Goal: Task Accomplishment & Management: Manage account settings

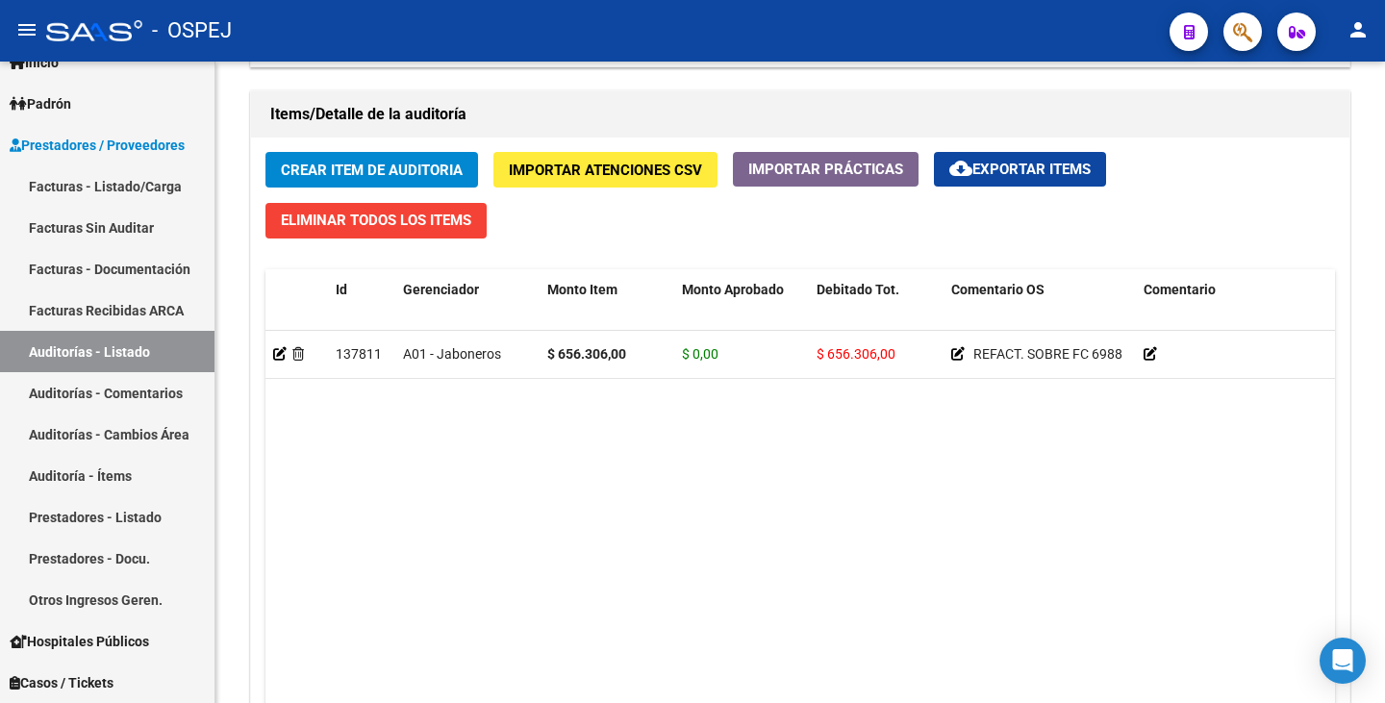
scroll to position [1346, 0]
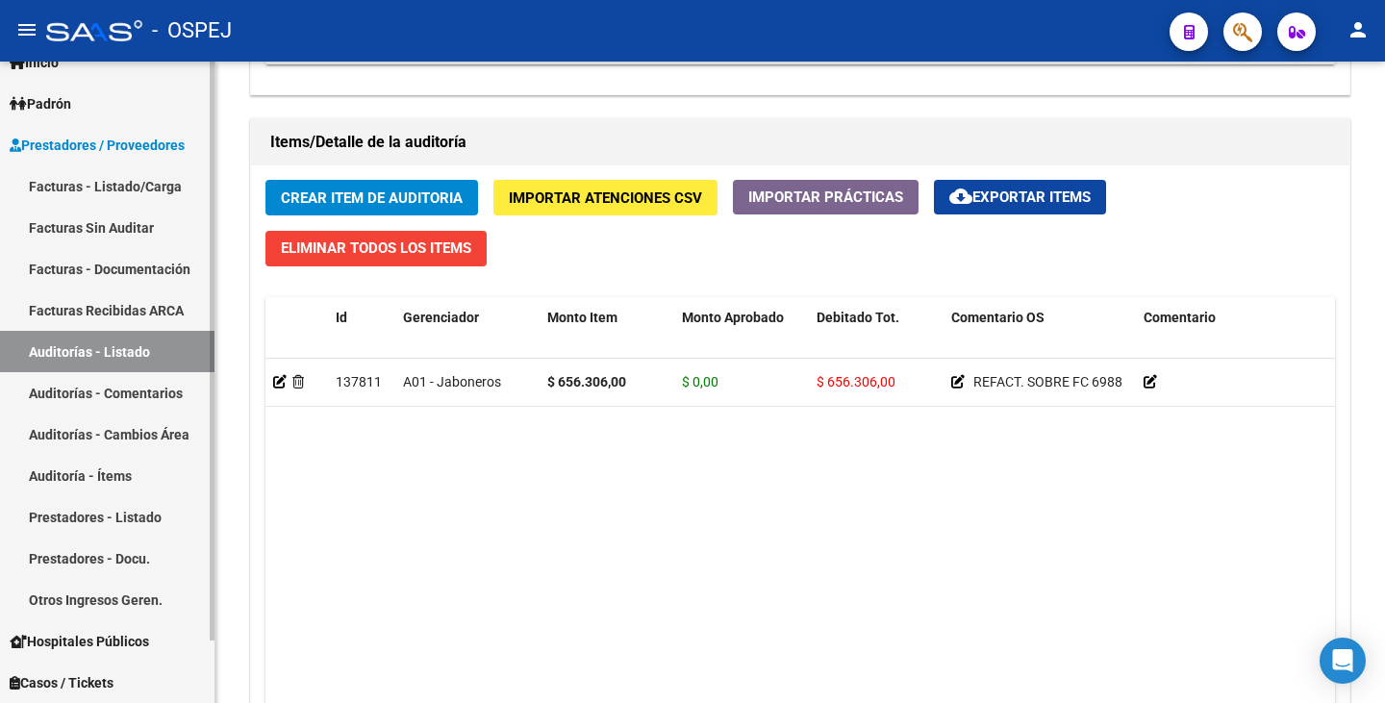
click at [186, 361] on link "Auditorías - Listado" at bounding box center [107, 351] width 214 height 41
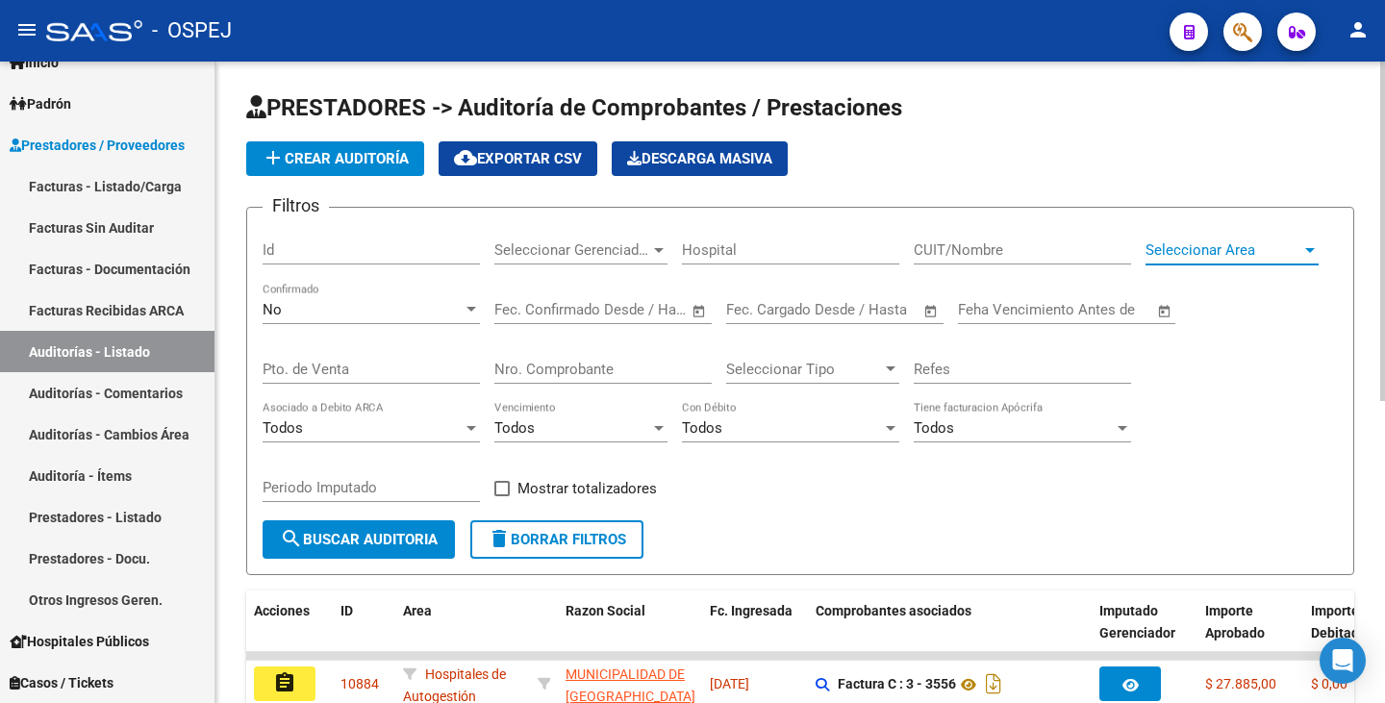
click at [1250, 256] on span "Seleccionar Area" at bounding box center [1223, 249] width 156 height 17
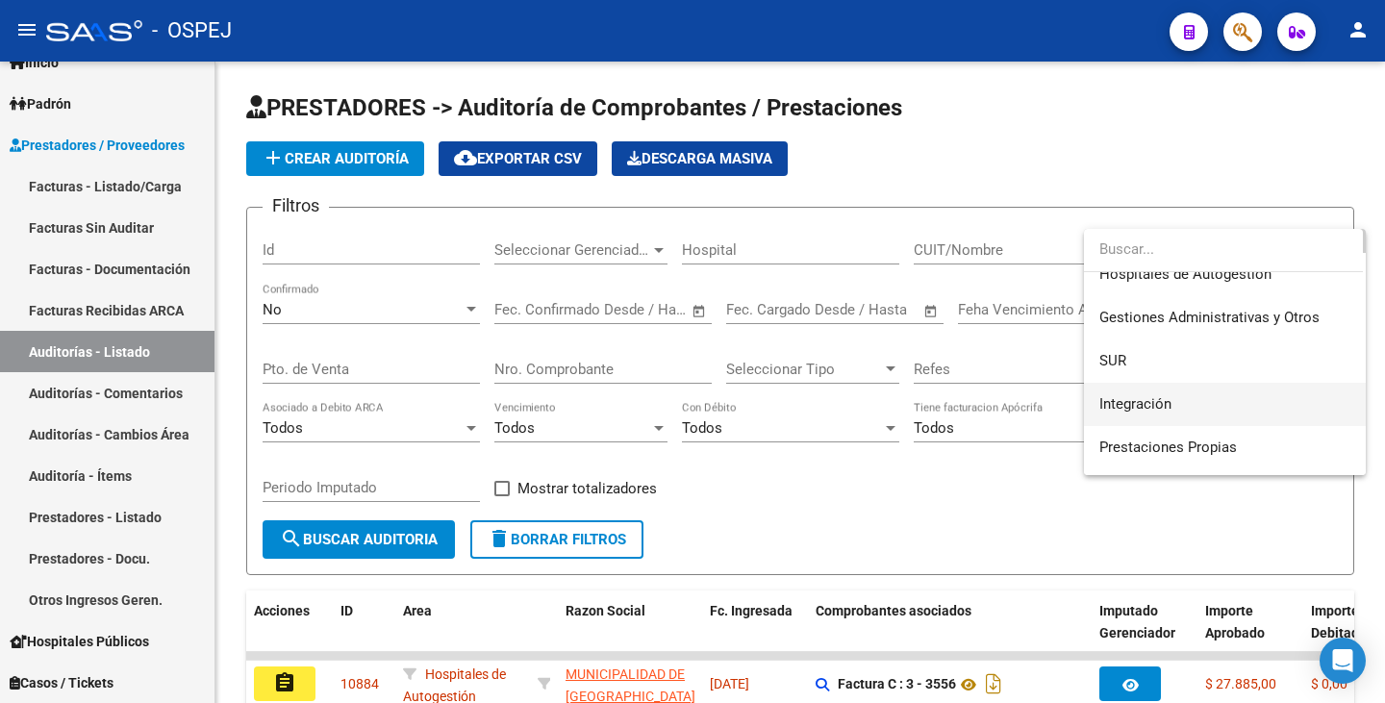
scroll to position [96, 0]
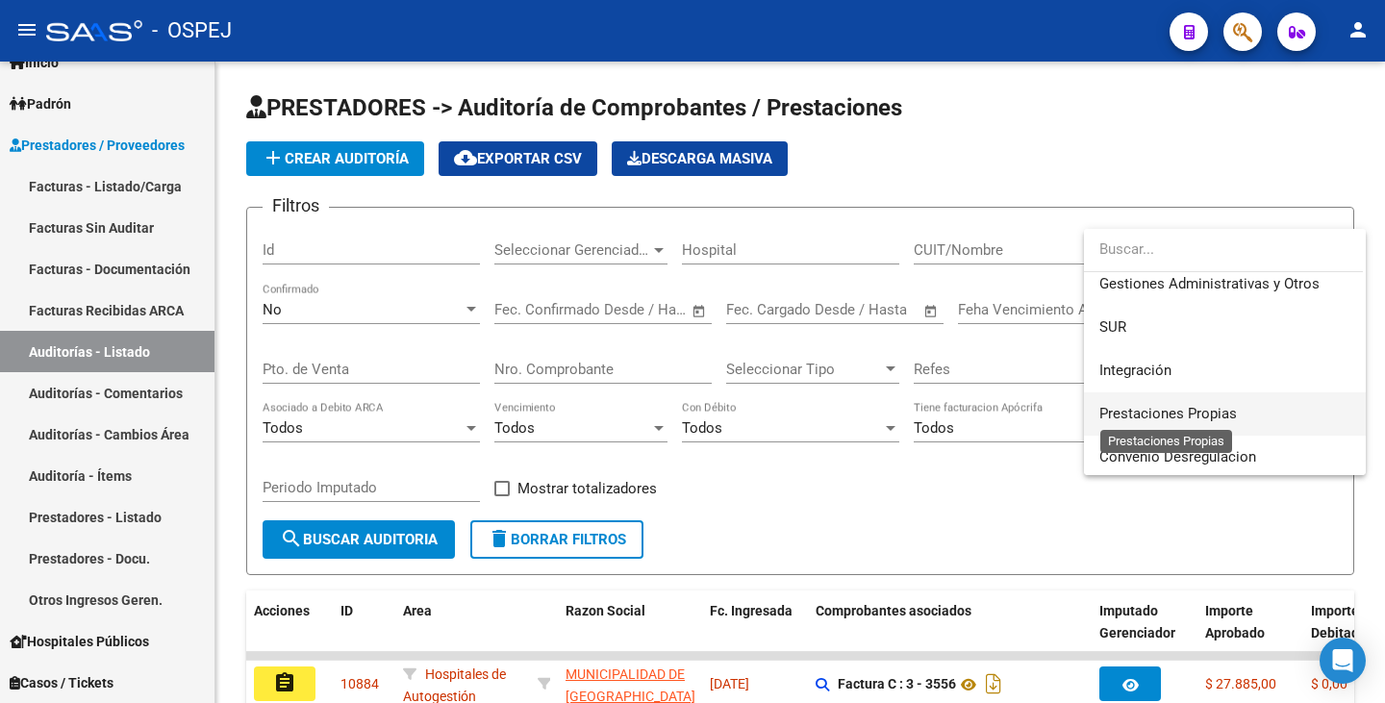
click at [1201, 412] on span "Prestaciones Propias" at bounding box center [1167, 413] width 137 height 17
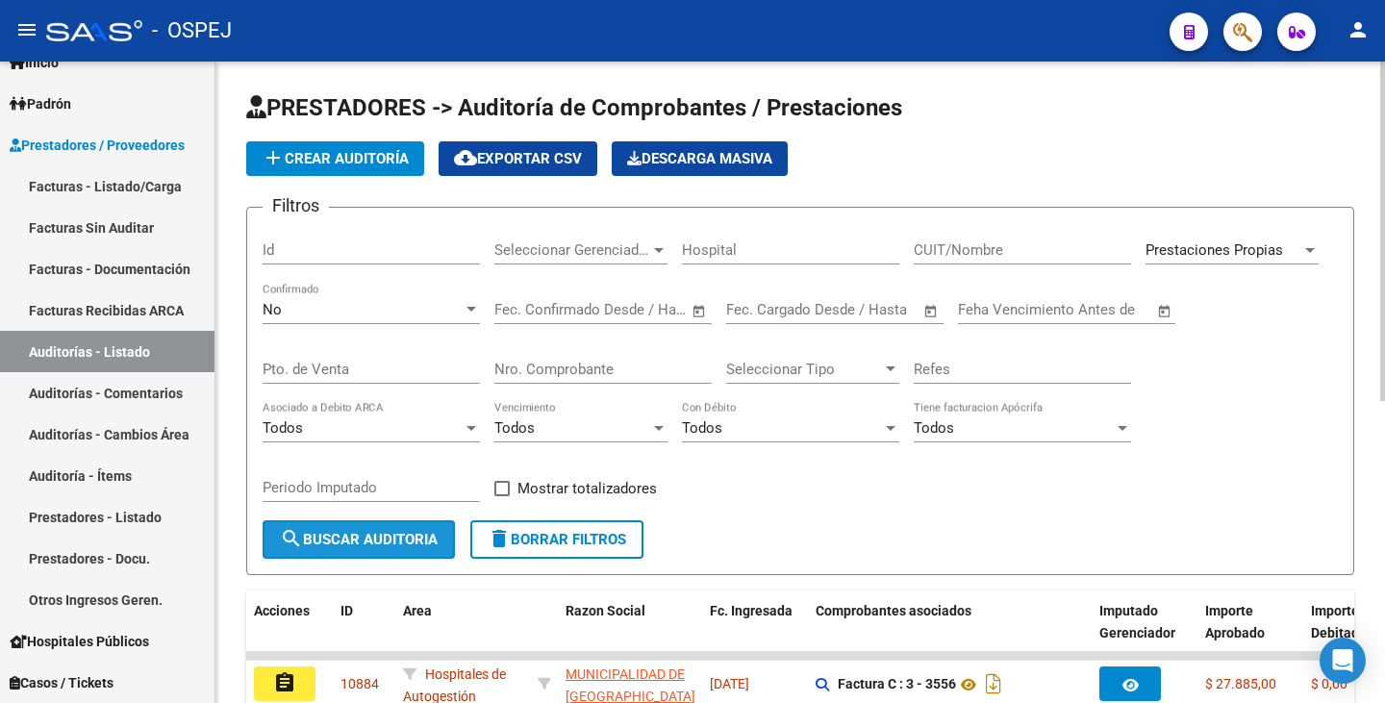
click at [338, 531] on span "search Buscar Auditoria" at bounding box center [359, 539] width 158 height 17
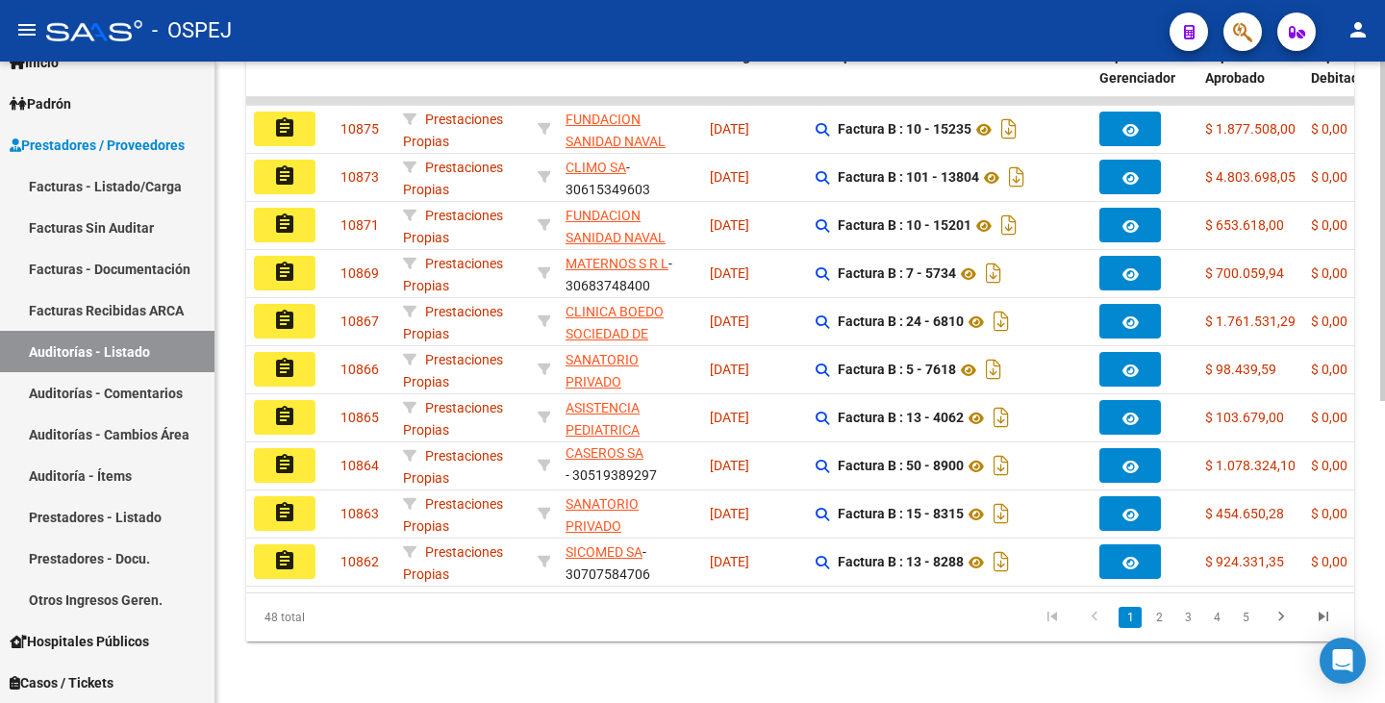
scroll to position [569, 0]
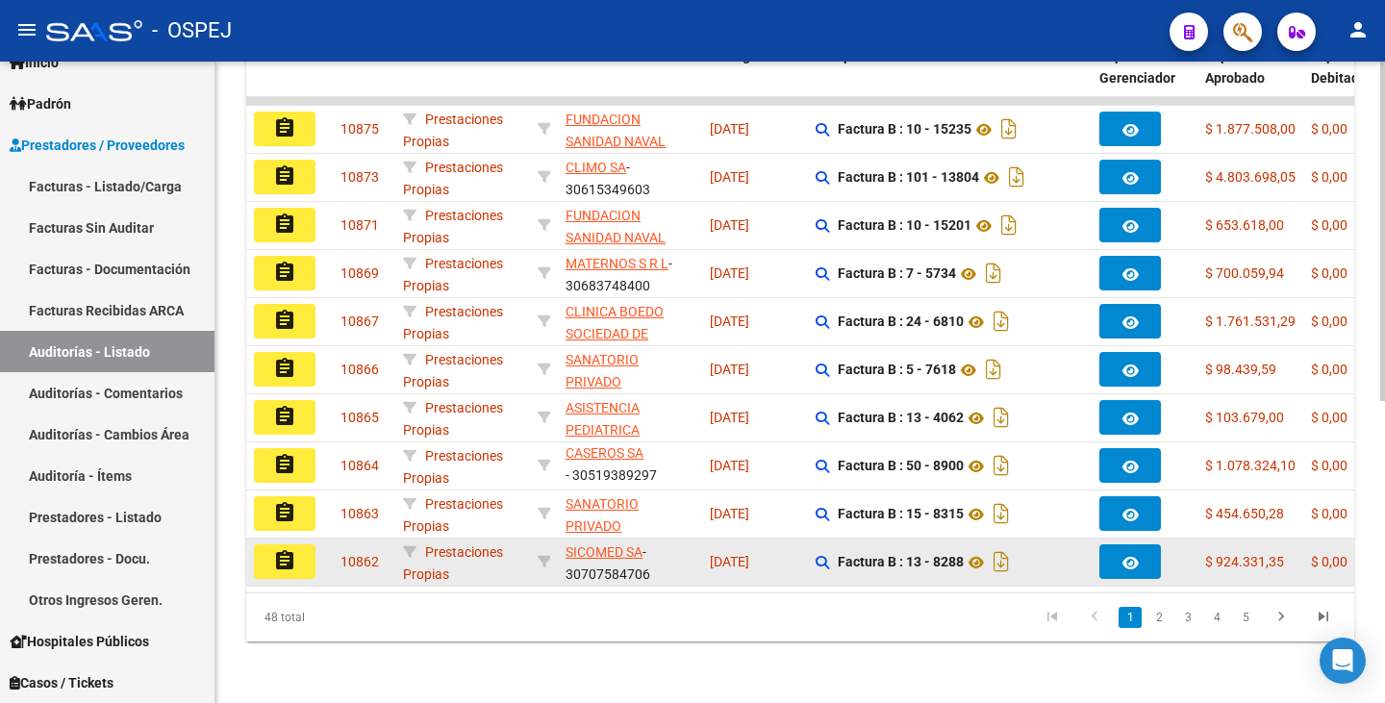
click at [289, 555] on mat-icon "assignment" at bounding box center [284, 560] width 23 height 23
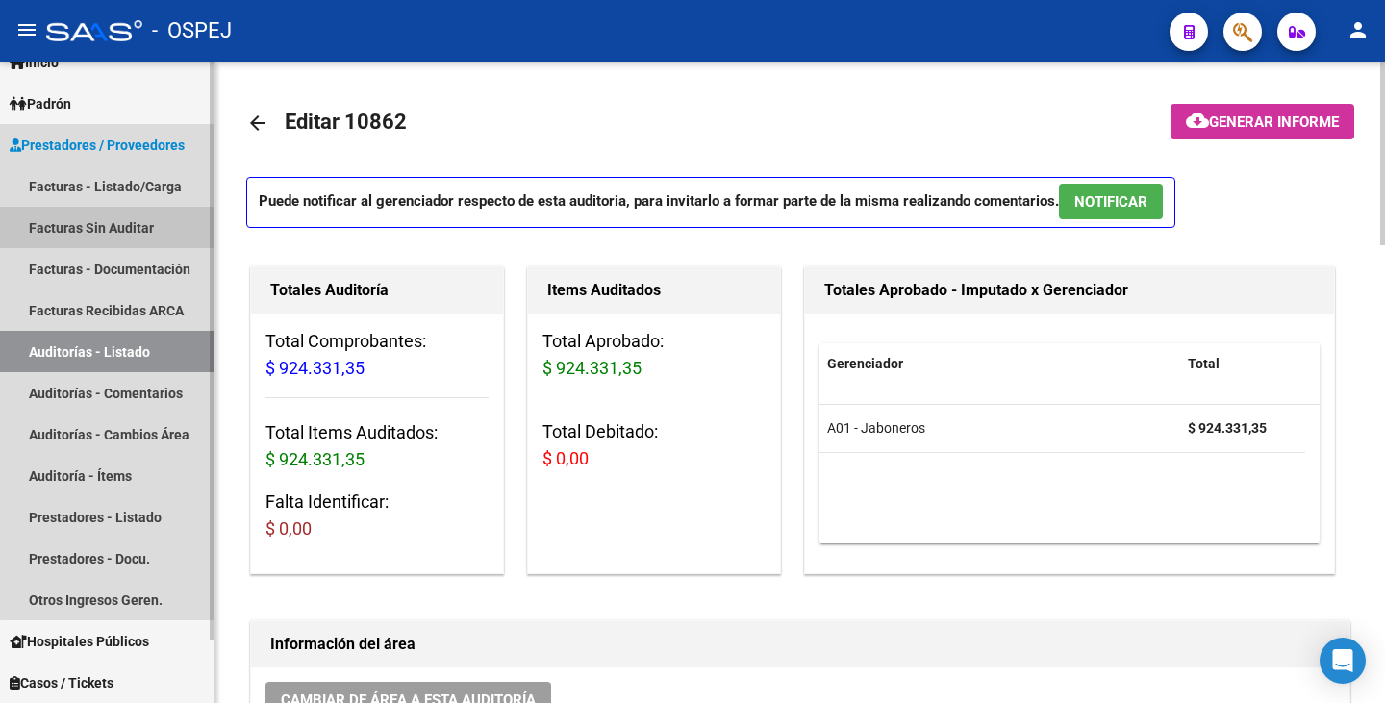
click at [137, 212] on link "Facturas Sin Auditar" at bounding box center [107, 227] width 214 height 41
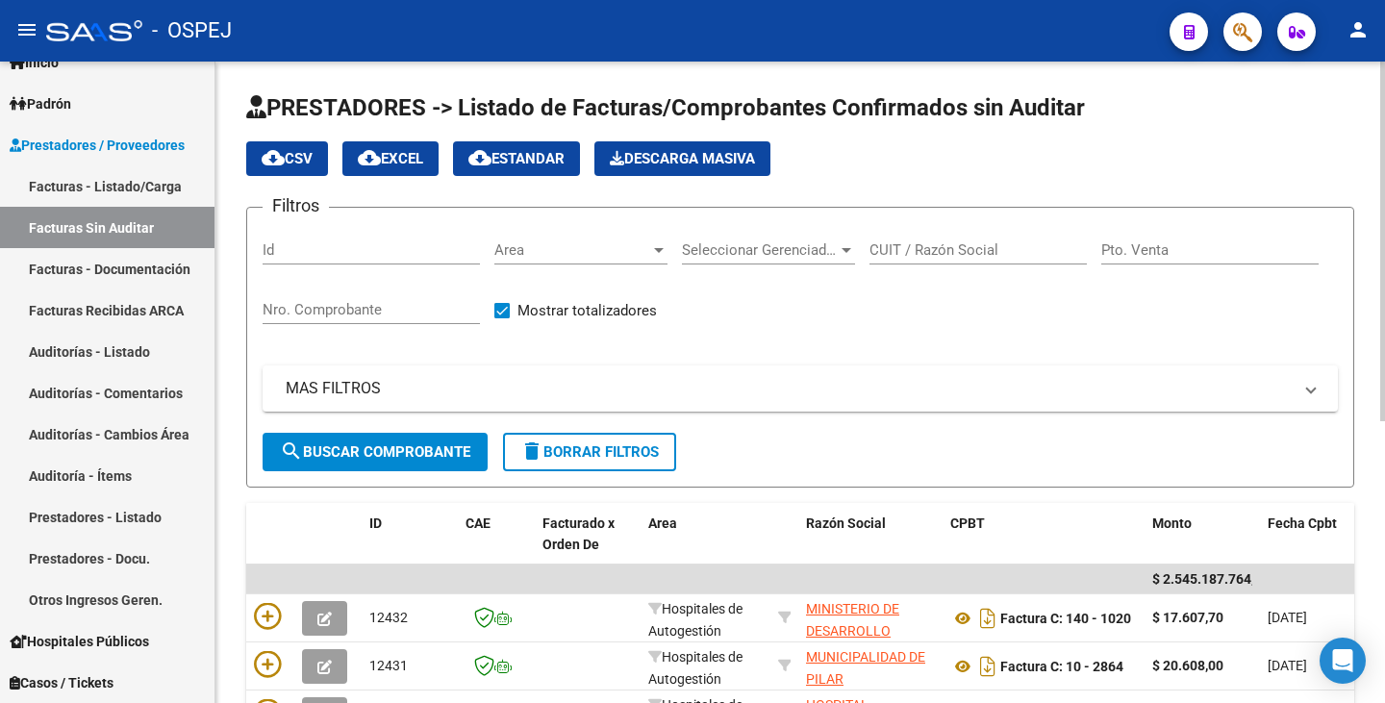
click at [619, 232] on div "Area Area" at bounding box center [580, 243] width 173 height 41
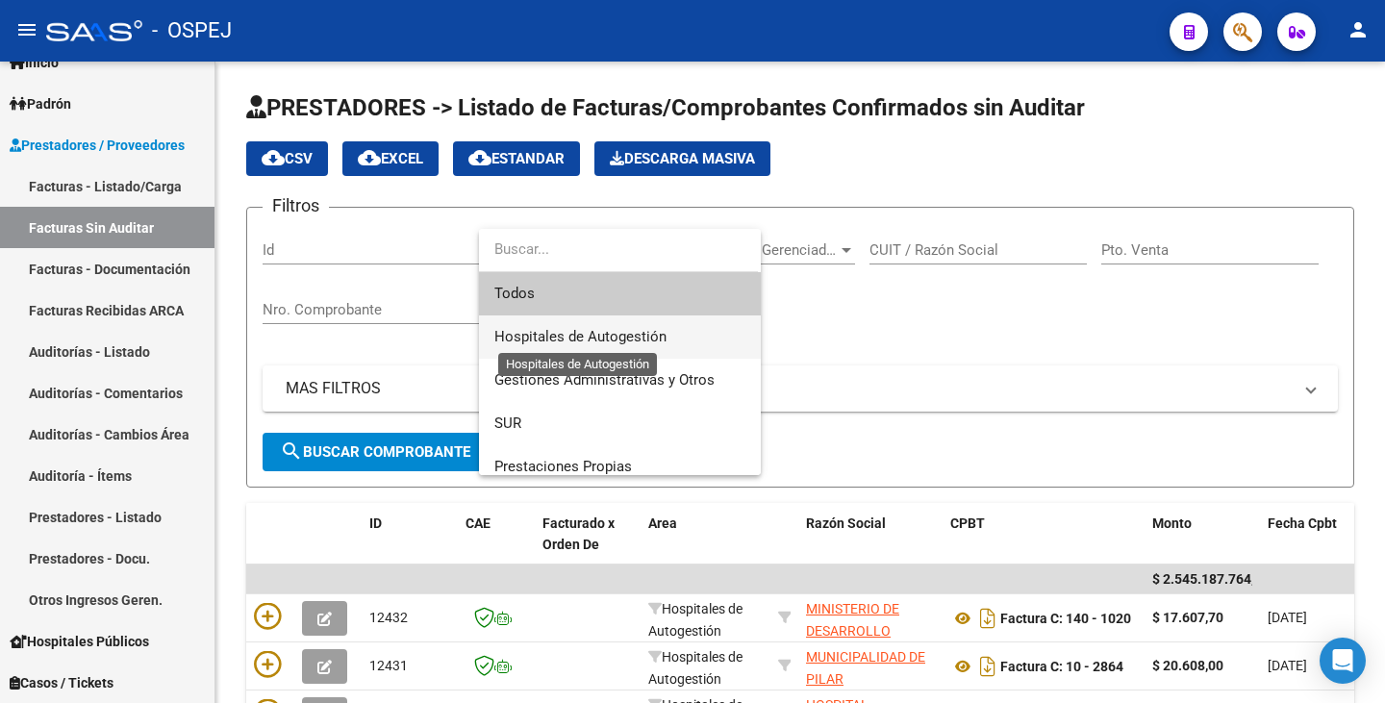
click at [587, 335] on span "Hospitales de Autogestión" at bounding box center [580, 336] width 172 height 17
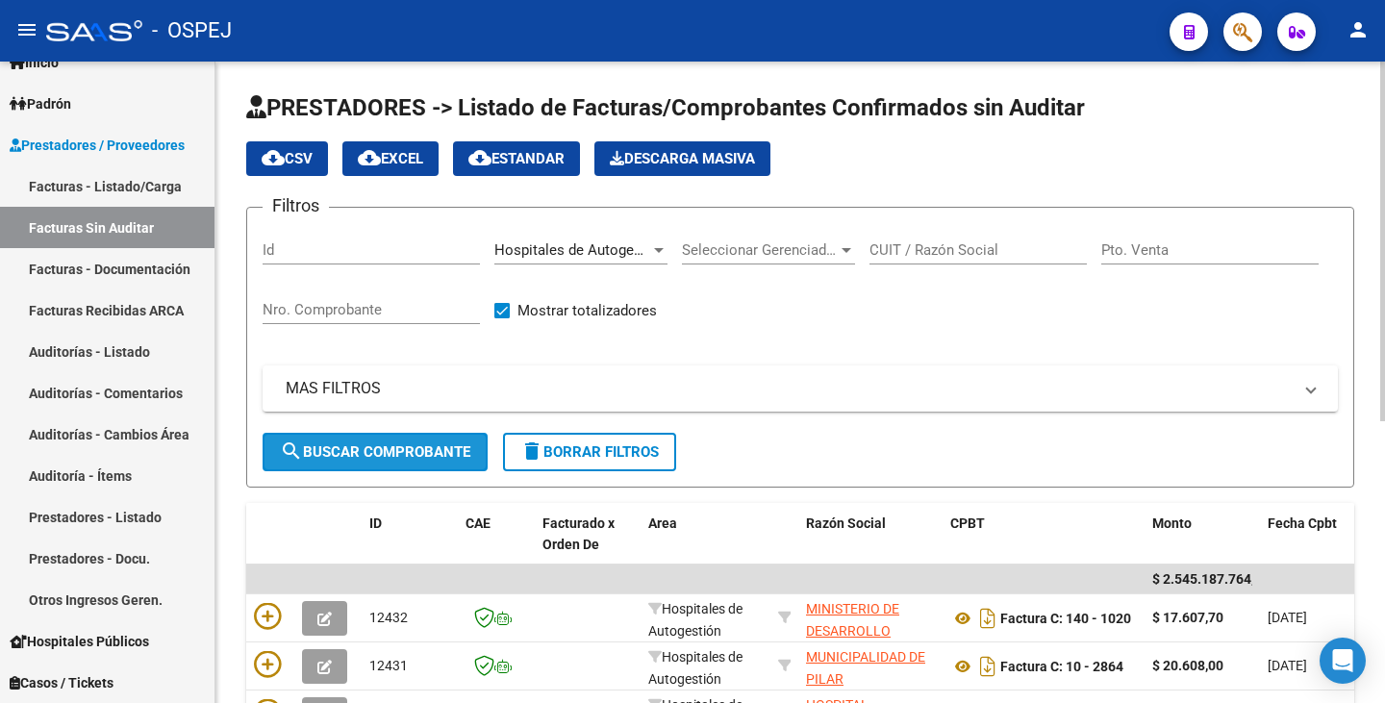
click at [337, 452] on span "search Buscar Comprobante" at bounding box center [375, 451] width 190 height 17
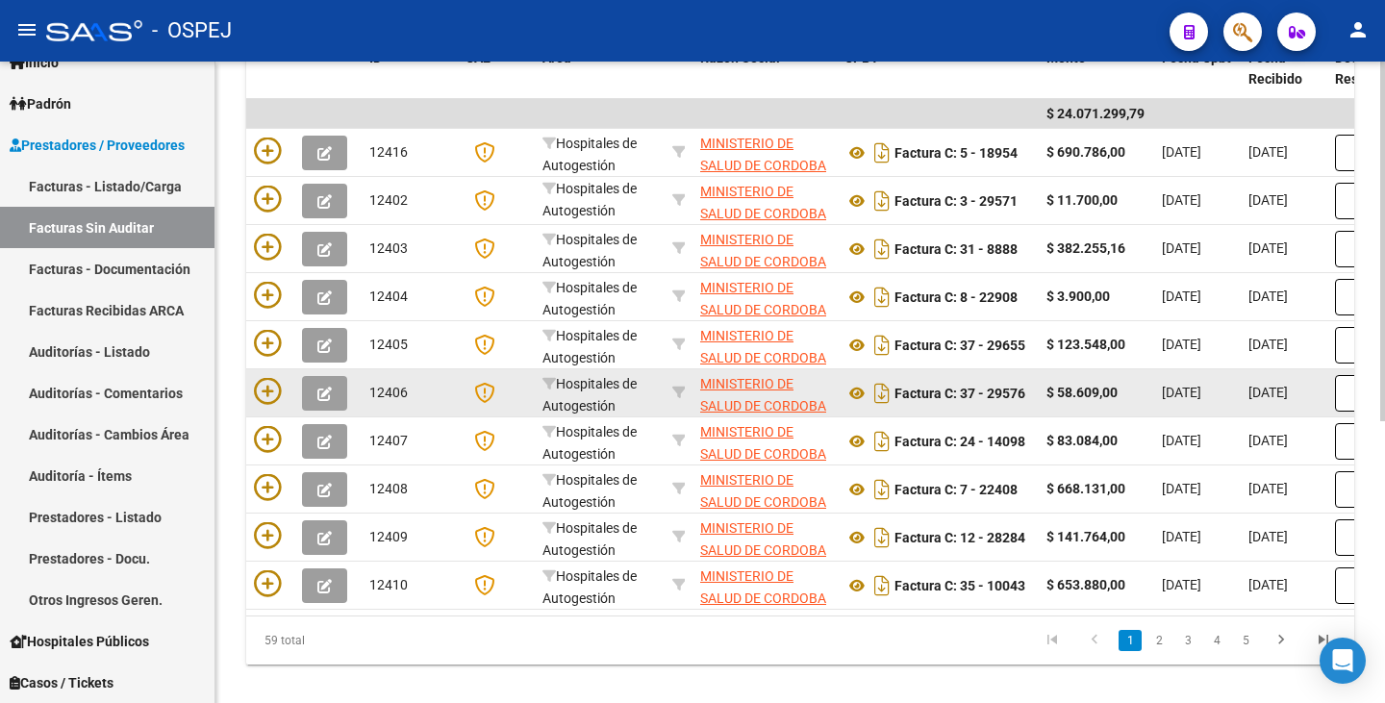
scroll to position [503, 0]
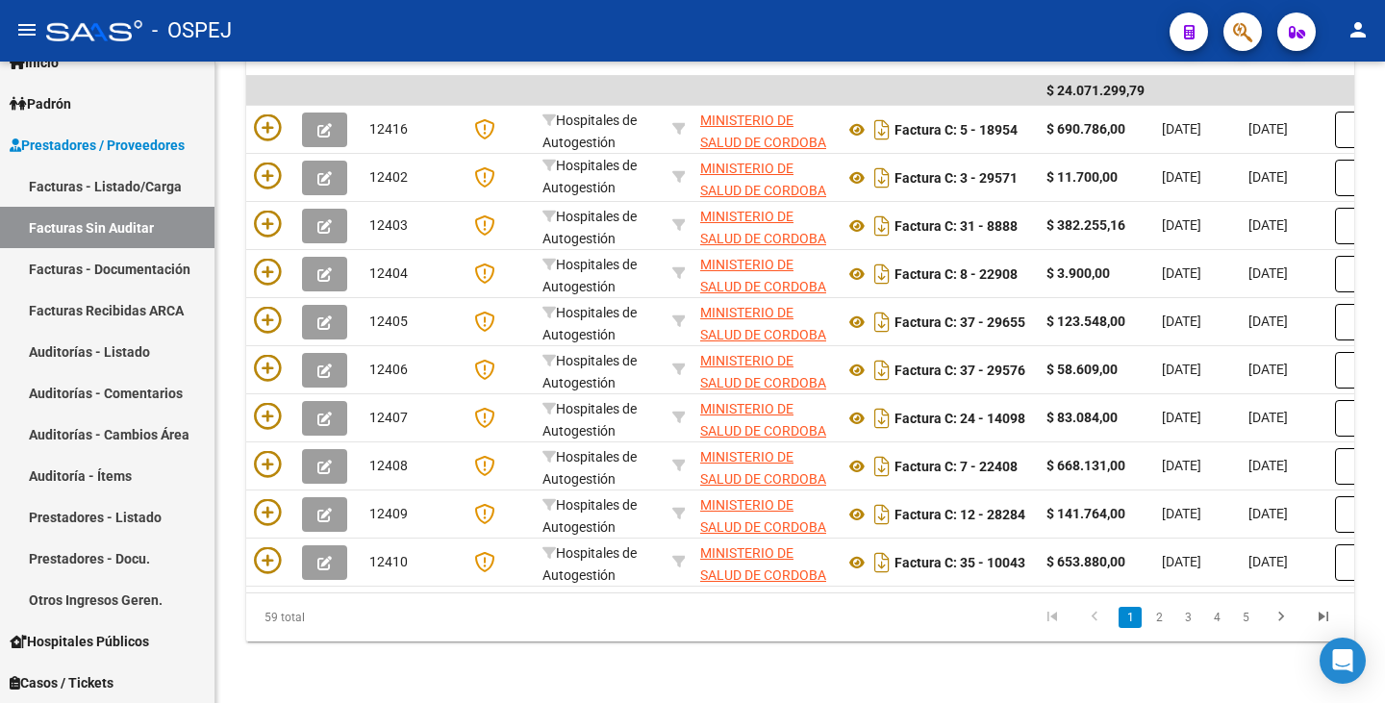
click at [1253, 33] on button "button" at bounding box center [1242, 31] width 38 height 38
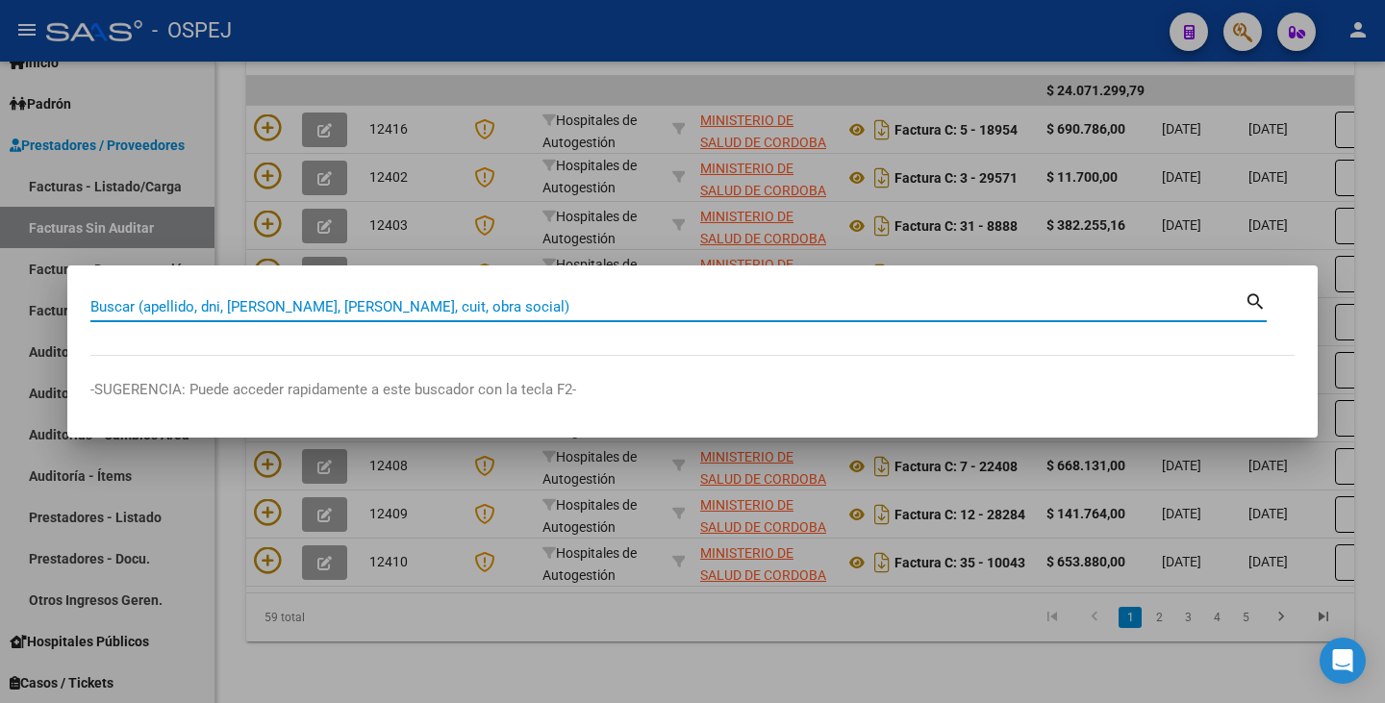
click at [615, 306] on input "Buscar (apellido, dni, [PERSON_NAME], [PERSON_NAME], cuit, obra social)" at bounding box center [667, 306] width 1154 height 17
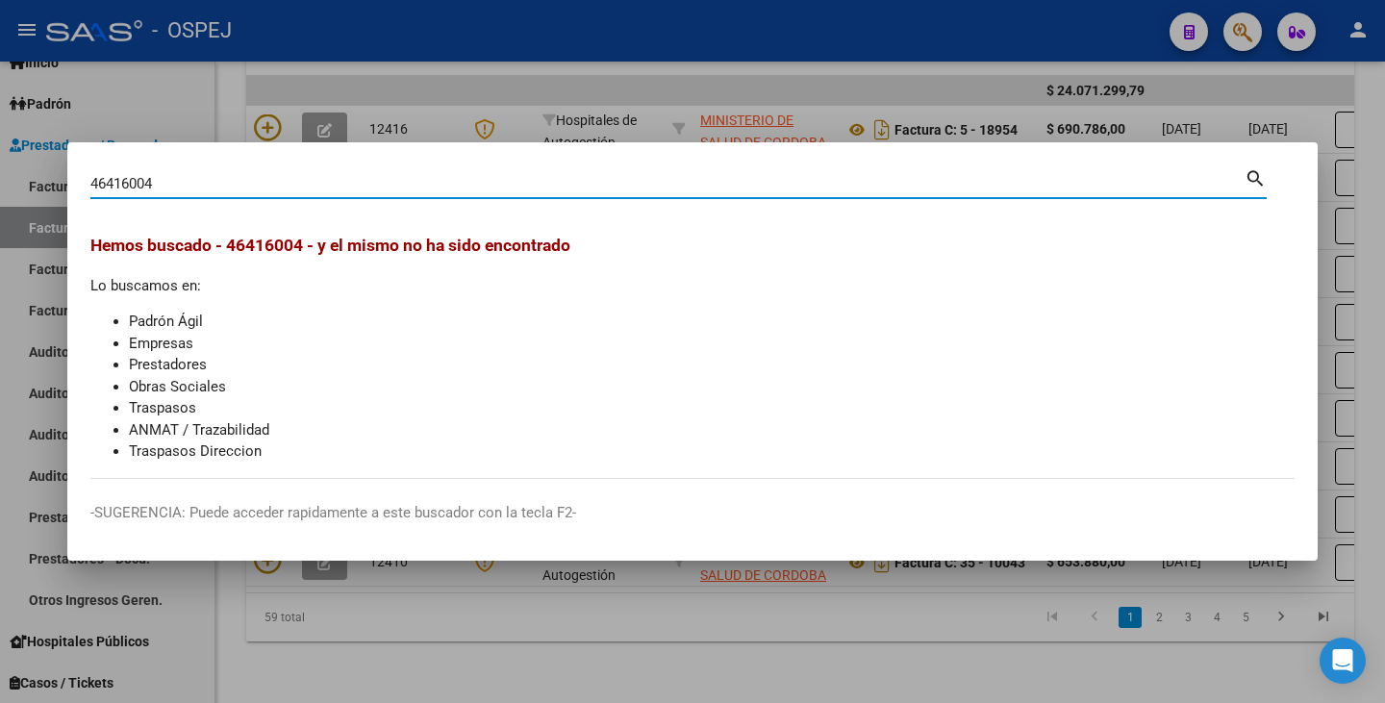
type input "46416004"
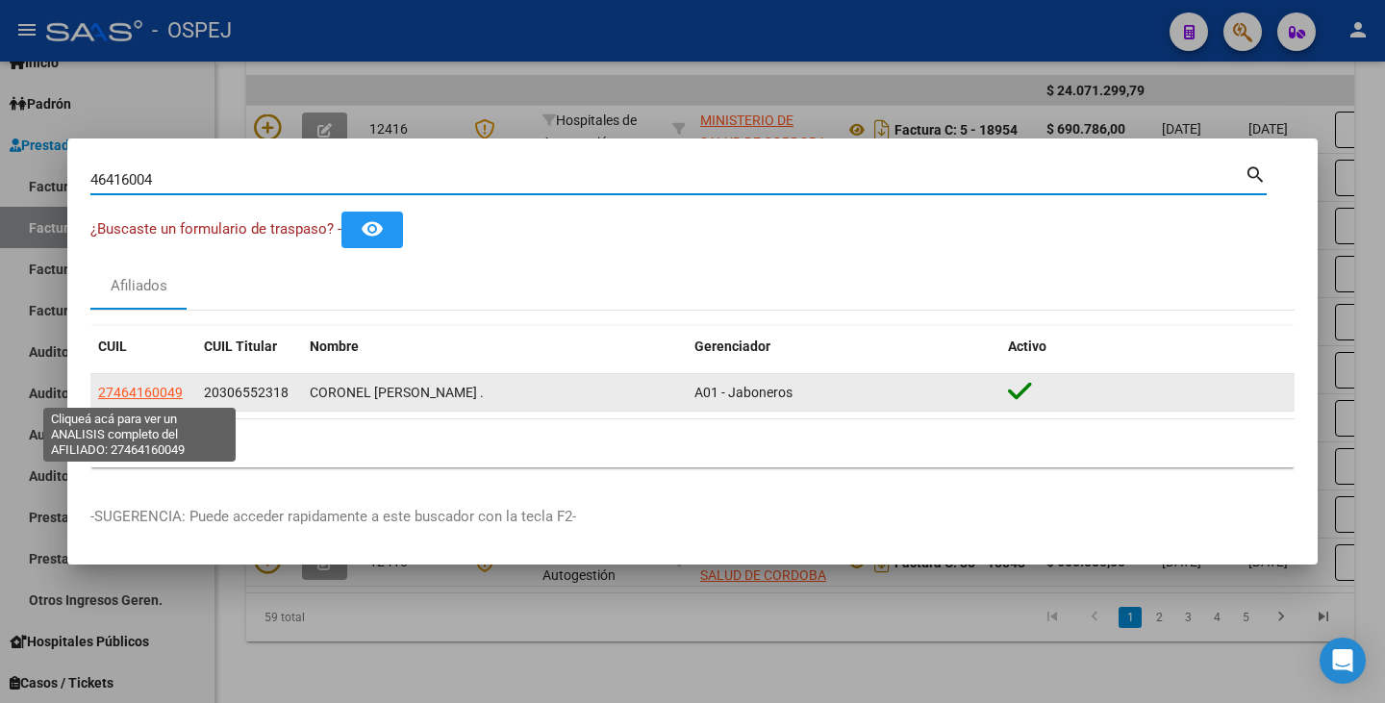
click at [138, 397] on span "27464160049" at bounding box center [140, 392] width 85 height 15
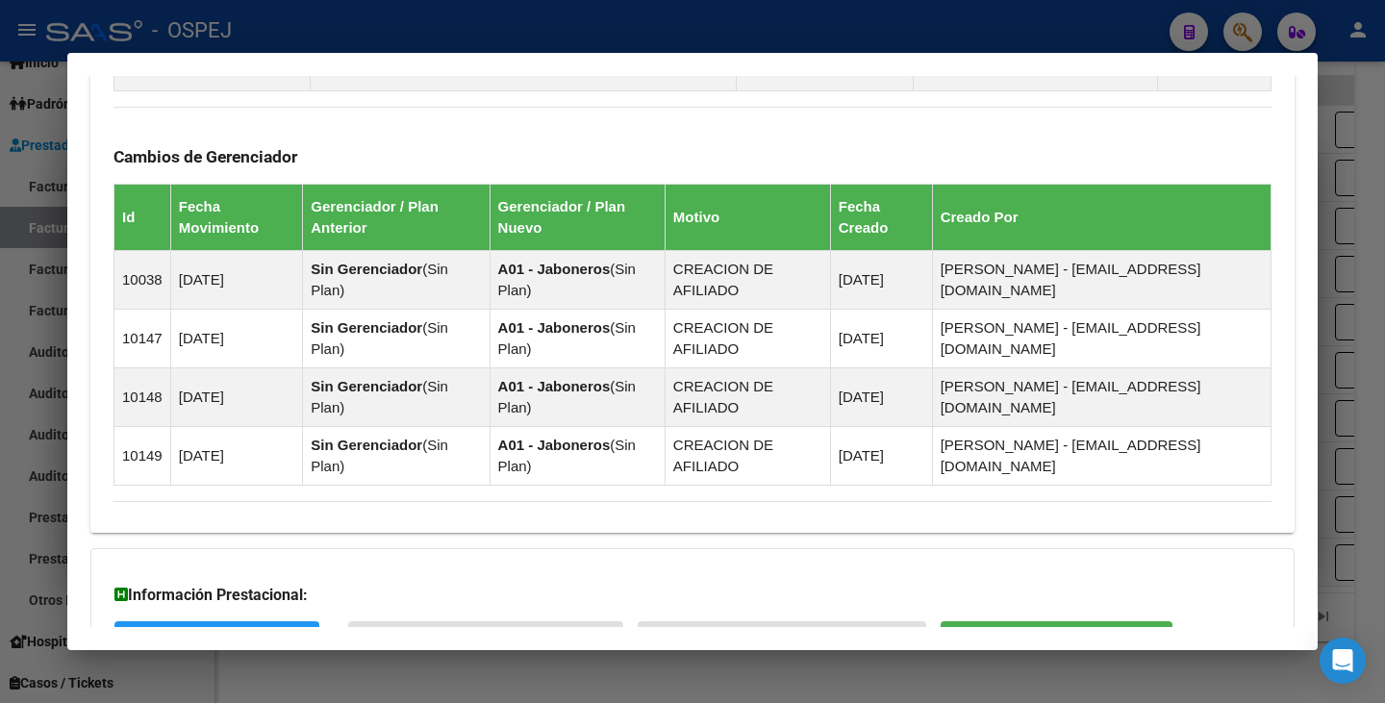
scroll to position [1332, 0]
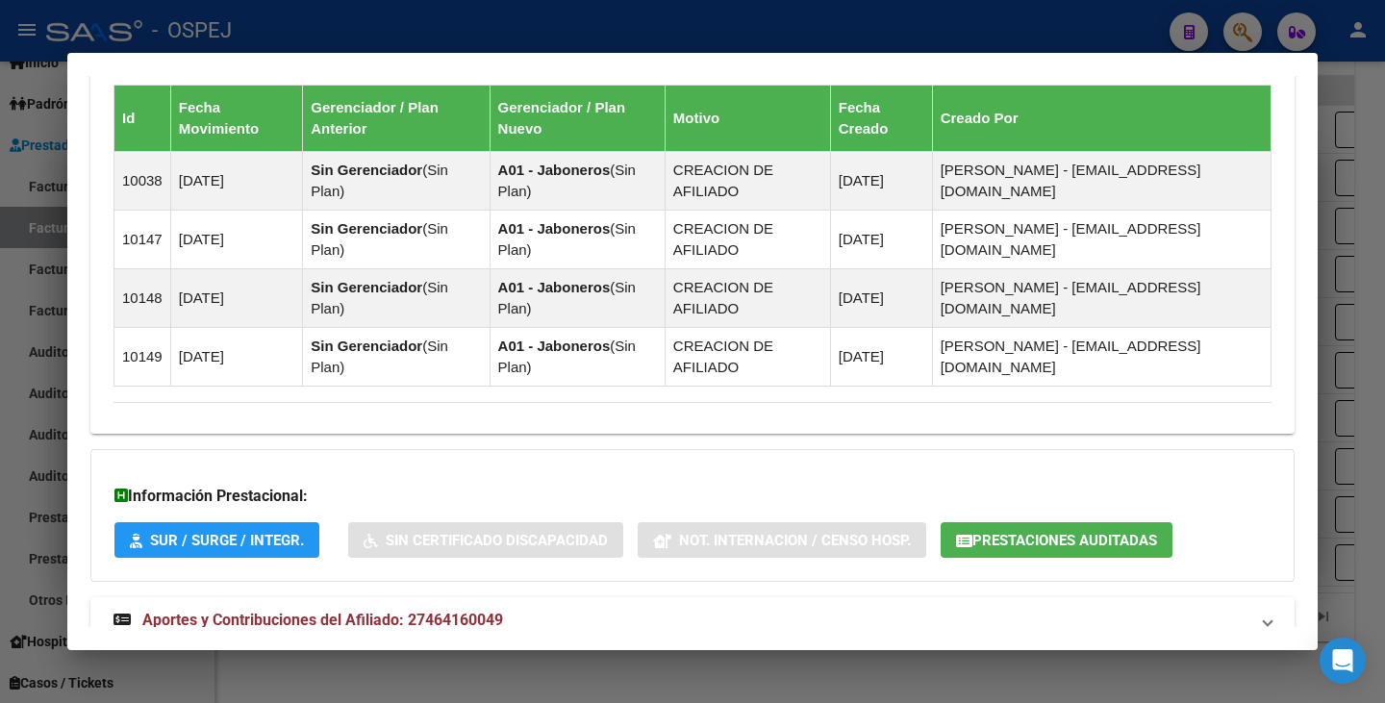
click at [1008, 532] on span "Prestaciones Auditadas" at bounding box center [1064, 540] width 185 height 17
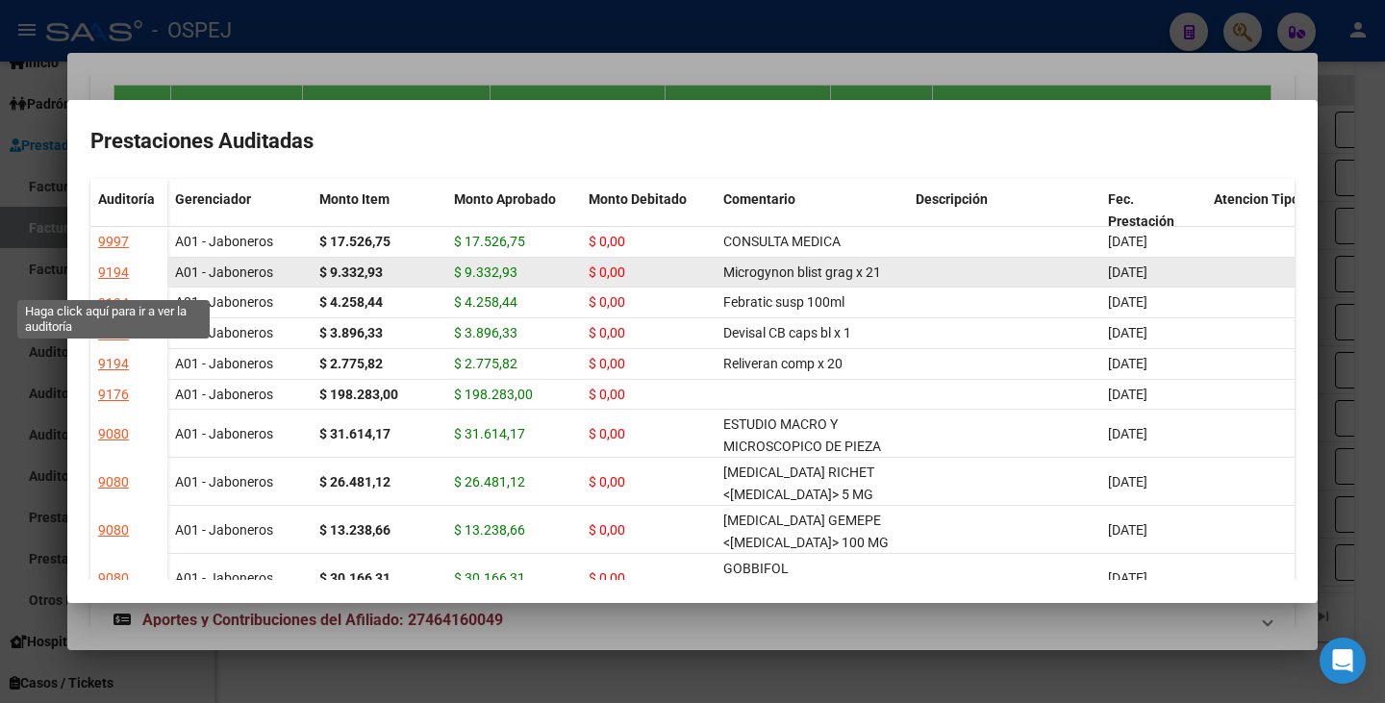
click at [107, 276] on div "9194" at bounding box center [113, 273] width 31 height 22
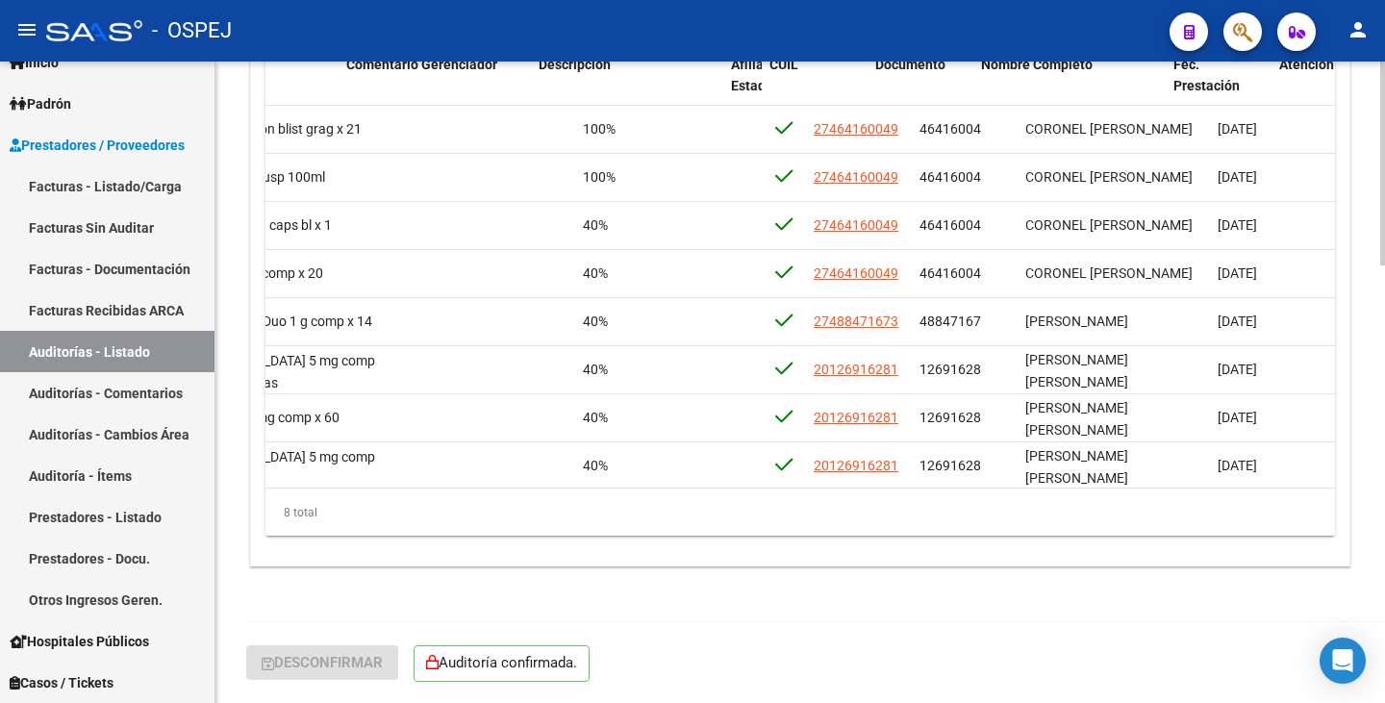
scroll to position [0, 1116]
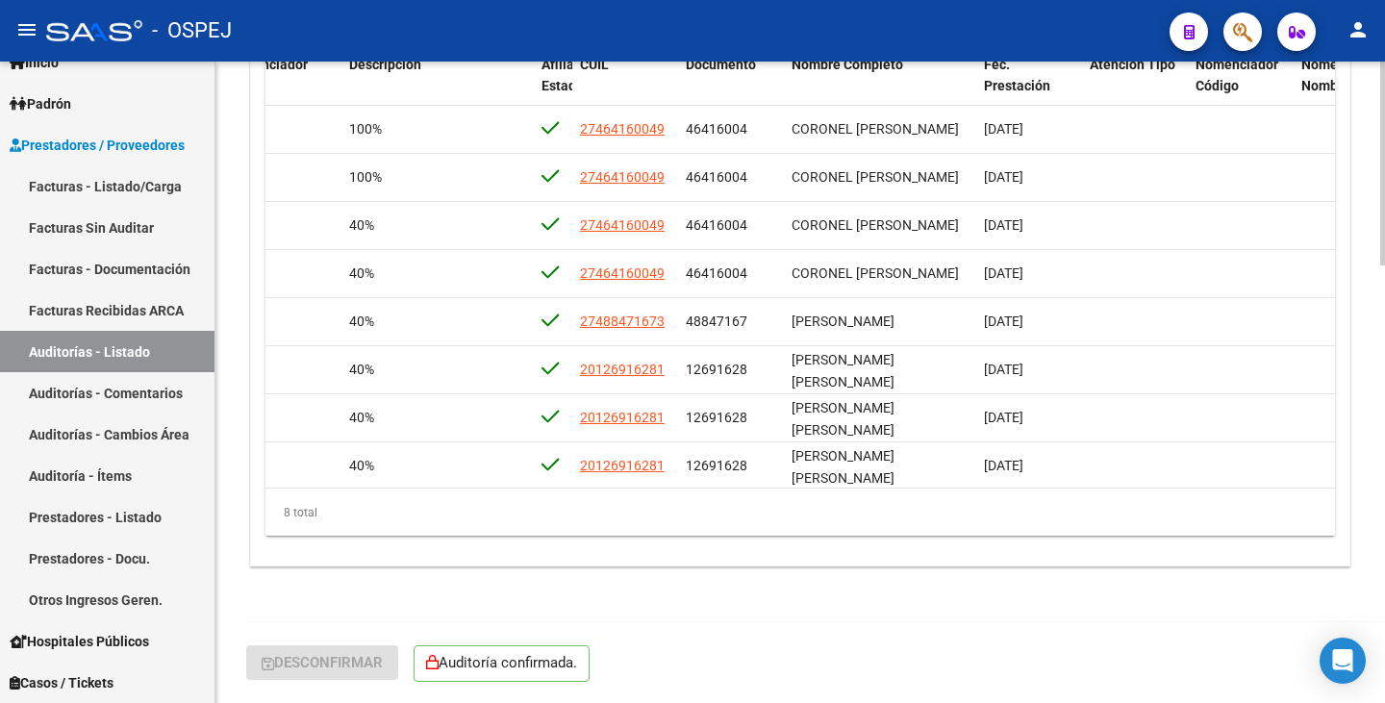
drag, startPoint x: 1006, startPoint y: 487, endPoint x: 980, endPoint y: 492, distance: 26.4
click at [980, 492] on div "Id Gerenciador Monto Item Monto Aprobado Debitado Tot. Comentario OS Comentario…" at bounding box center [799, 290] width 1069 height 493
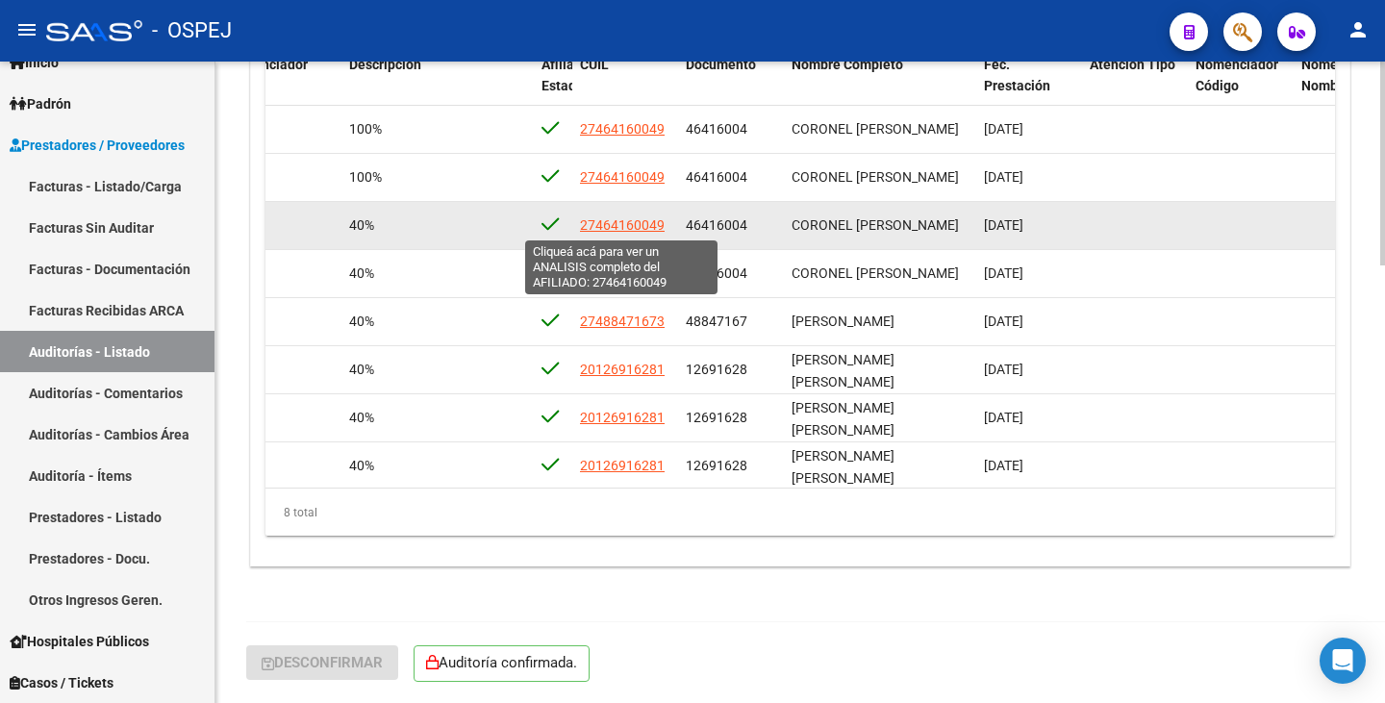
click at [614, 222] on span "27464160049" at bounding box center [622, 224] width 85 height 15
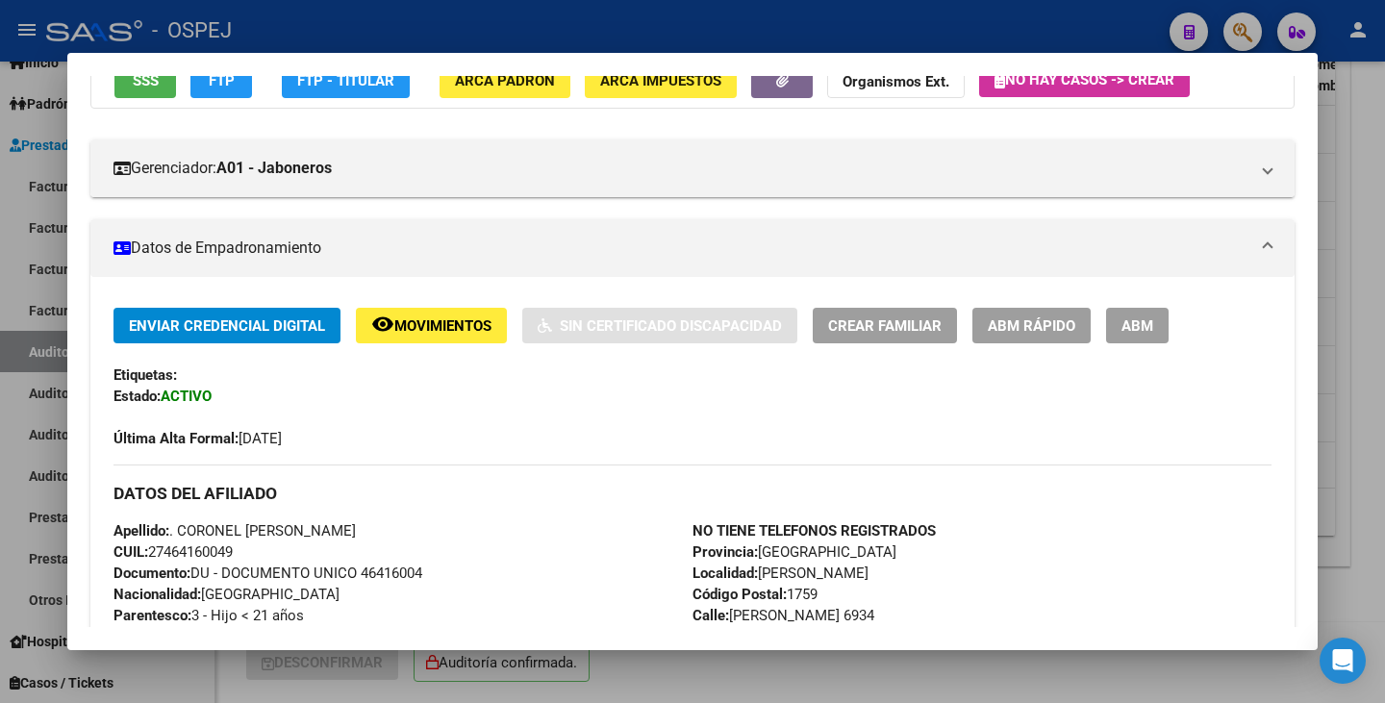
scroll to position [0, 0]
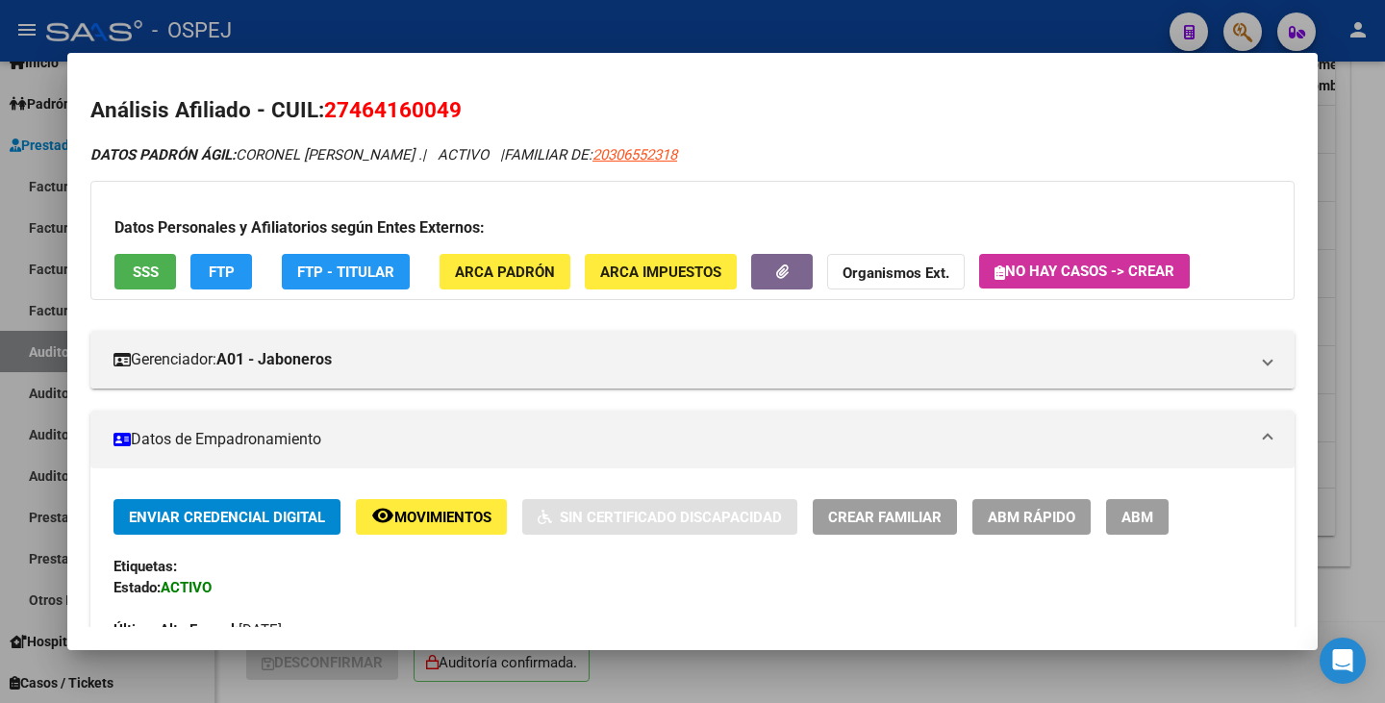
click at [41, 83] on div at bounding box center [692, 351] width 1385 height 703
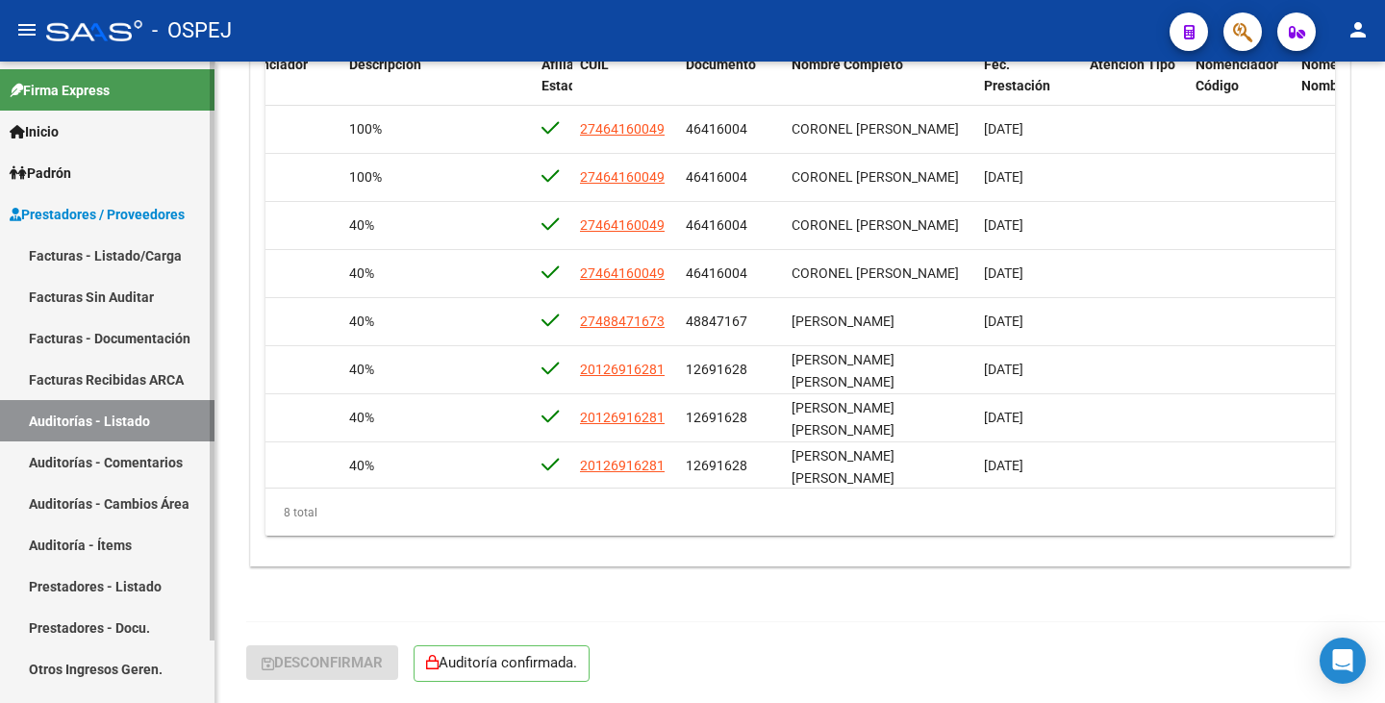
scroll to position [69, 0]
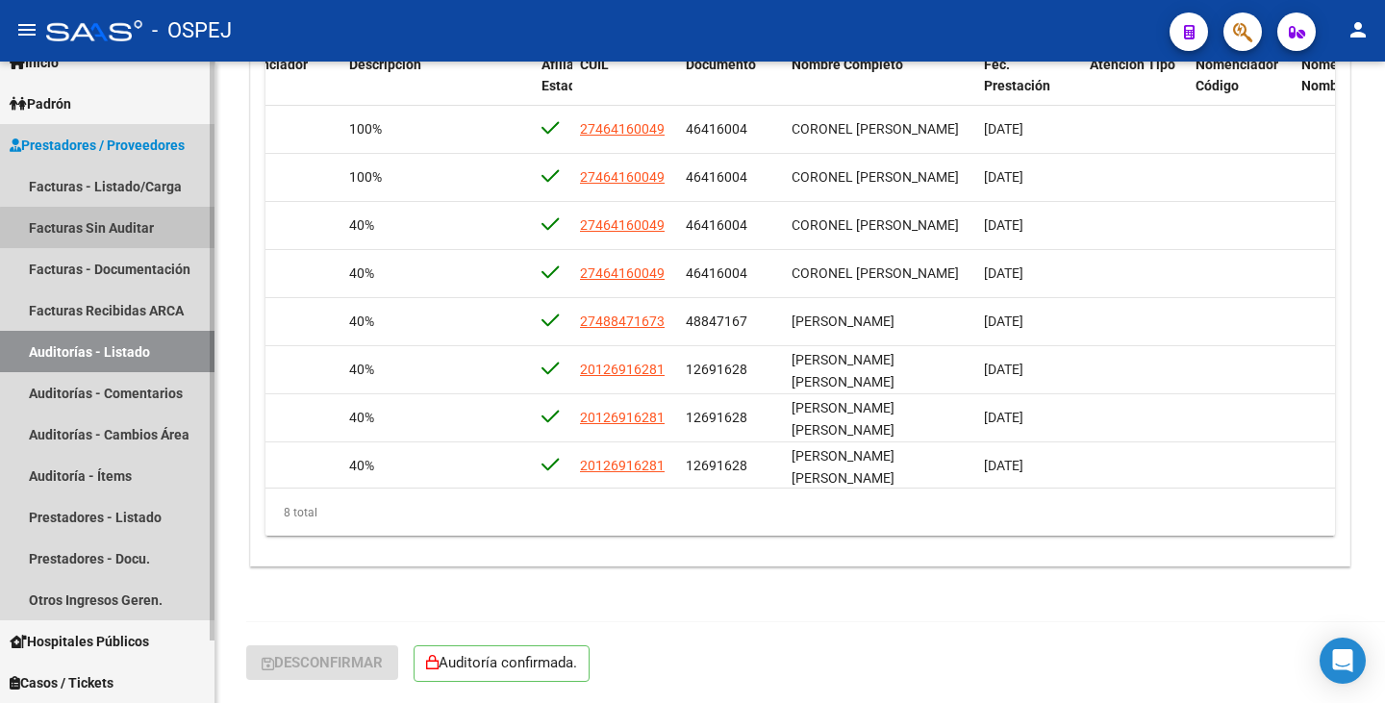
click at [111, 228] on link "Facturas Sin Auditar" at bounding box center [107, 227] width 214 height 41
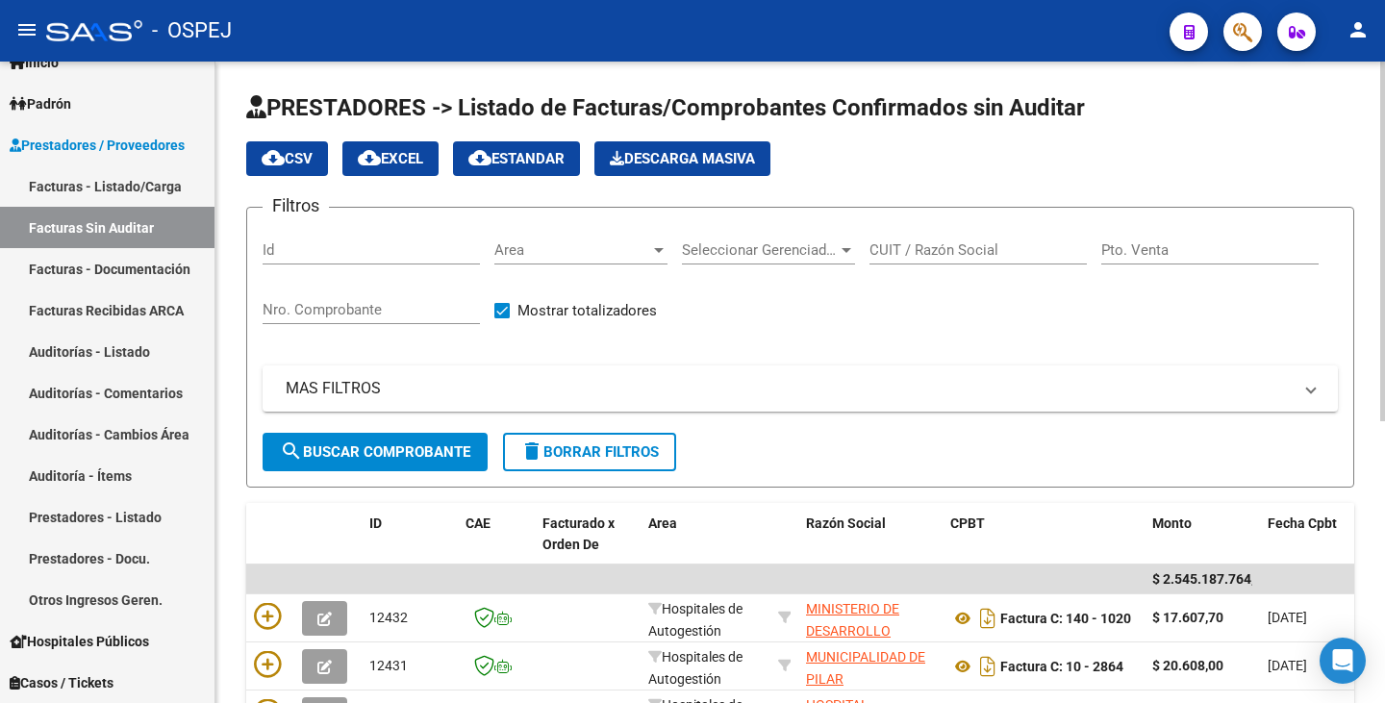
click at [635, 246] on span "Area" at bounding box center [572, 249] width 156 height 17
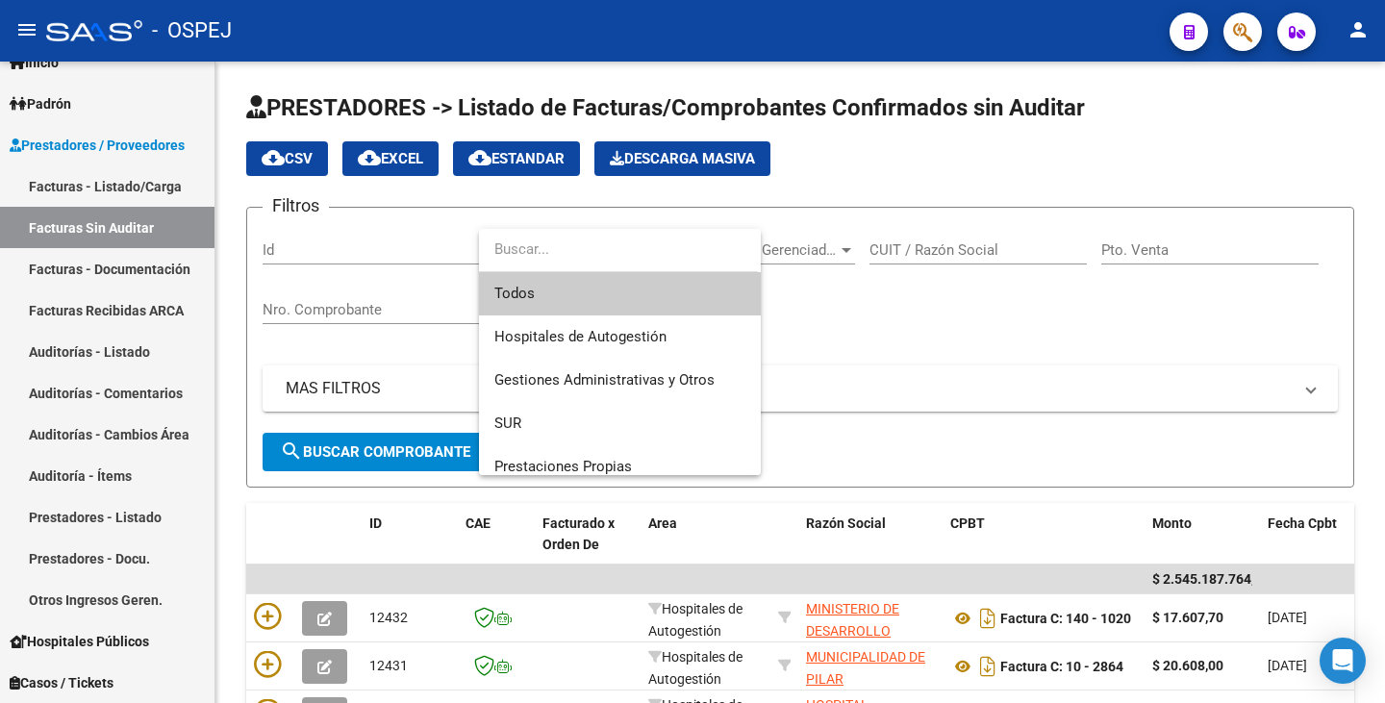
click at [91, 228] on div at bounding box center [692, 351] width 1385 height 703
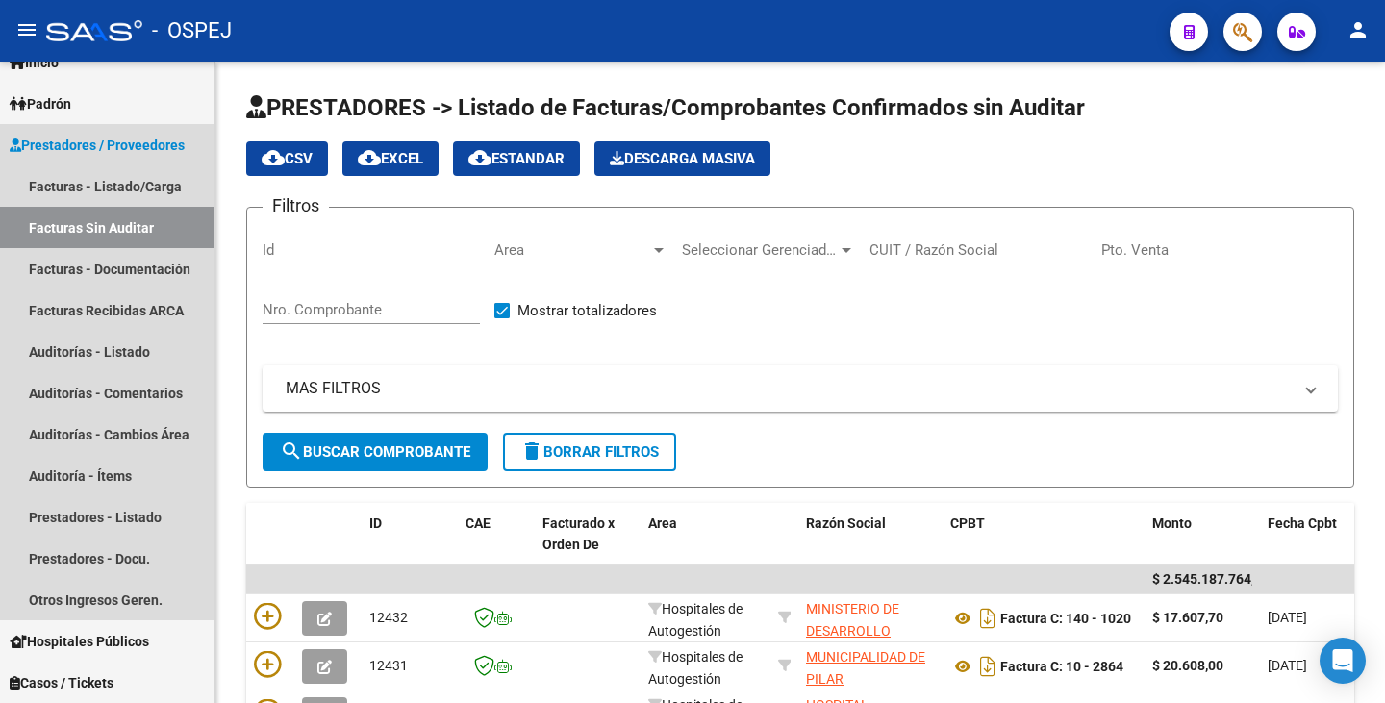
click at [91, 228] on link "Facturas Sin Auditar" at bounding box center [107, 227] width 214 height 41
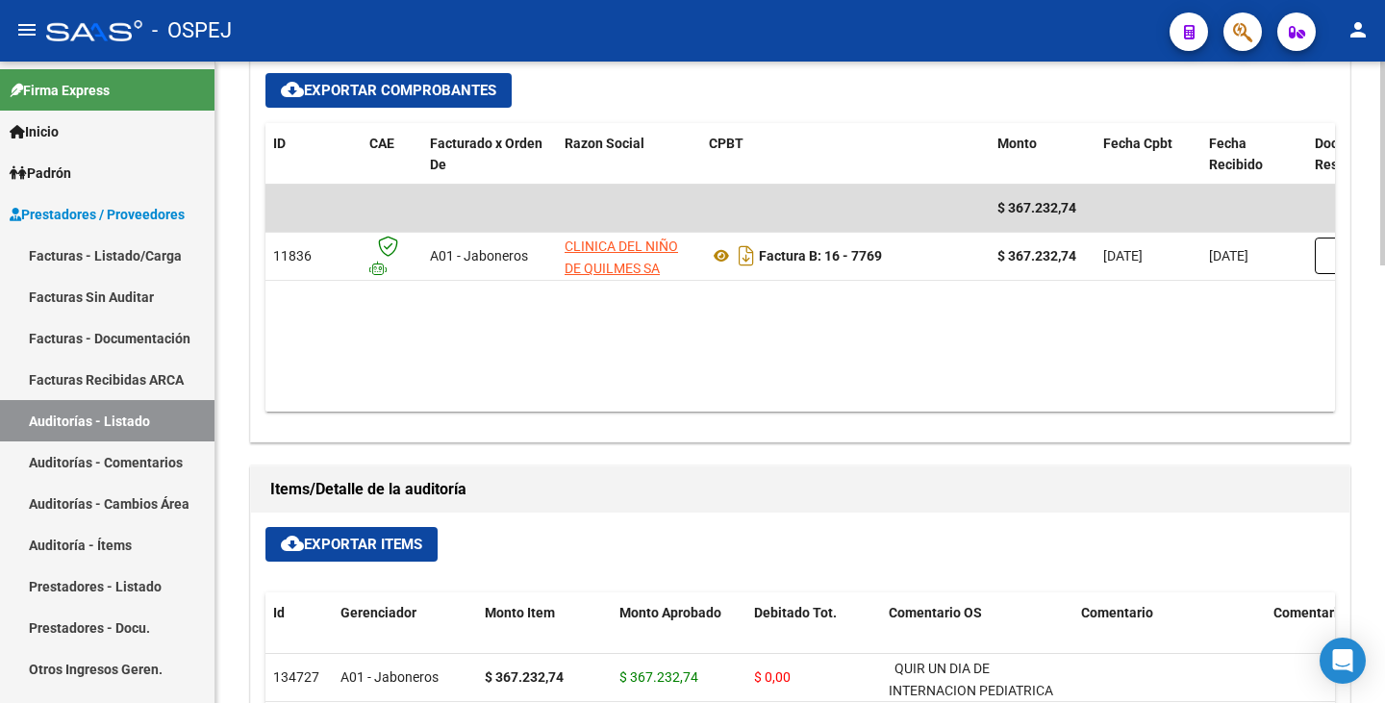
scroll to position [800, 0]
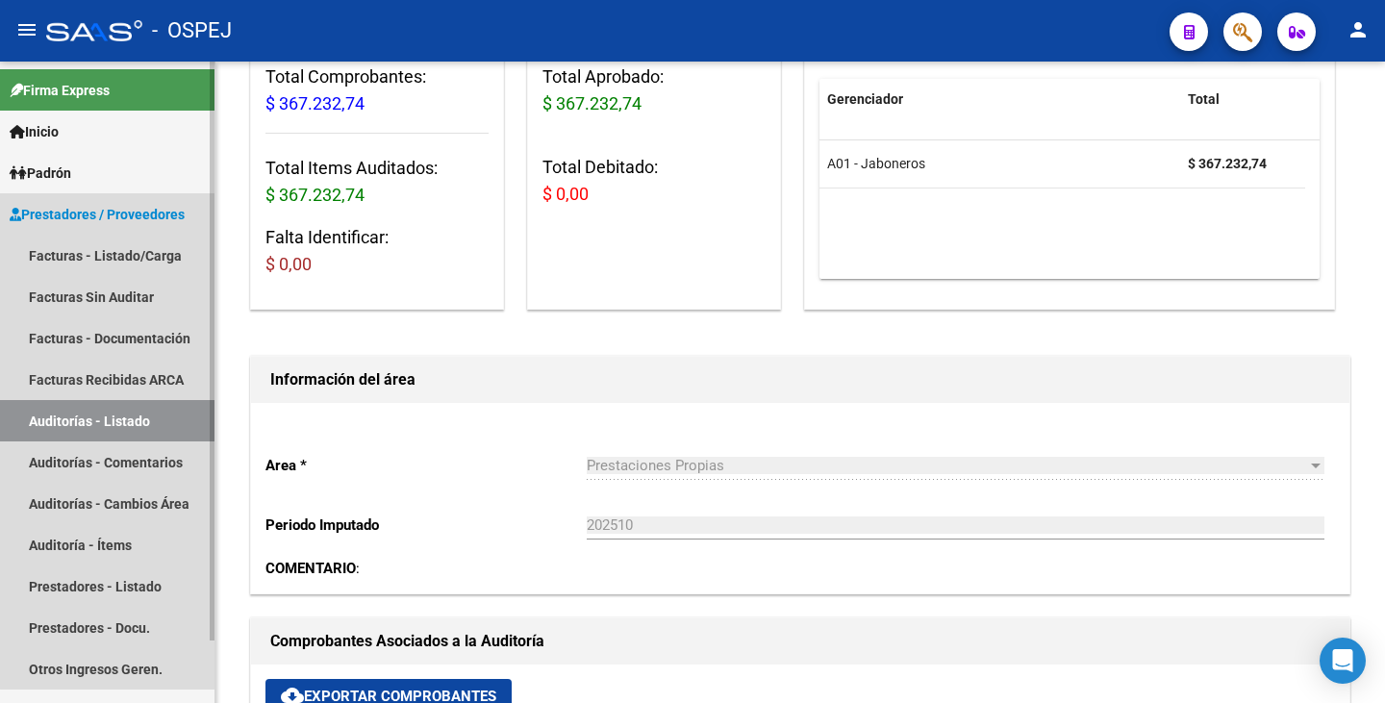
click at [108, 427] on link "Auditorías - Listado" at bounding box center [107, 420] width 214 height 41
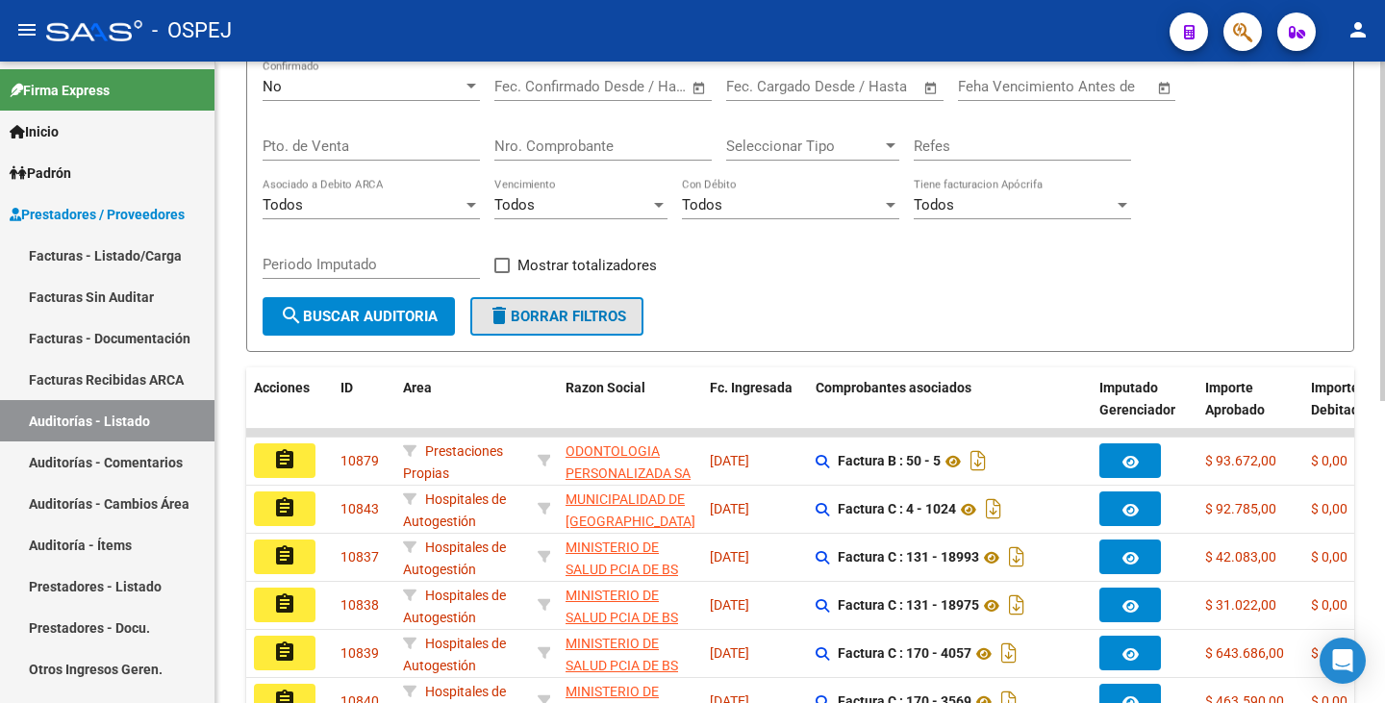
click at [523, 306] on button "delete Borrar Filtros" at bounding box center [556, 316] width 173 height 38
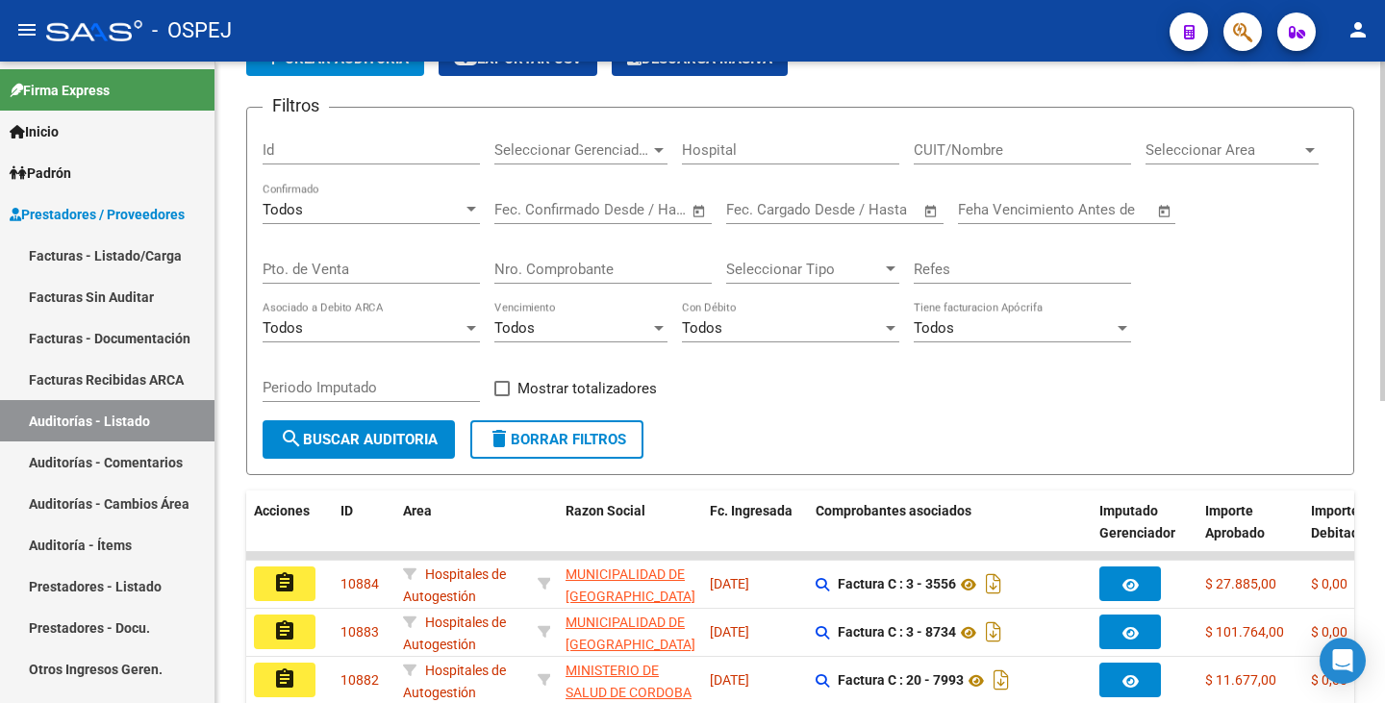
scroll to position [223, 0]
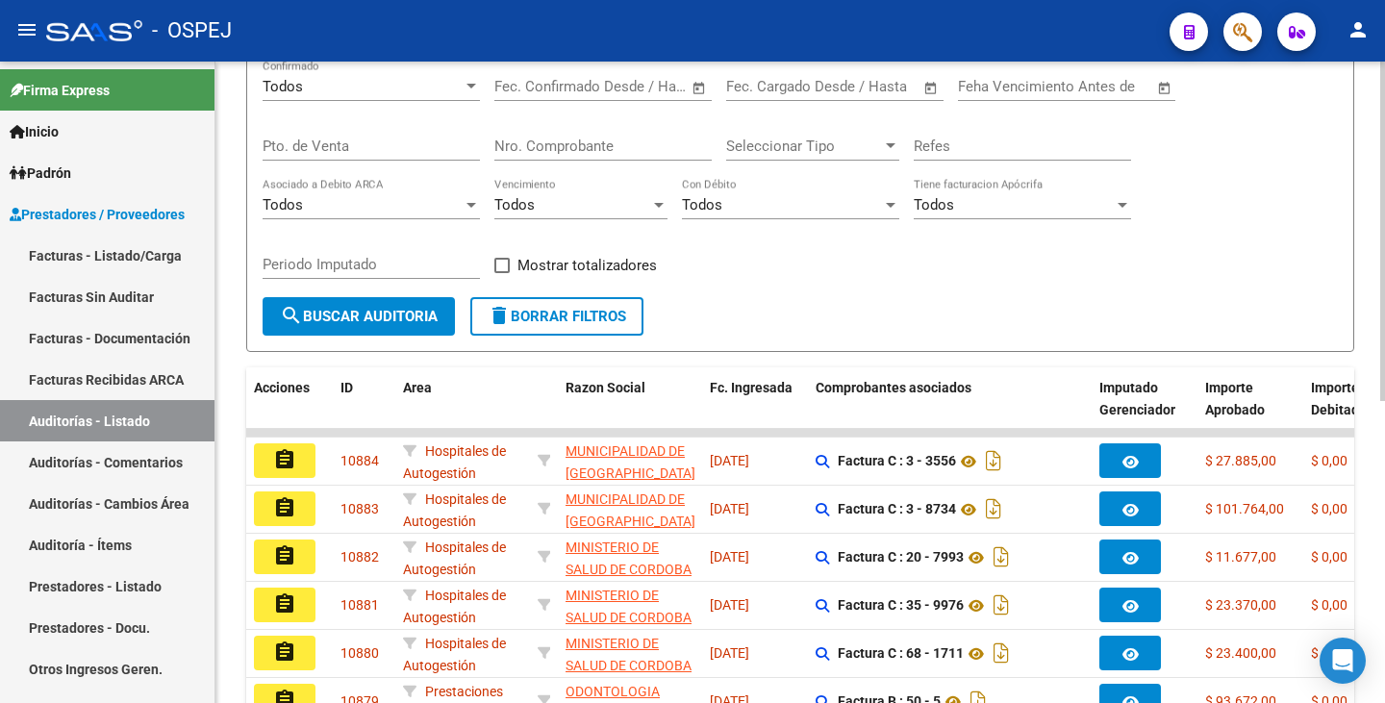
click at [537, 139] on input "Nro. Comprobante" at bounding box center [602, 145] width 217 height 17
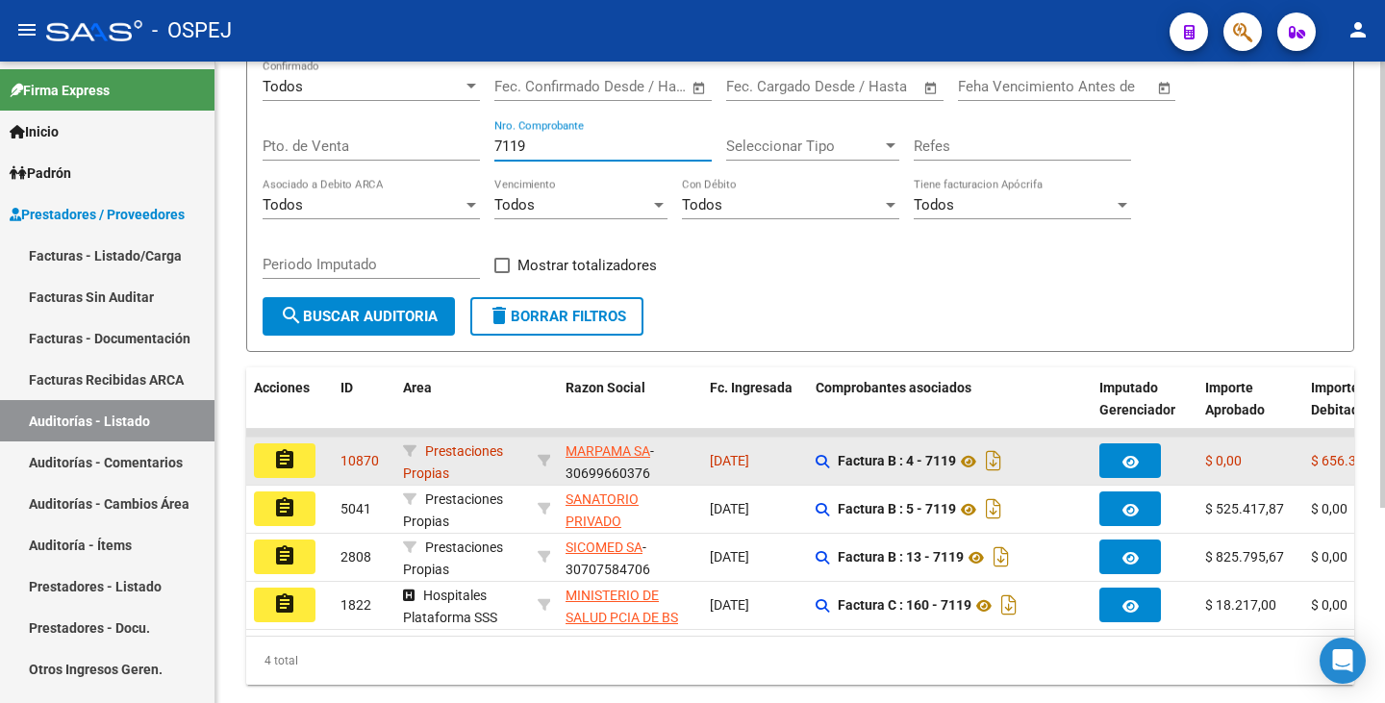
type input "7119"
click at [274, 454] on mat-icon "assignment" at bounding box center [284, 459] width 23 height 23
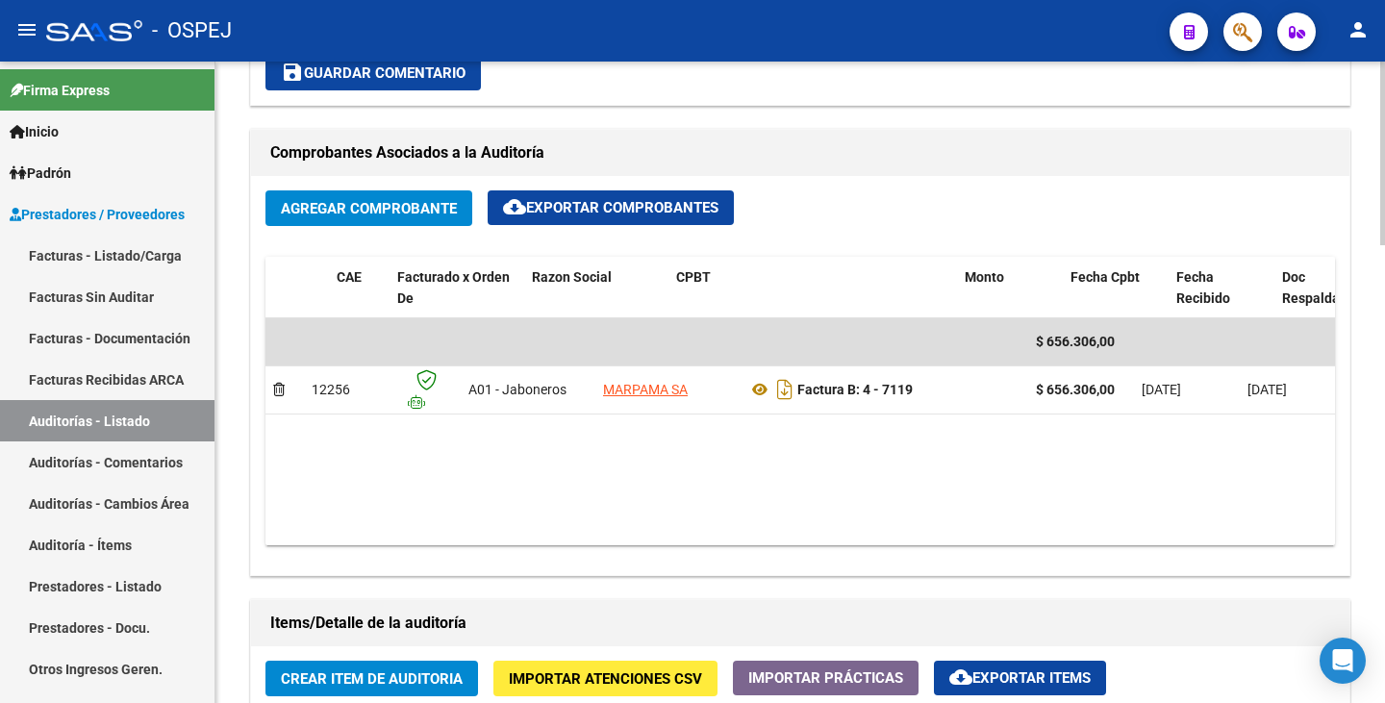
scroll to position [0, 281]
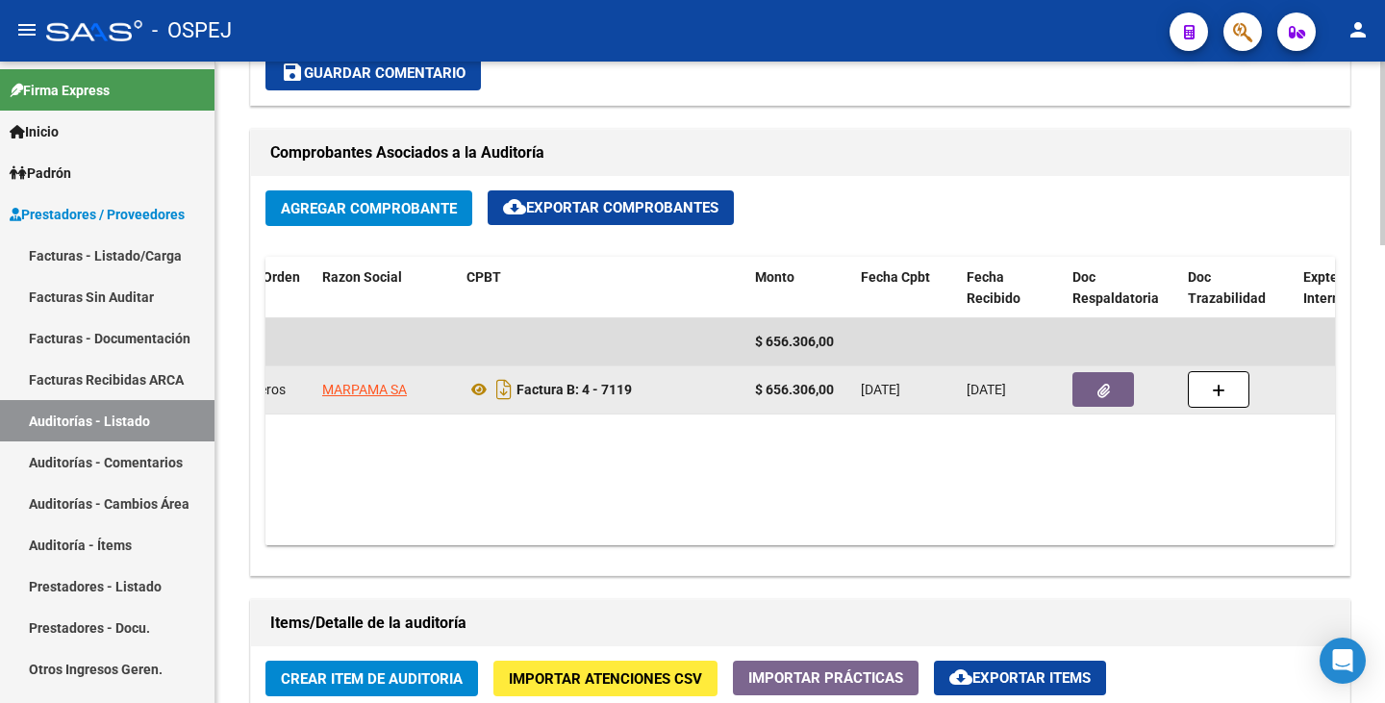
click at [1097, 387] on icon "button" at bounding box center [1103, 391] width 12 height 14
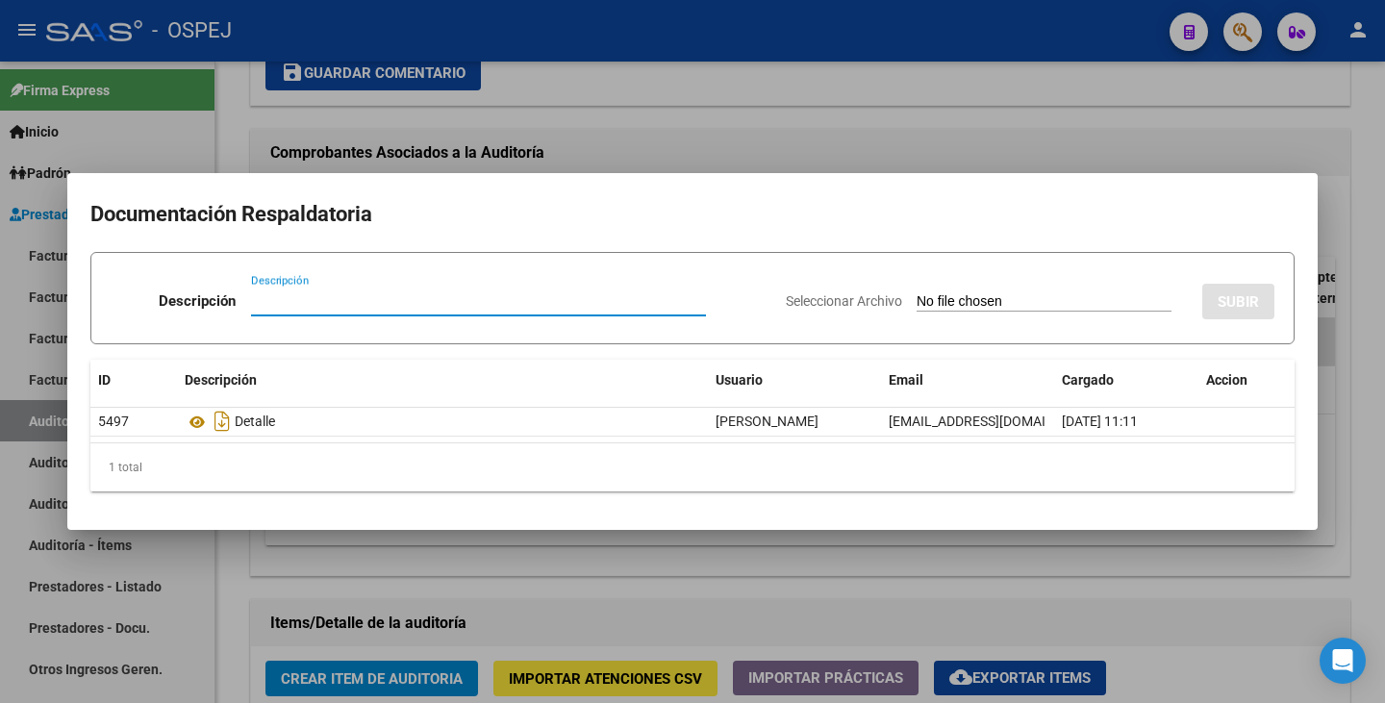
click at [538, 296] on input "Descripción" at bounding box center [478, 300] width 455 height 17
type input "Débito enviado"
click at [916, 303] on input "Seleccionar Archivo" at bounding box center [1043, 302] width 255 height 18
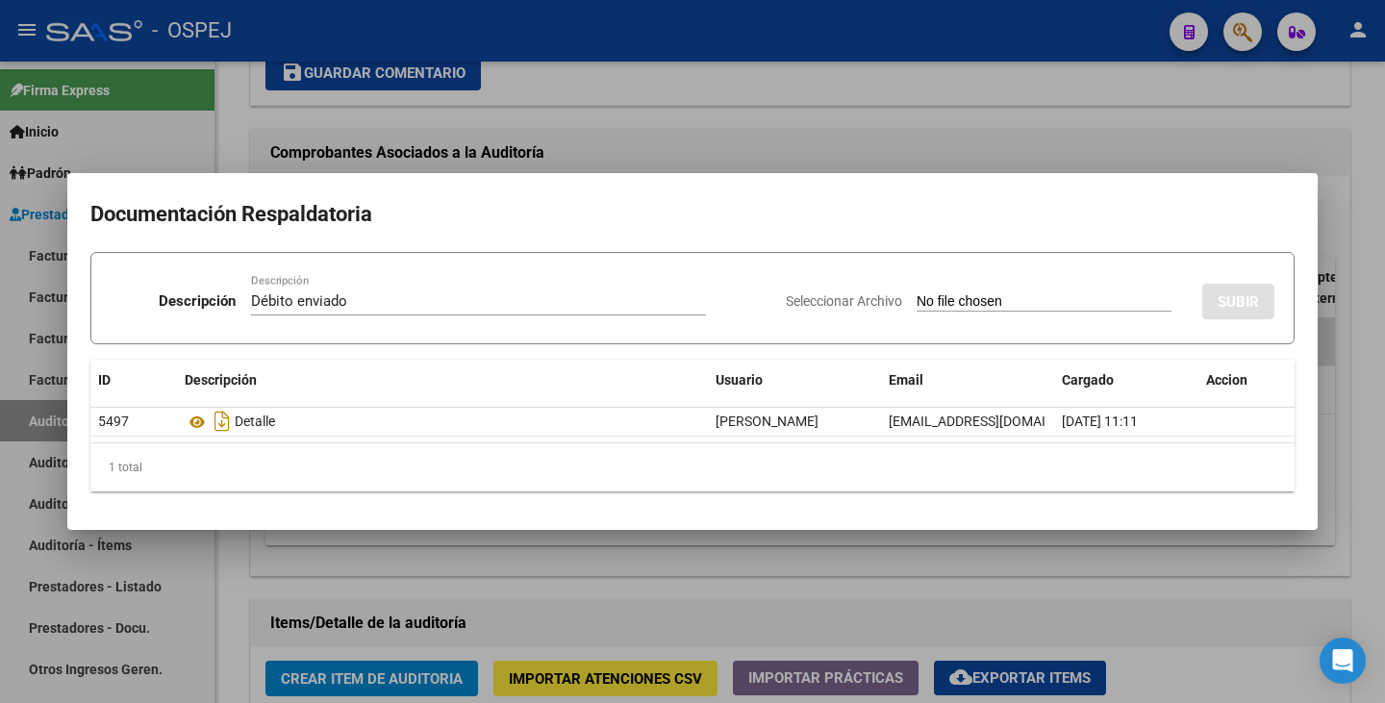
type input "C:\fakepath\Débito MARPAMA FB 7119.pdf"
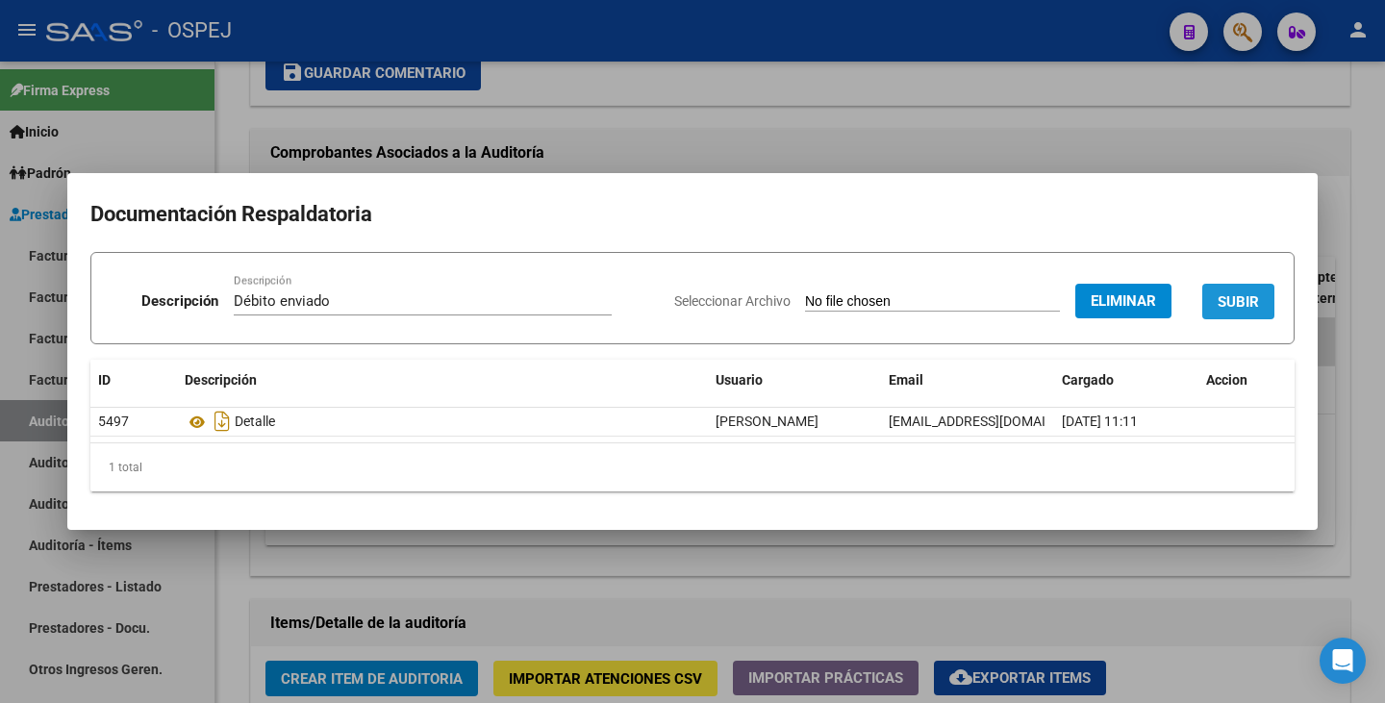
click at [1252, 297] on span "SUBIR" at bounding box center [1237, 301] width 41 height 17
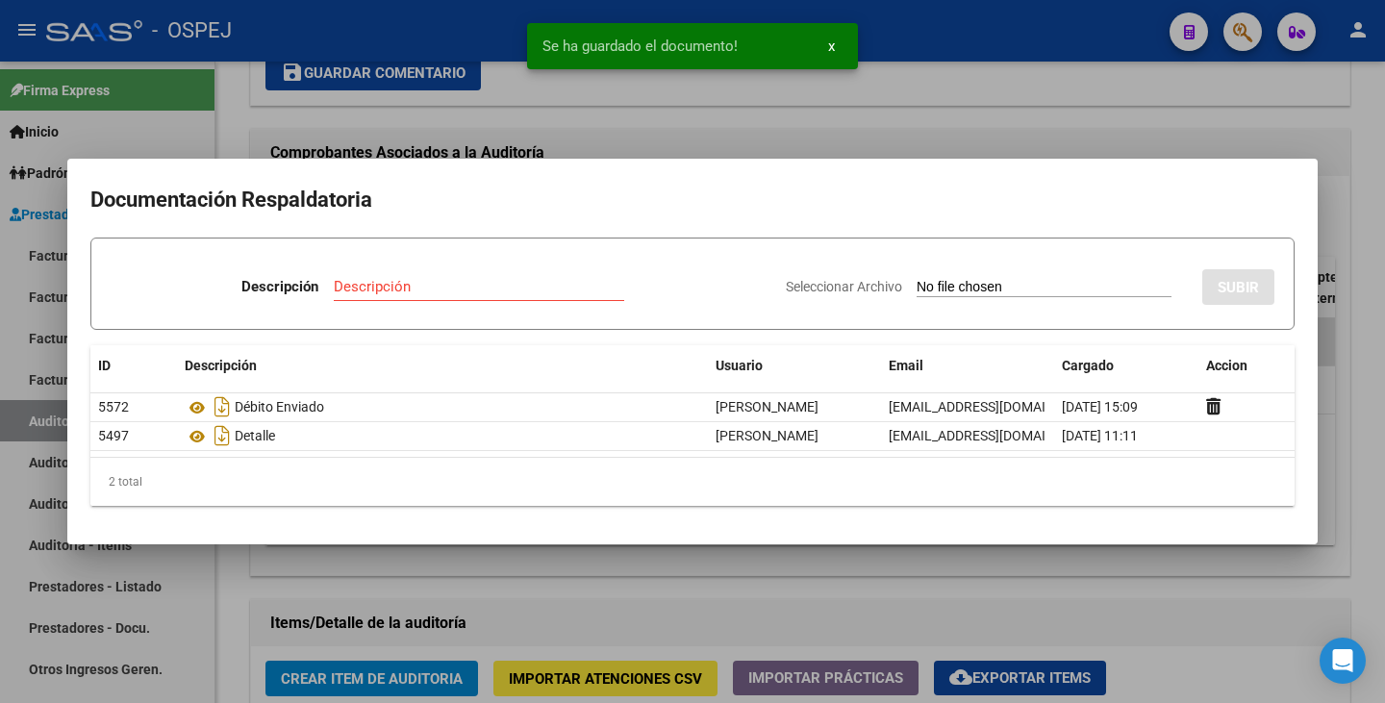
click at [628, 127] on div at bounding box center [692, 351] width 1385 height 703
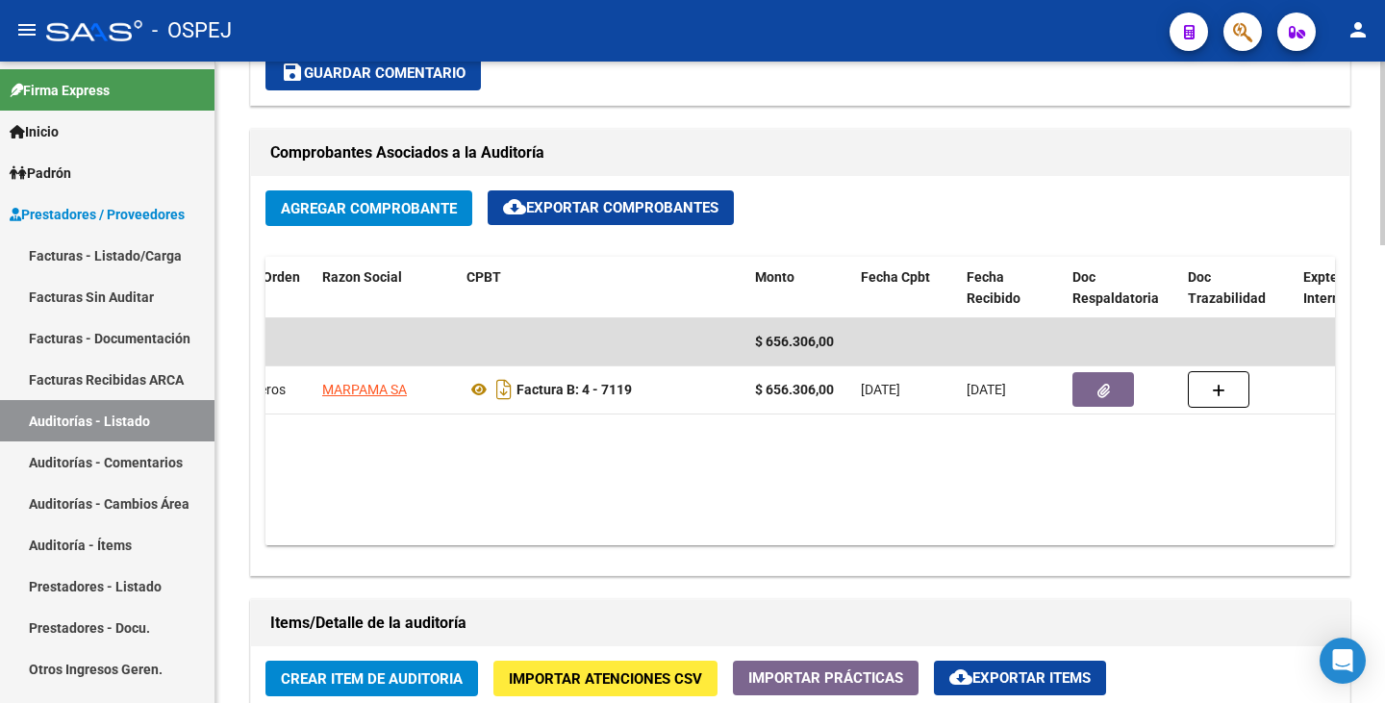
drag, startPoint x: 650, startPoint y: 176, endPoint x: 697, endPoint y: 103, distance: 86.9
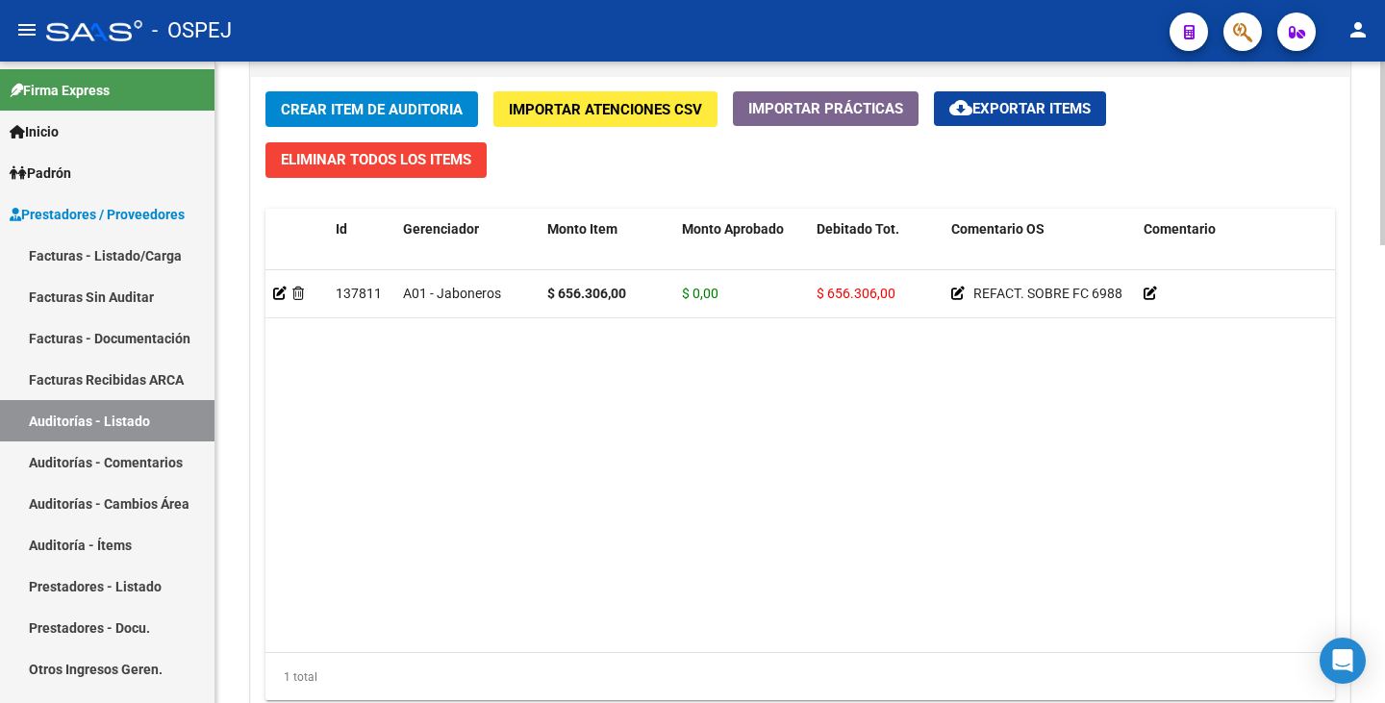
scroll to position [1442, 0]
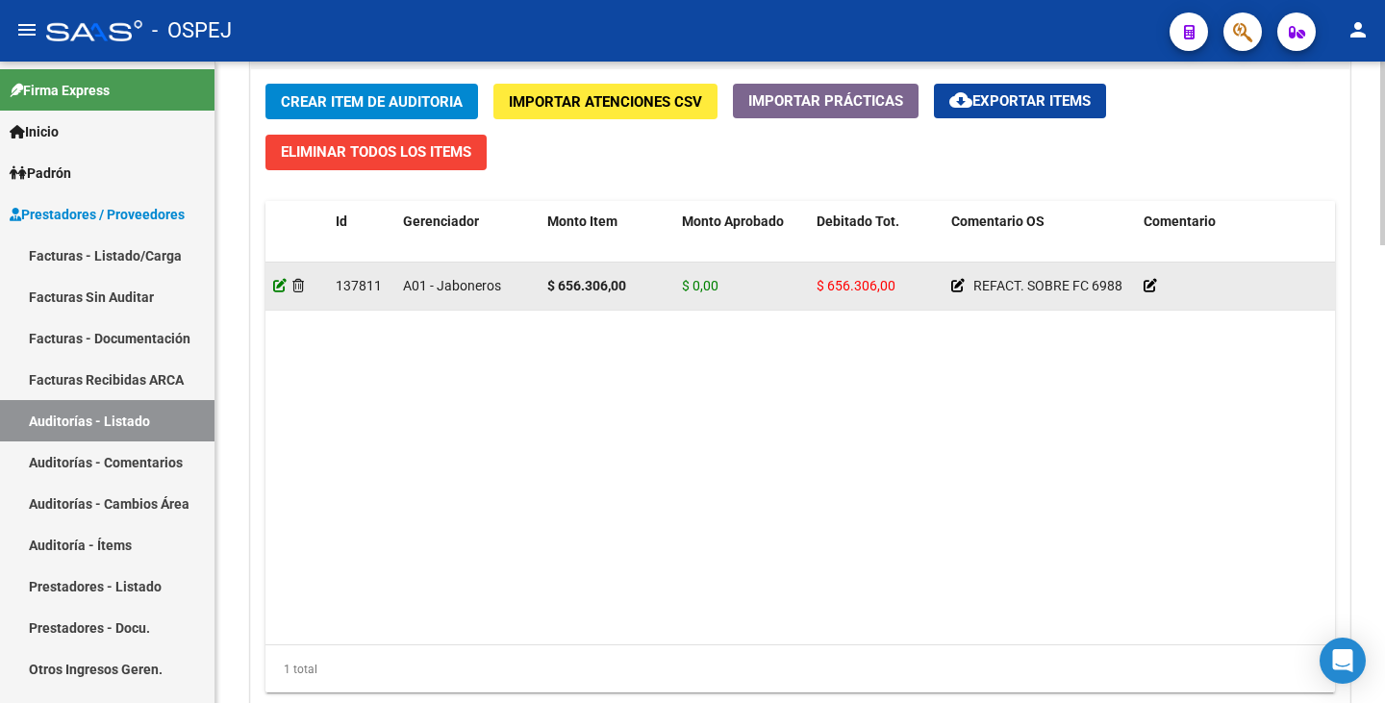
click at [281, 286] on icon at bounding box center [279, 285] width 13 height 13
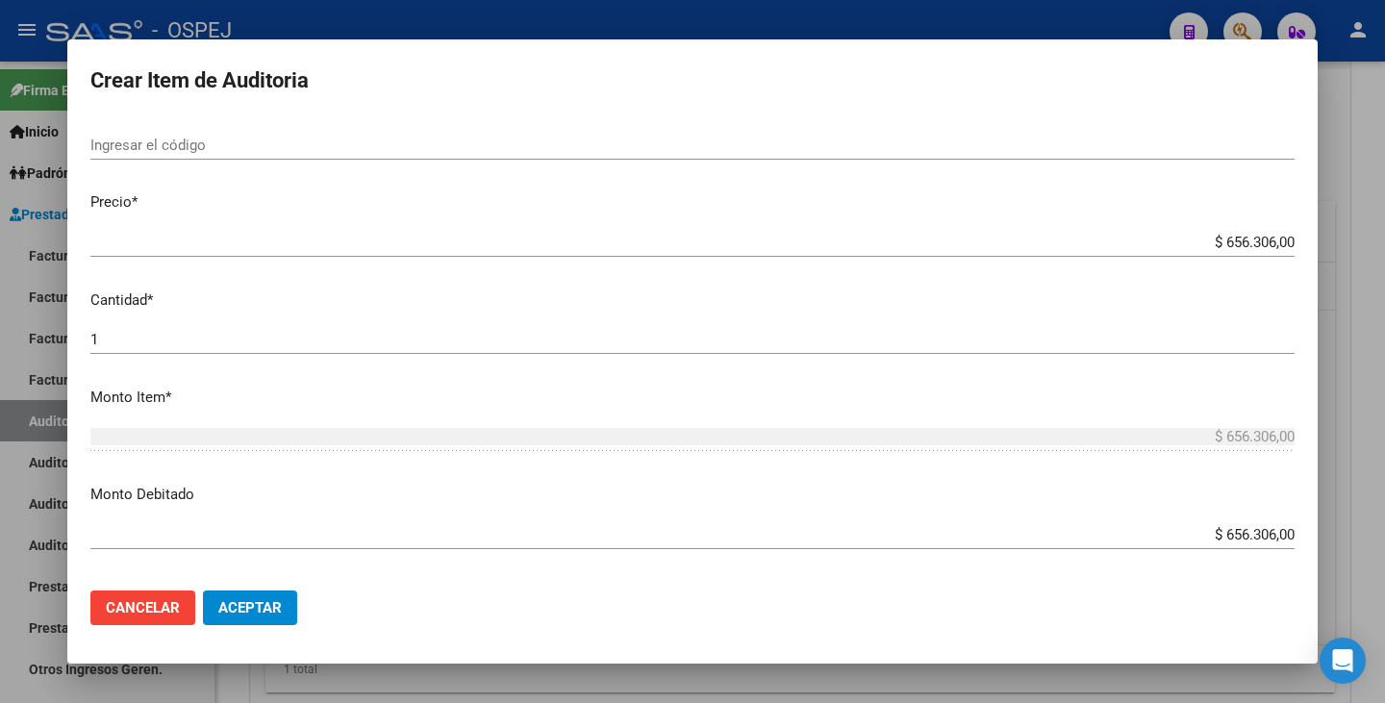
scroll to position [481, 0]
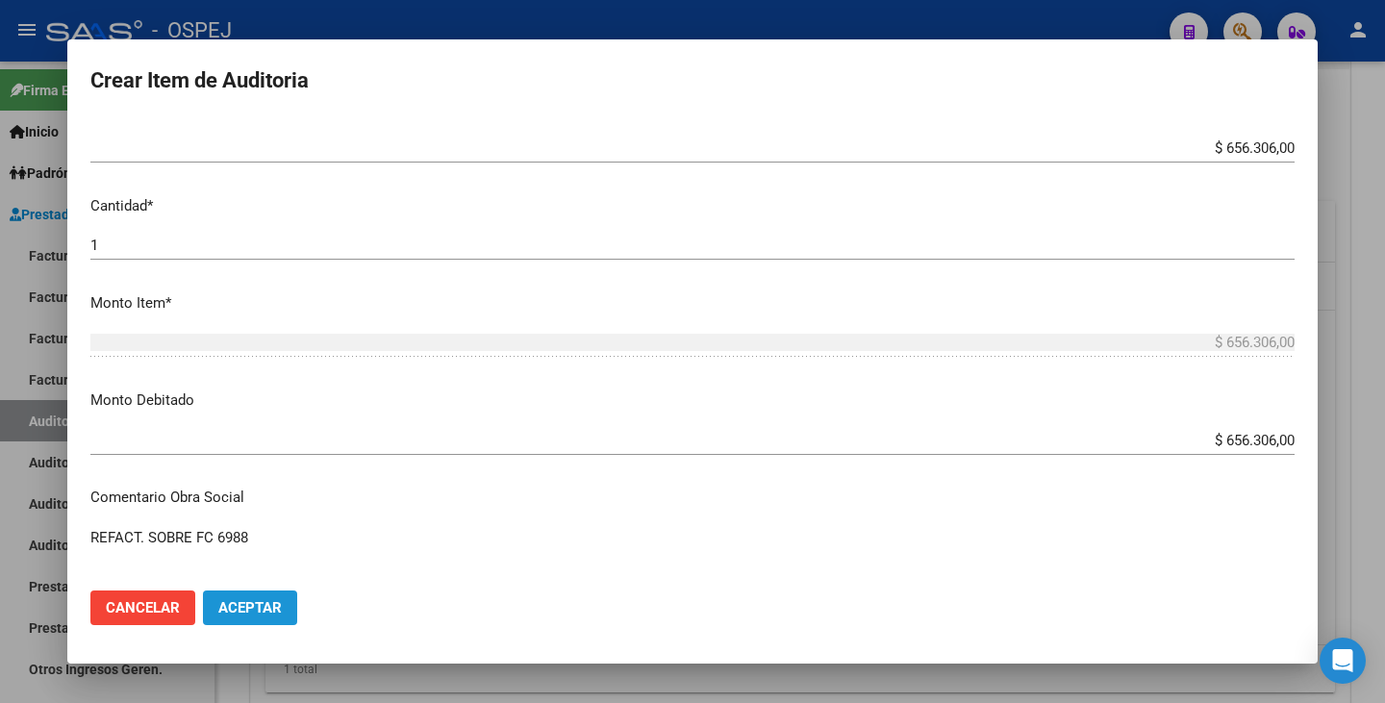
click at [229, 608] on span "Aceptar" at bounding box center [249, 607] width 63 height 17
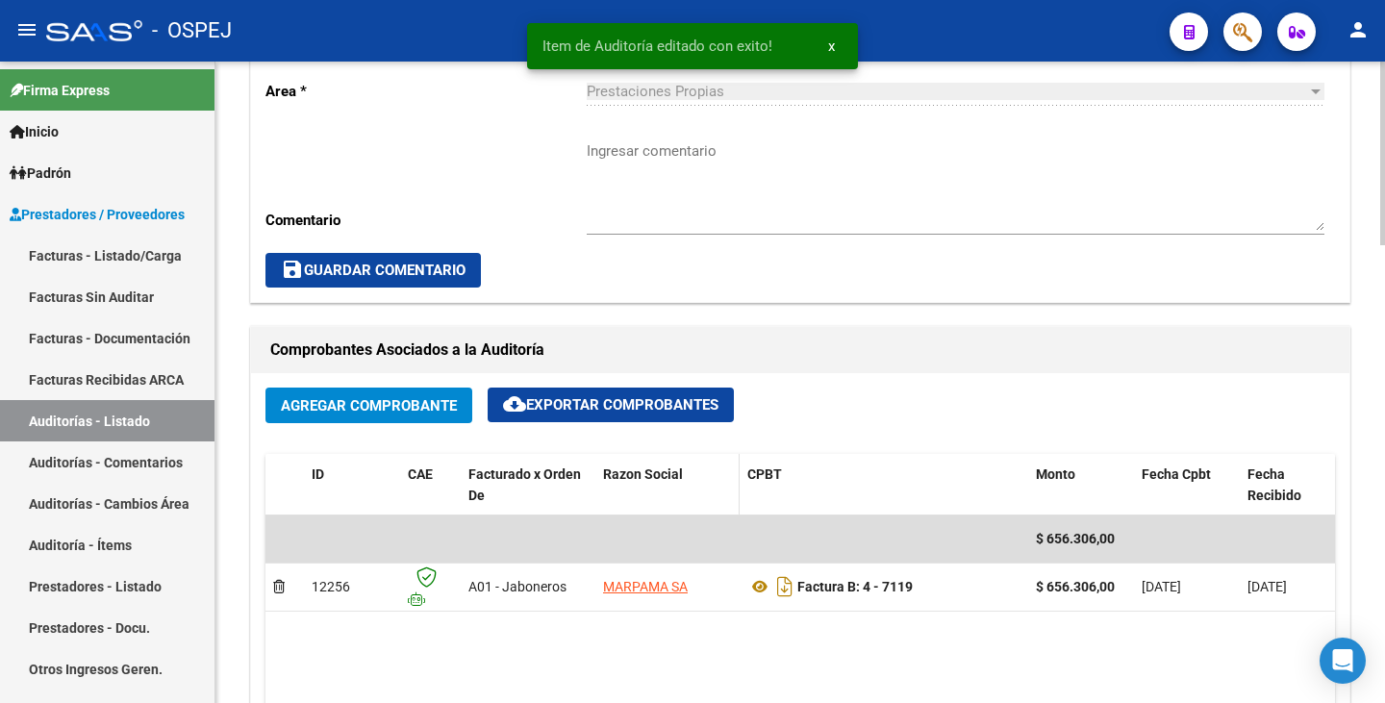
scroll to position [637, 0]
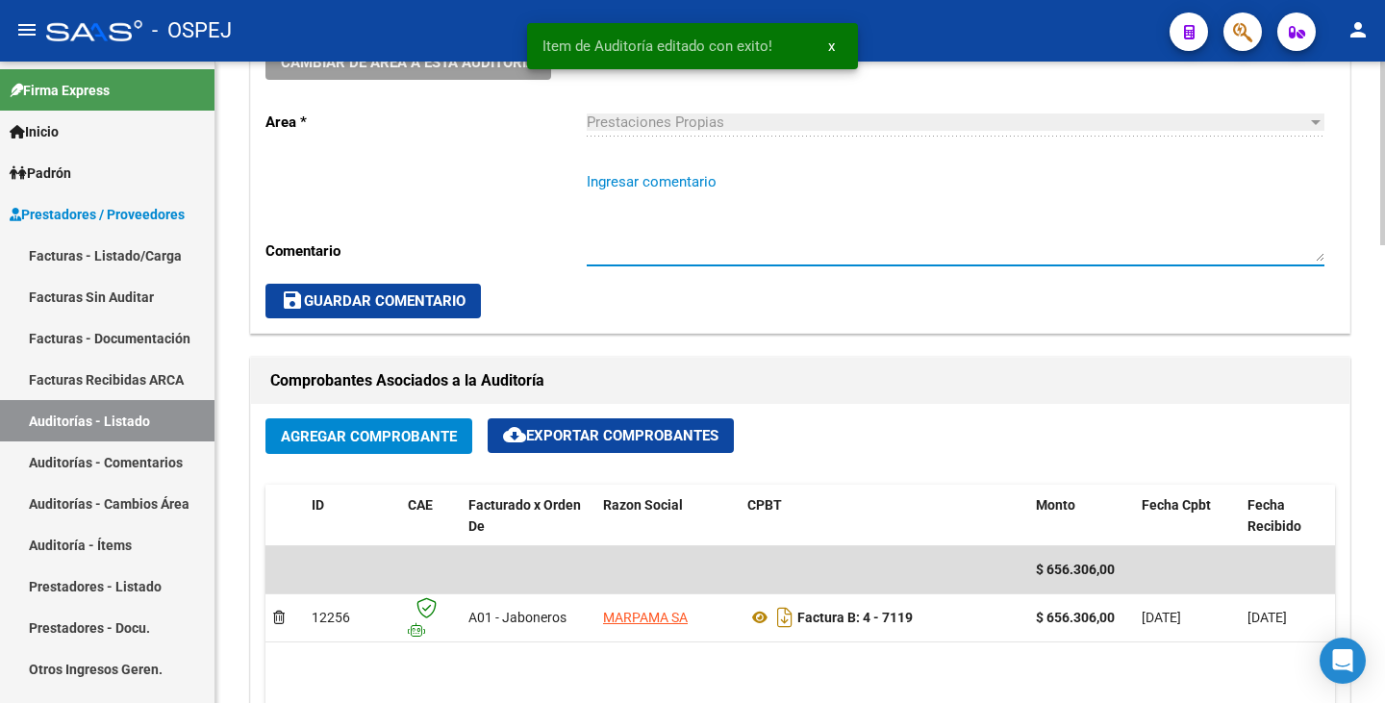
click at [626, 219] on textarea "Ingresar comentario" at bounding box center [955, 216] width 737 height 90
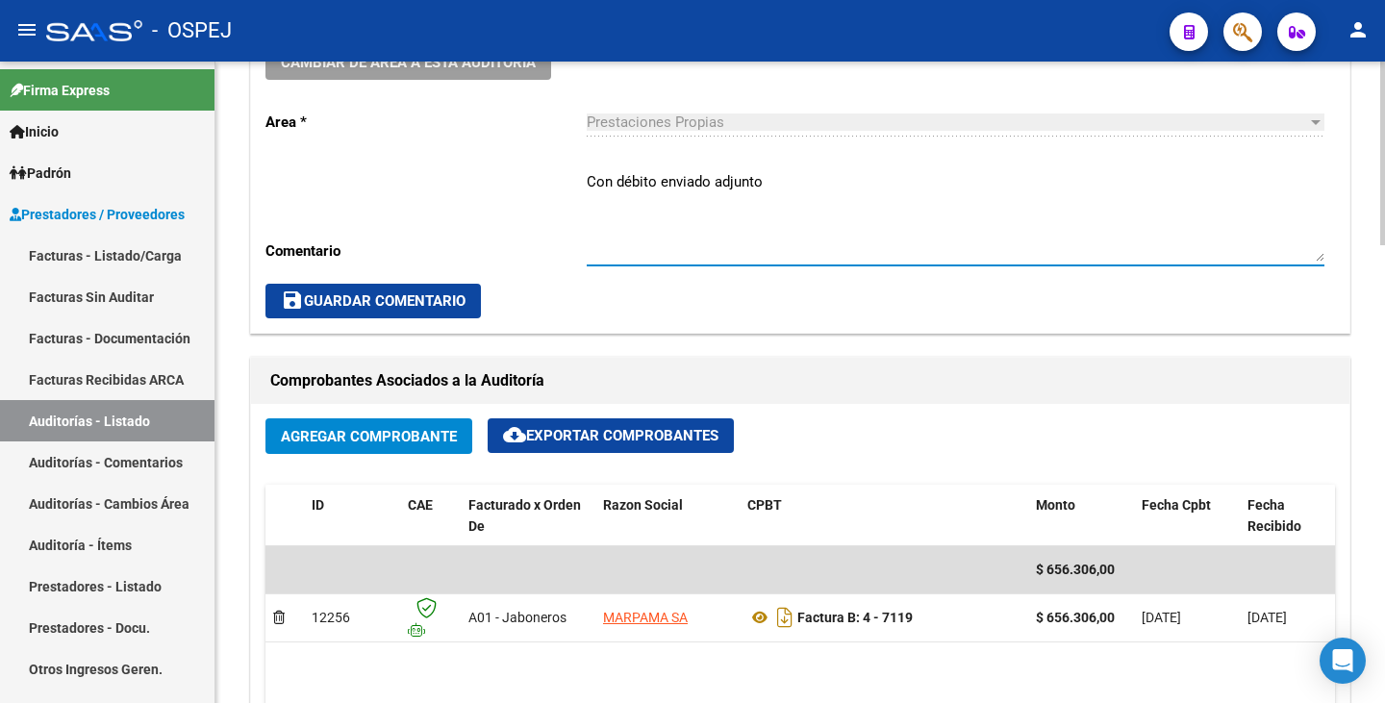
type textarea "Con débito enviado adjunto"
click at [290, 301] on mat-icon "save" at bounding box center [292, 299] width 23 height 23
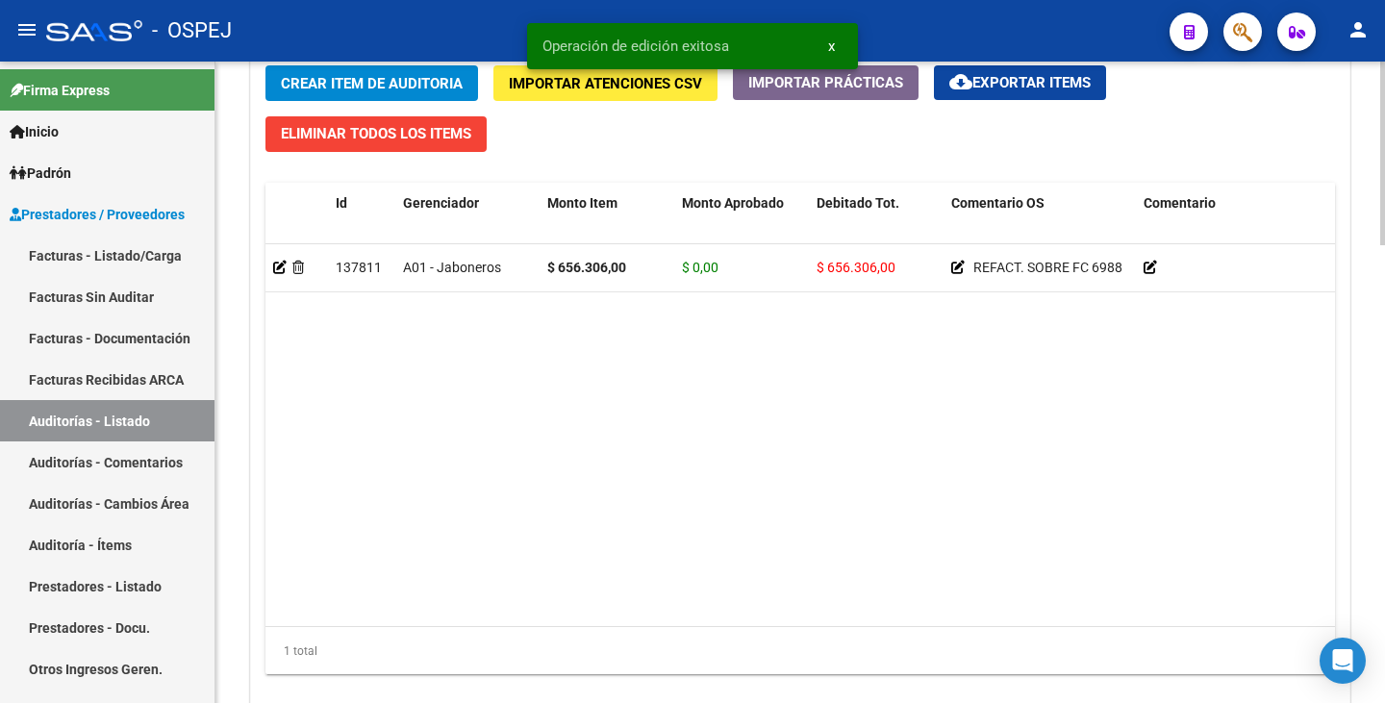
scroll to position [1599, 0]
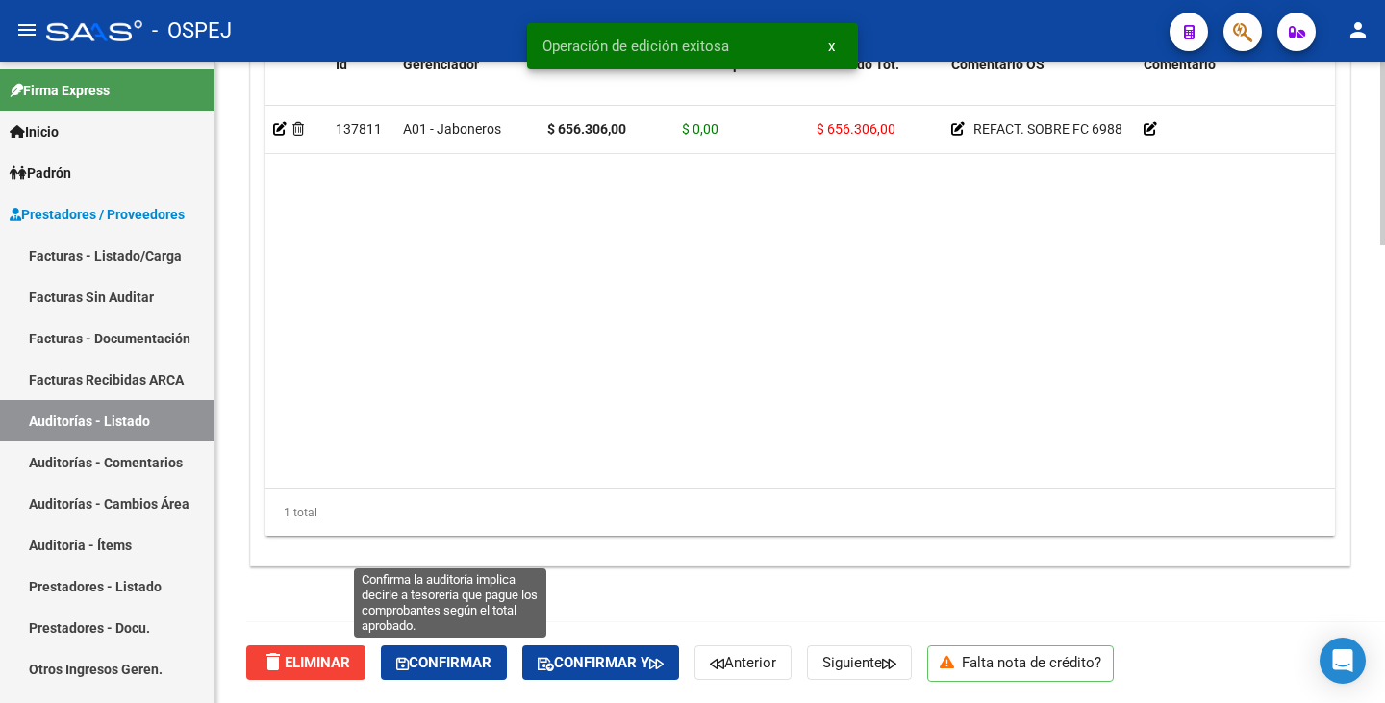
click at [486, 671] on span "Confirmar" at bounding box center [443, 662] width 95 height 17
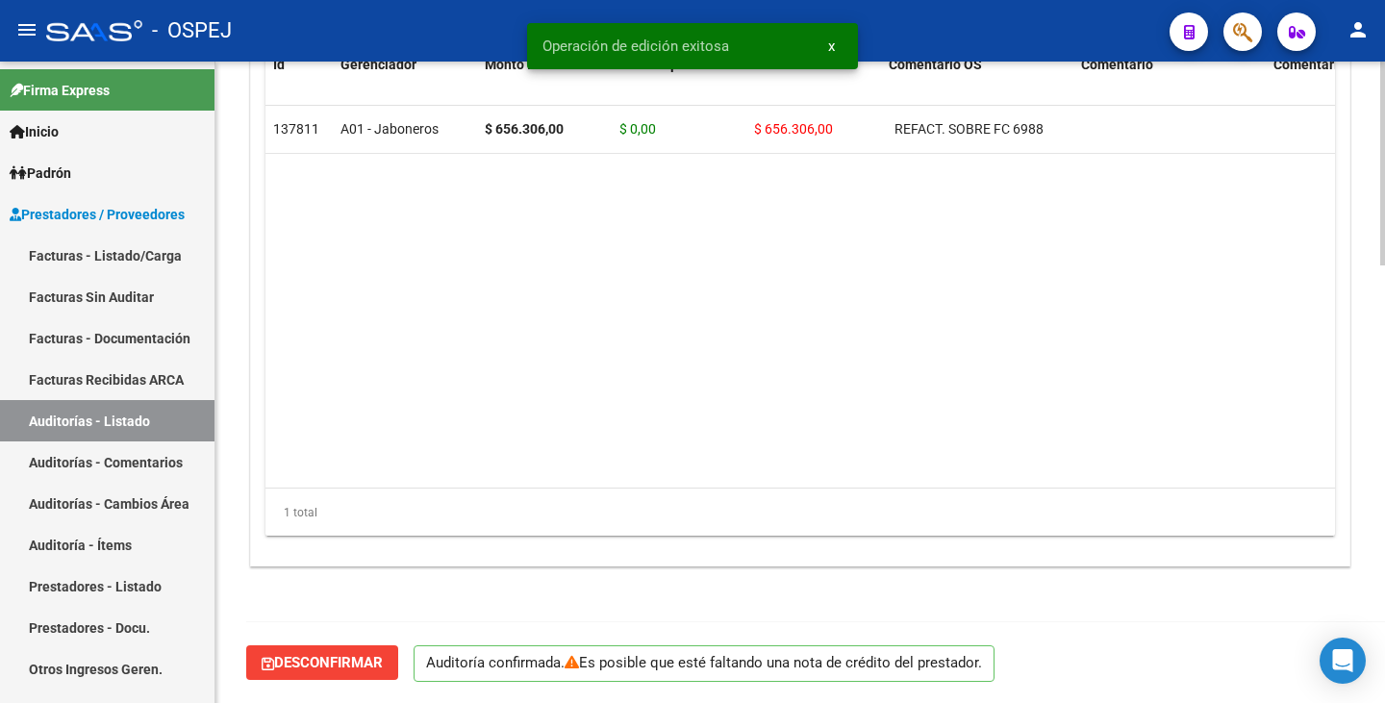
scroll to position [1377, 0]
type input "202510"
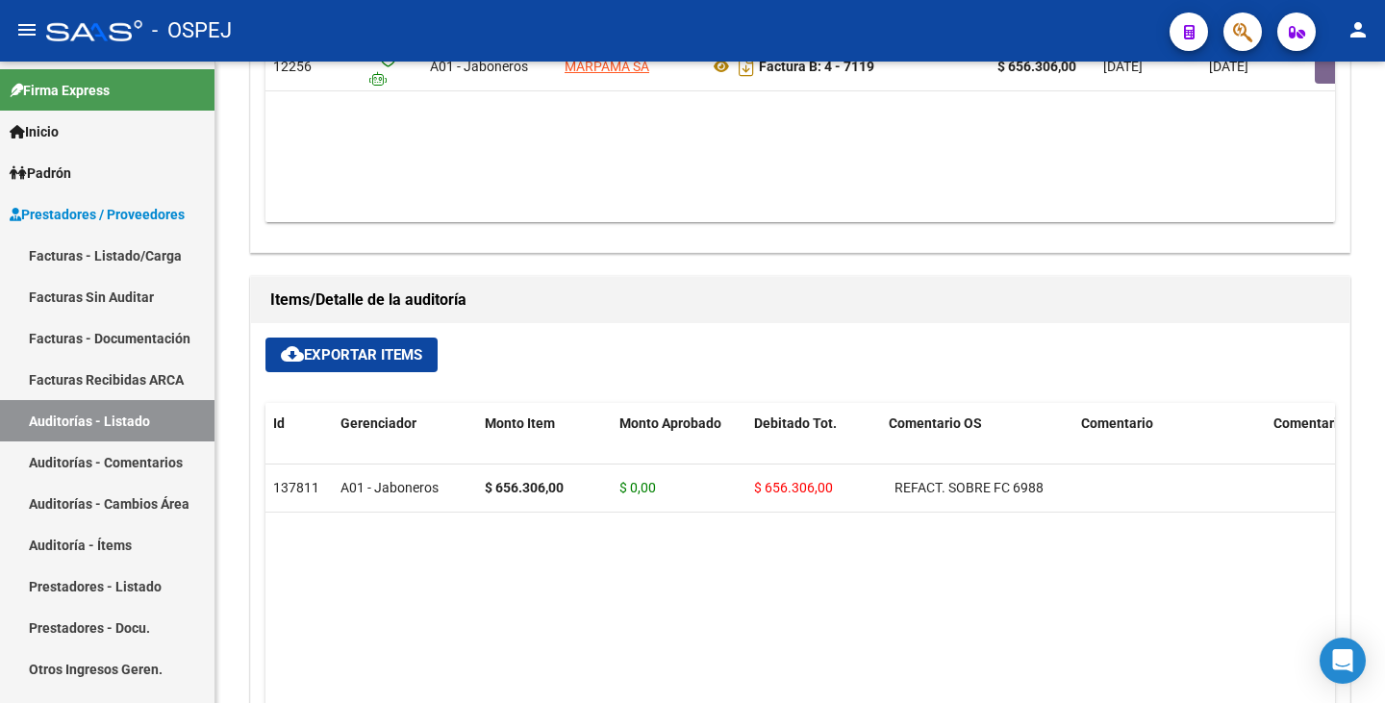
scroll to position [992, 0]
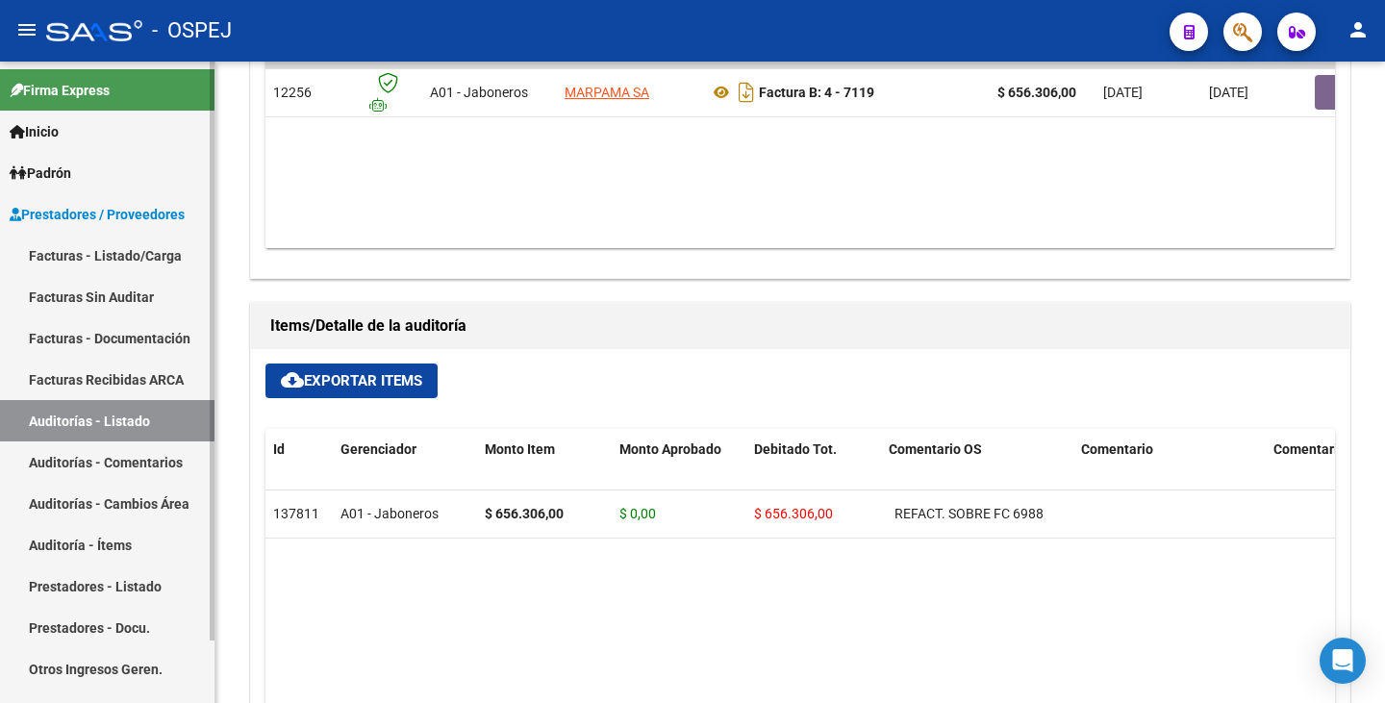
click at [83, 425] on link "Auditorías - Listado" at bounding box center [107, 420] width 214 height 41
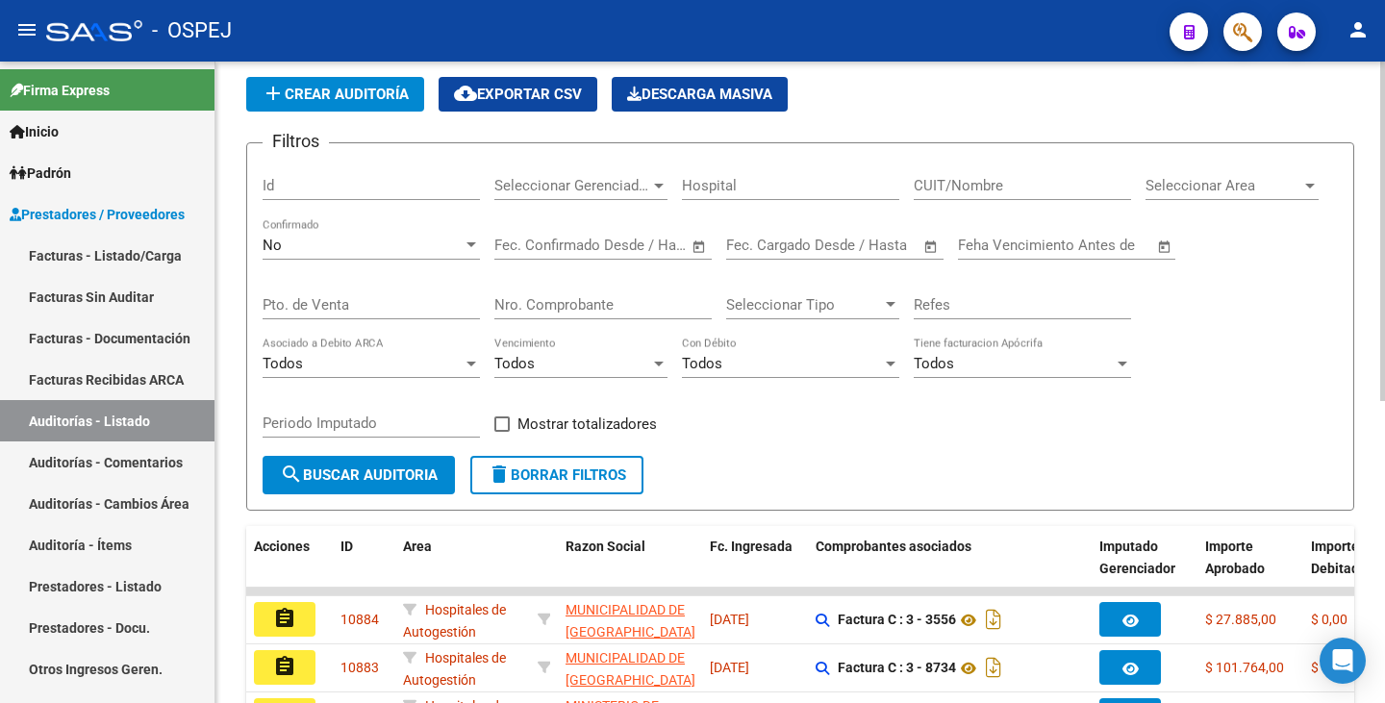
scroll to position [569, 0]
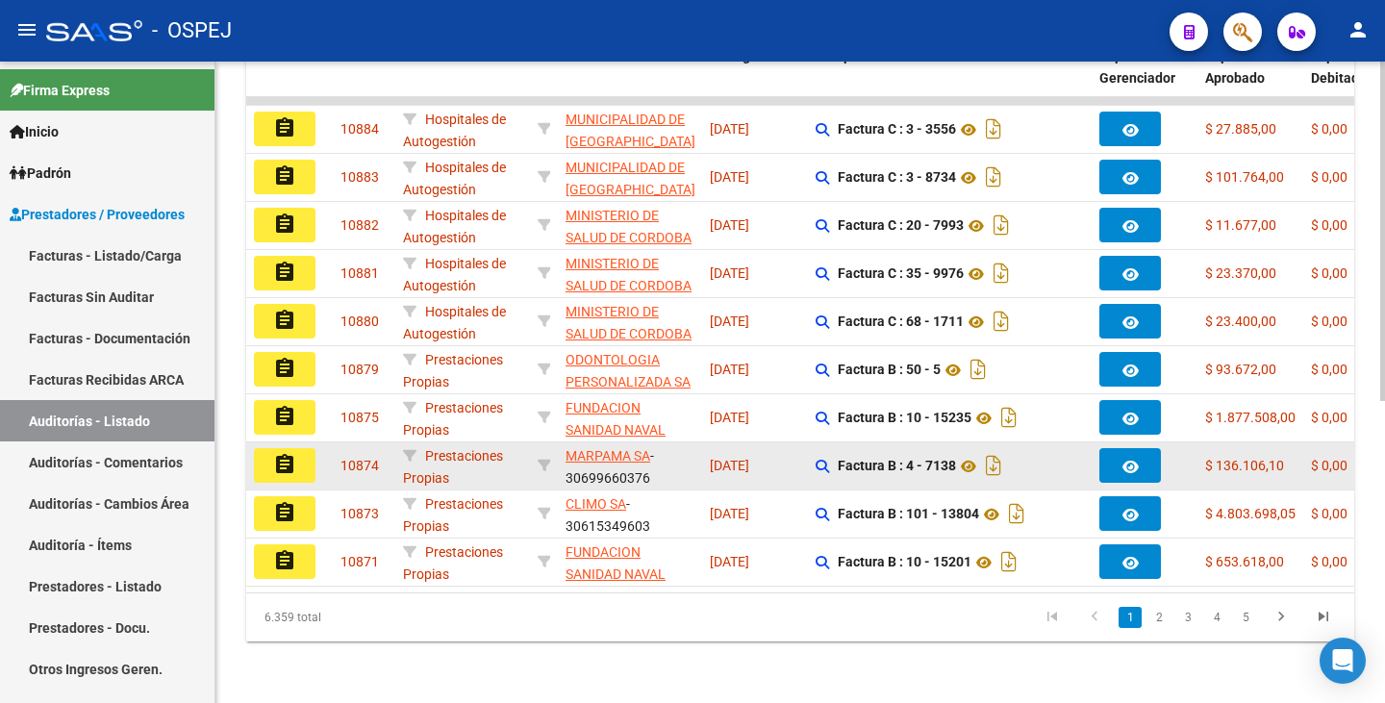
click at [273, 453] on mat-icon "assignment" at bounding box center [284, 464] width 23 height 23
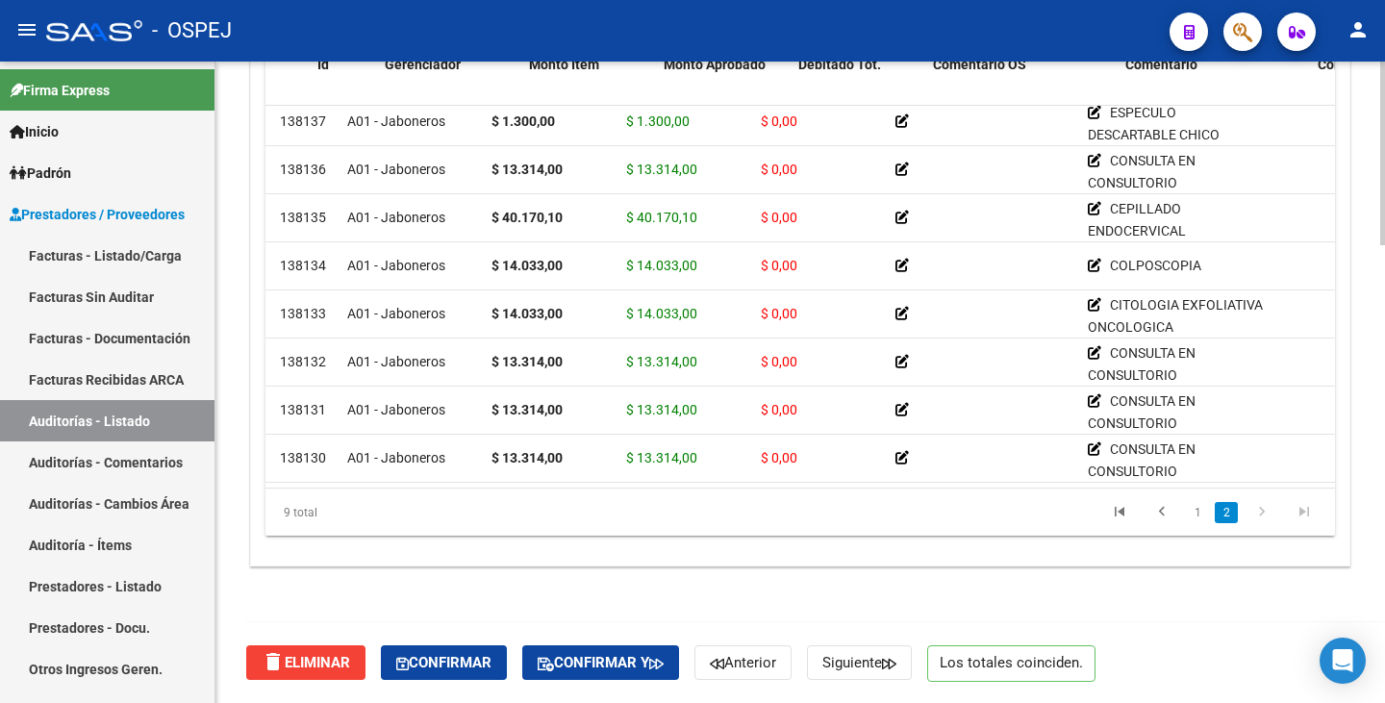
scroll to position [70, 0]
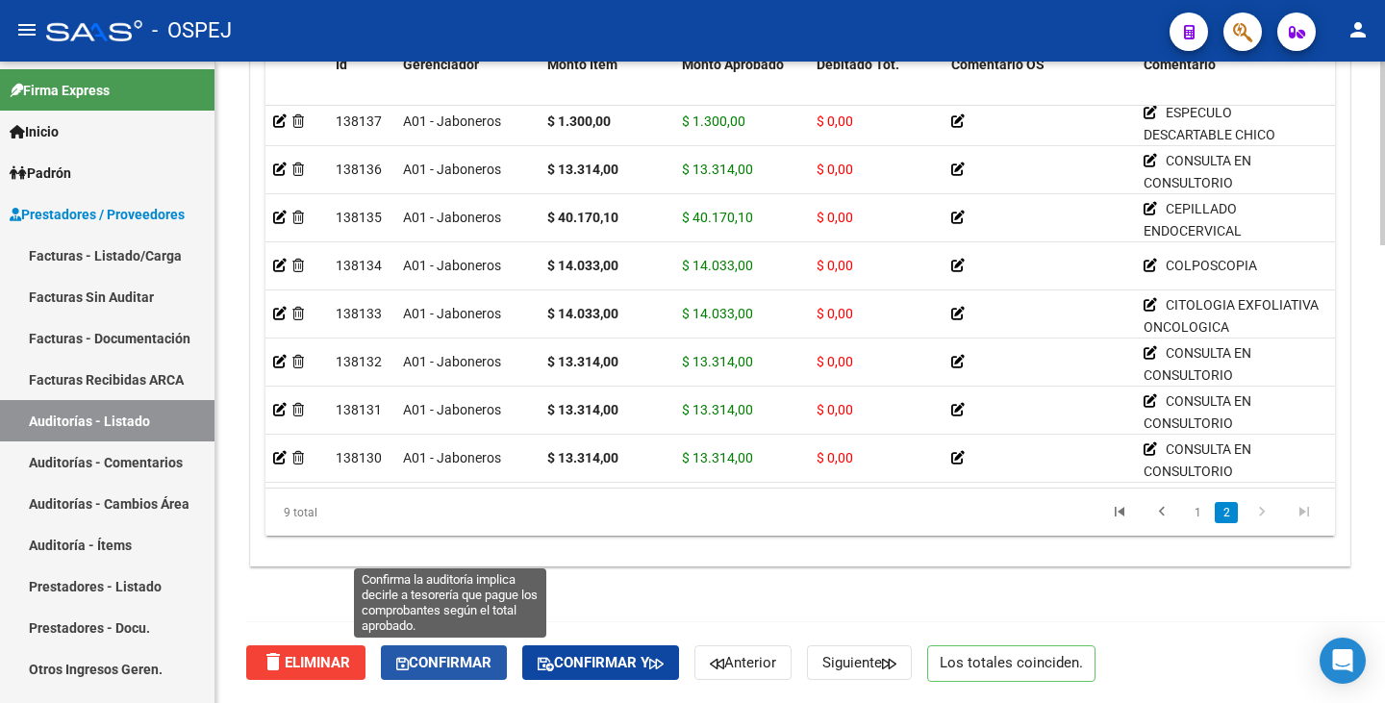
click at [435, 658] on span "Confirmar" at bounding box center [443, 662] width 95 height 17
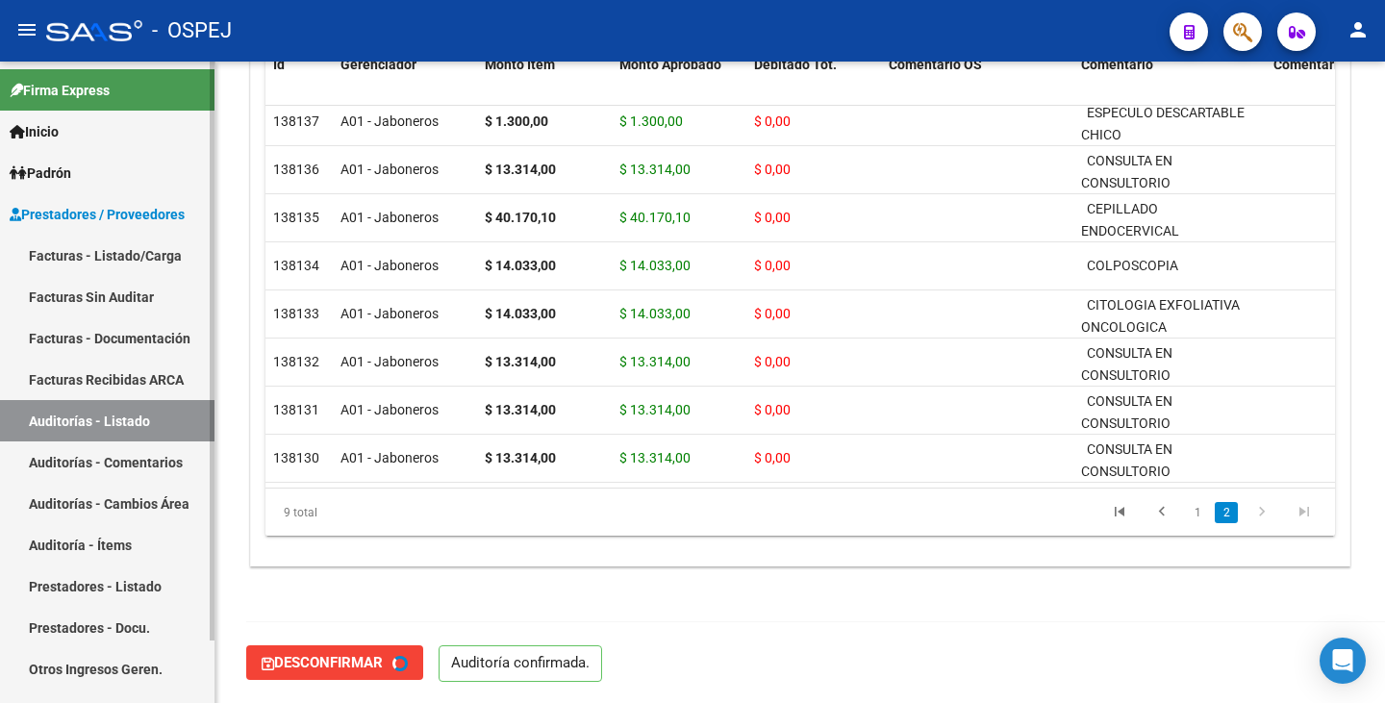
type input "202510"
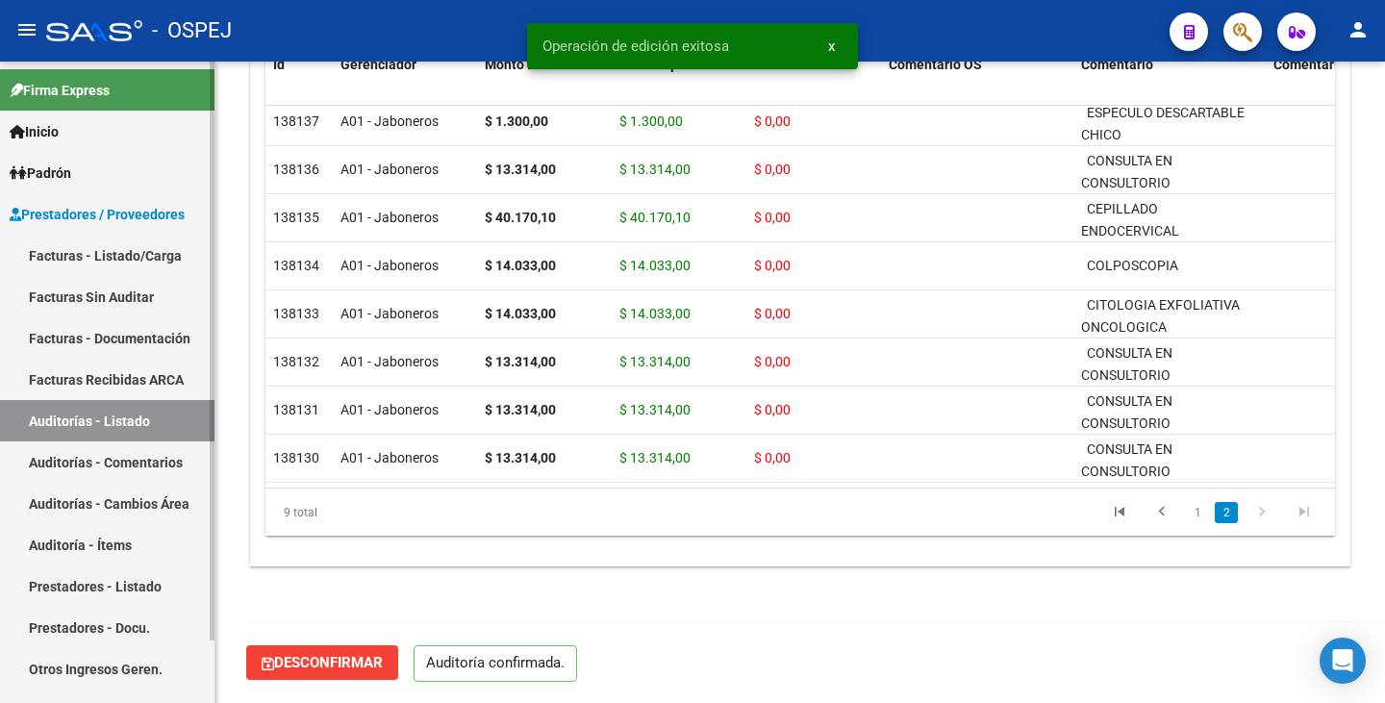
click at [101, 419] on link "Auditorías - Listado" at bounding box center [107, 420] width 214 height 41
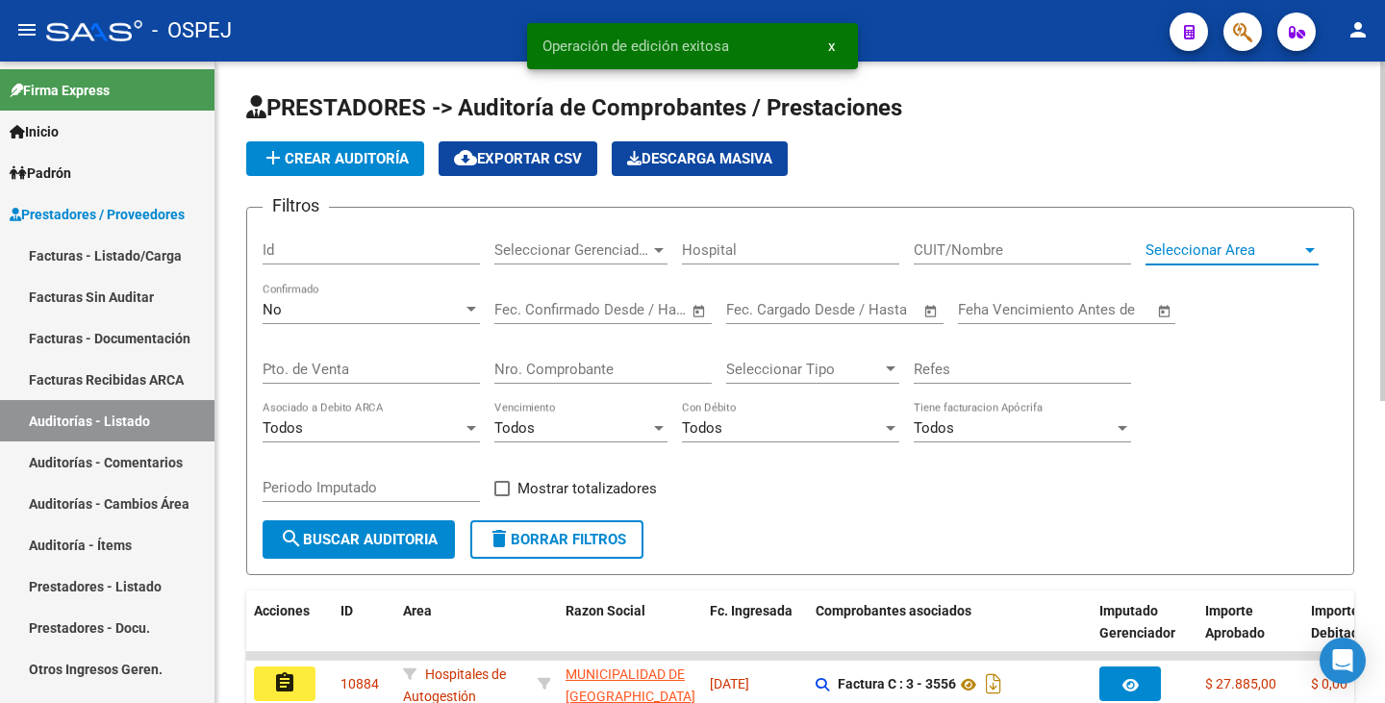
click at [1300, 256] on span "Seleccionar Area" at bounding box center [1223, 249] width 156 height 17
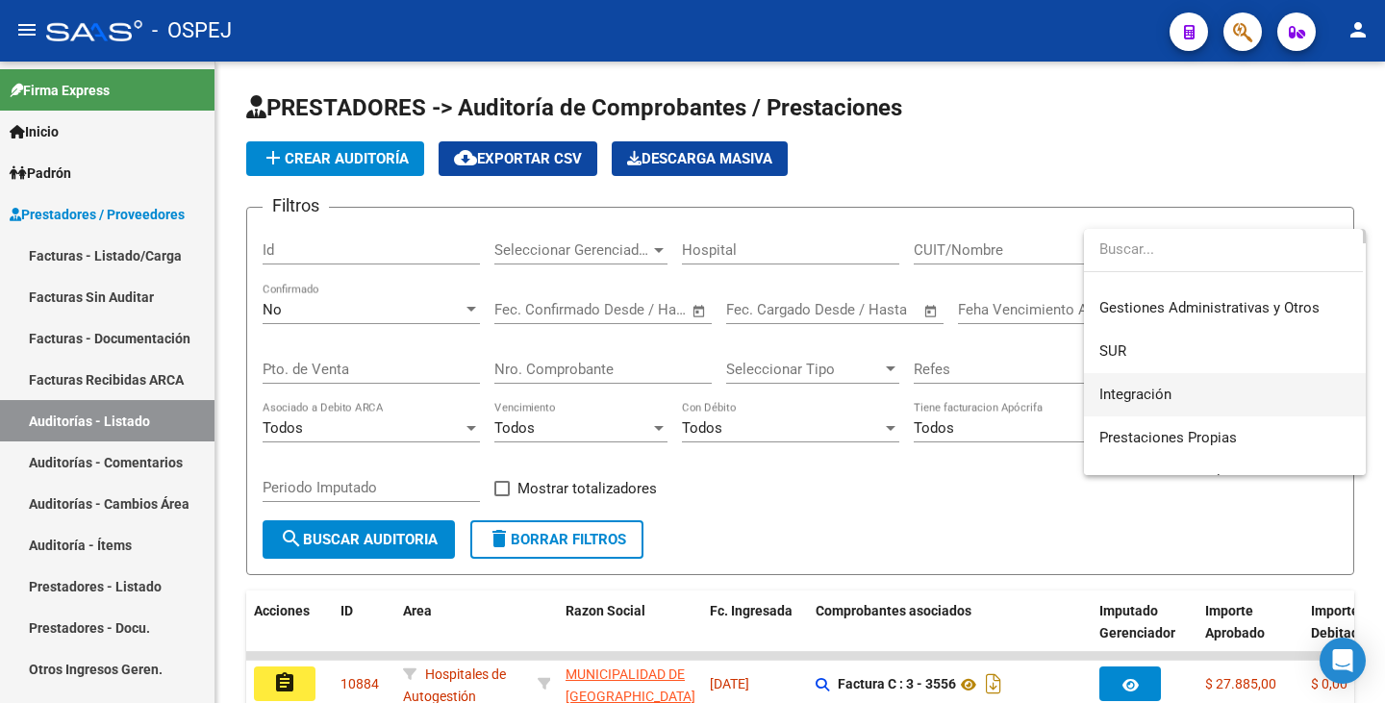
scroll to position [192, 0]
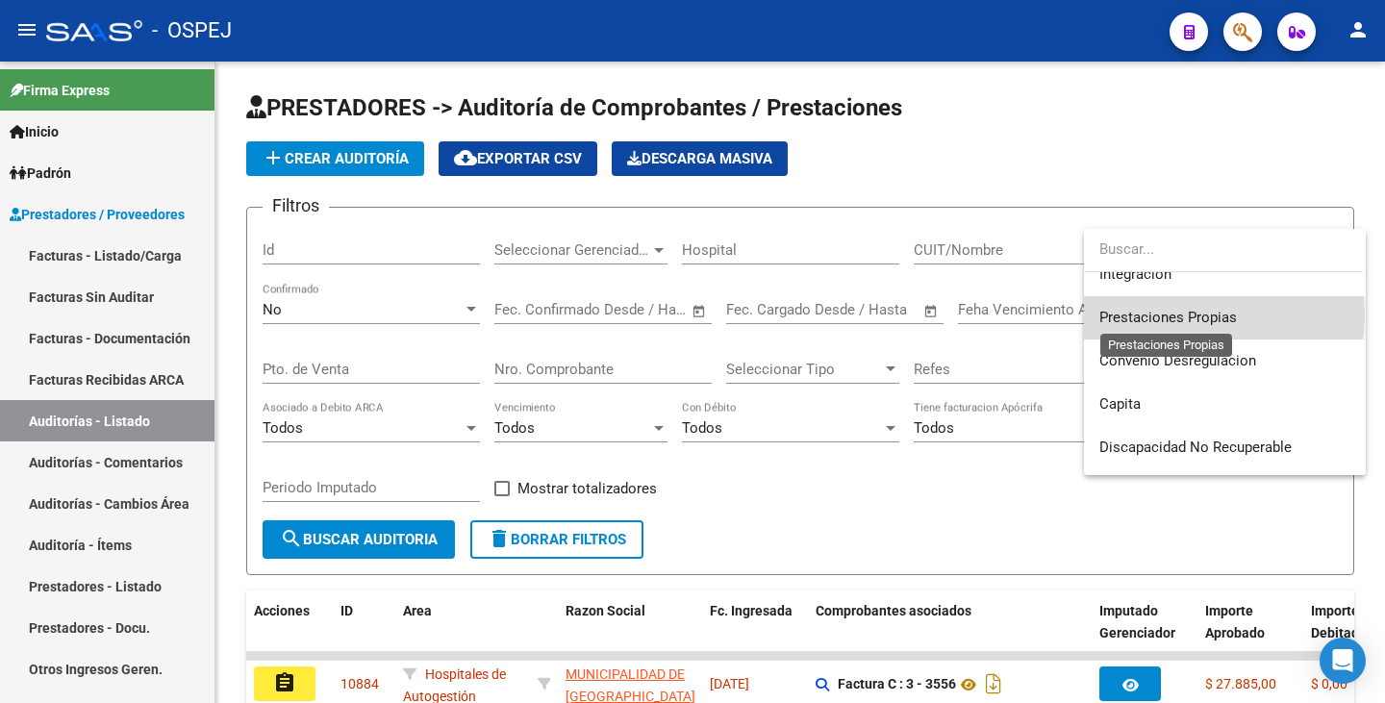
click at [1186, 314] on span "Prestaciones Propias" at bounding box center [1167, 317] width 137 height 17
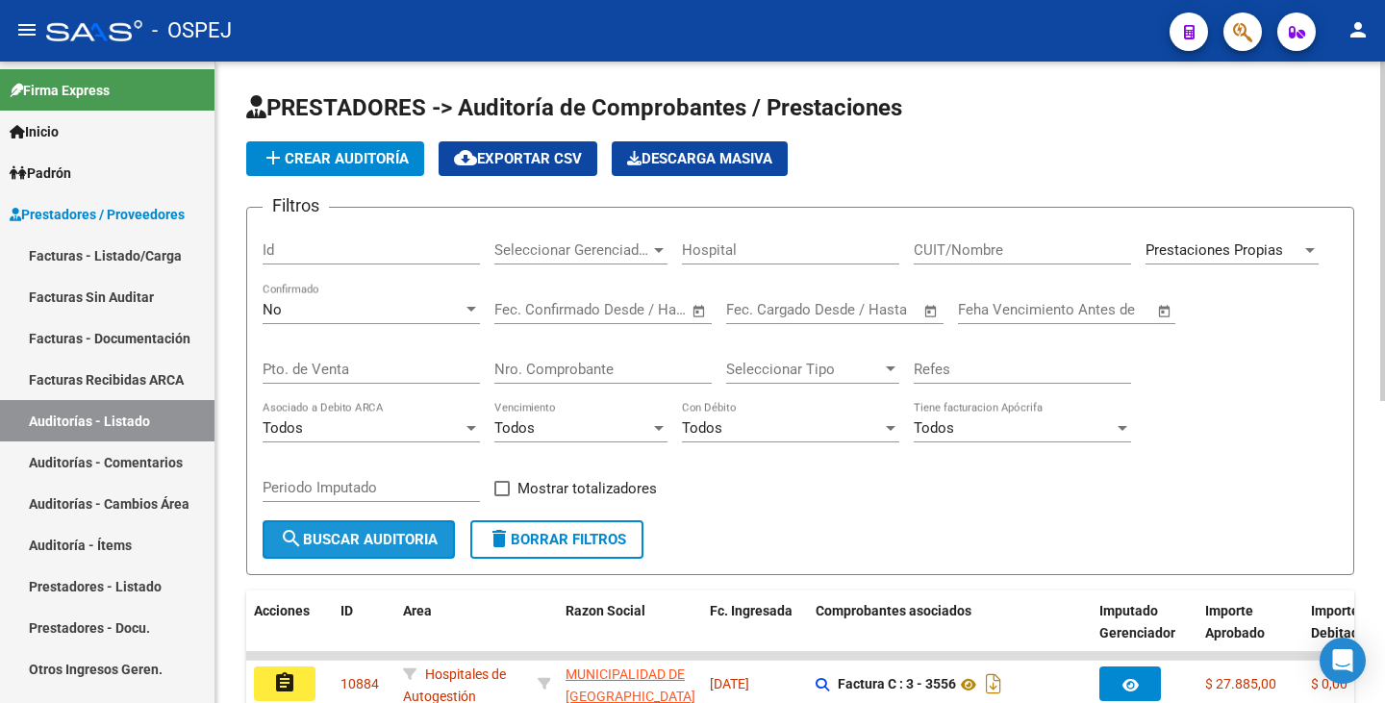
click at [367, 542] on span "search Buscar Auditoria" at bounding box center [359, 539] width 158 height 17
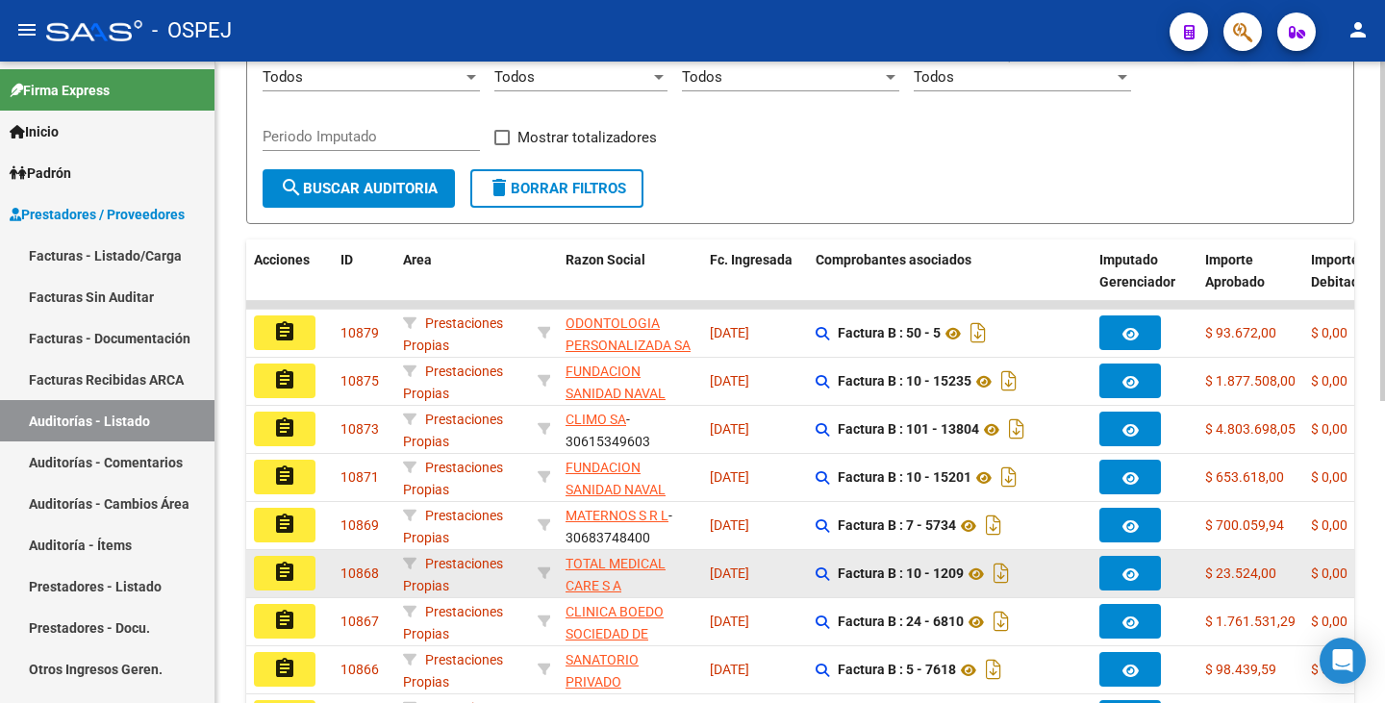
scroll to position [385, 0]
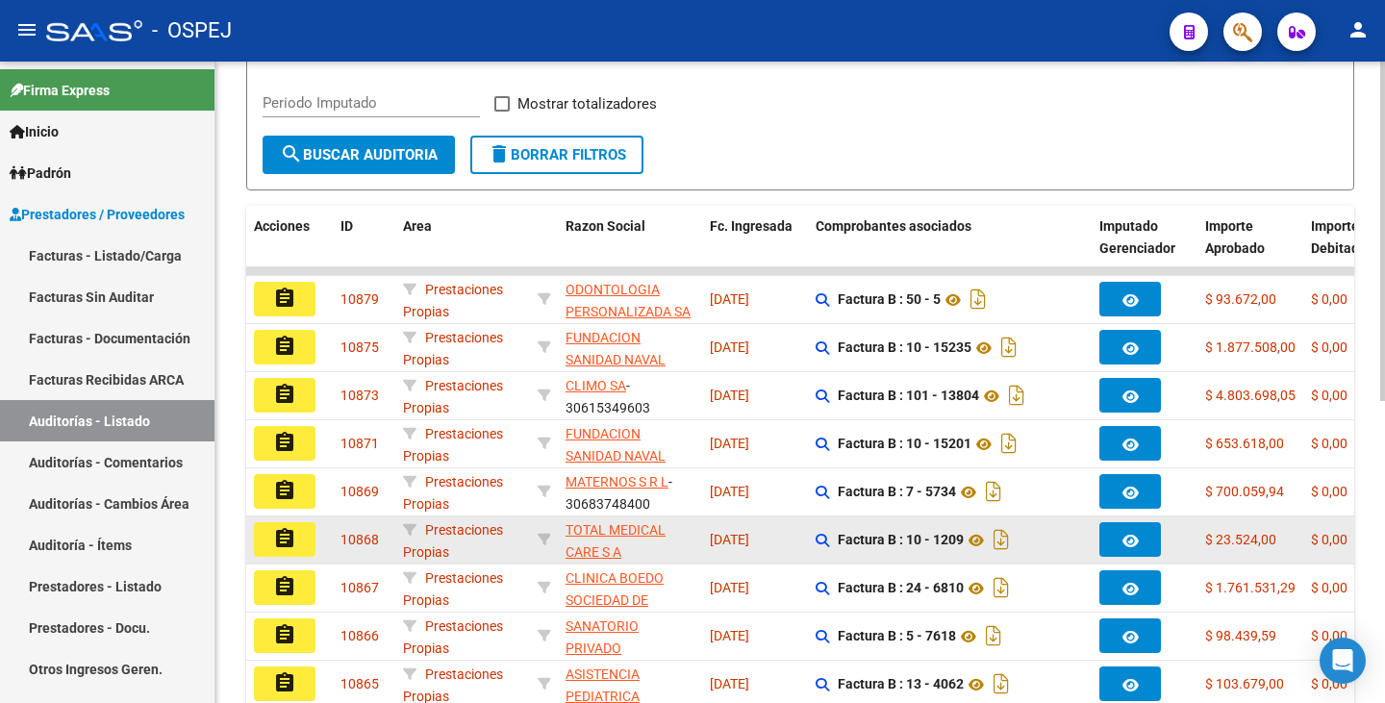
click at [299, 546] on button "assignment" at bounding box center [285, 539] width 62 height 35
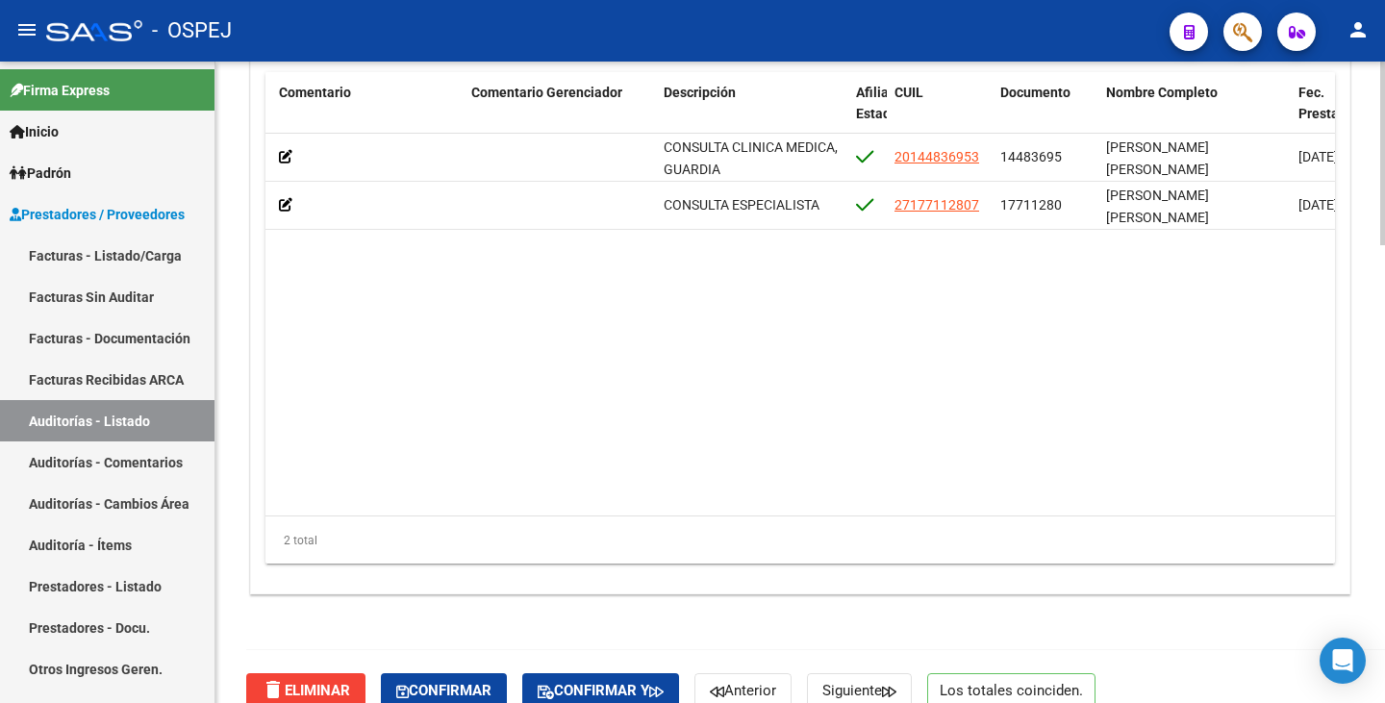
scroll to position [1599, 0]
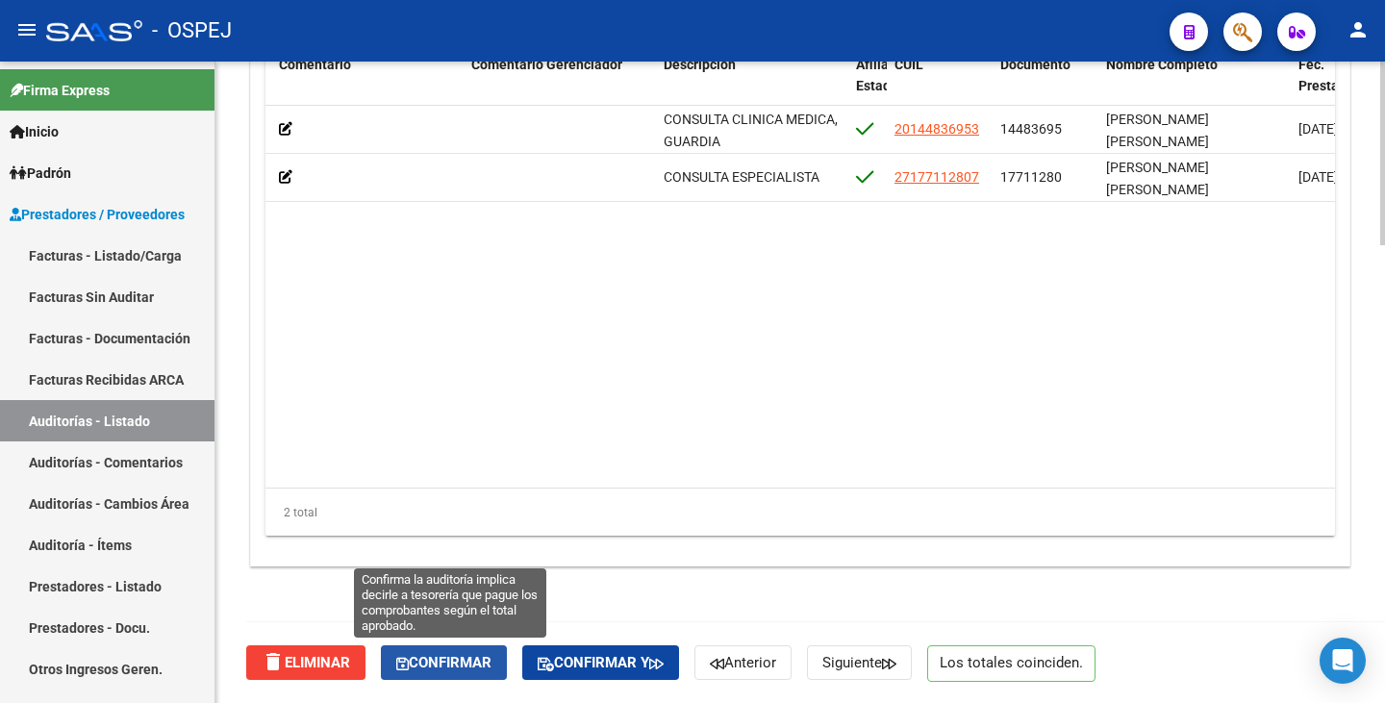
click at [472, 662] on span "Confirmar" at bounding box center [443, 662] width 95 height 17
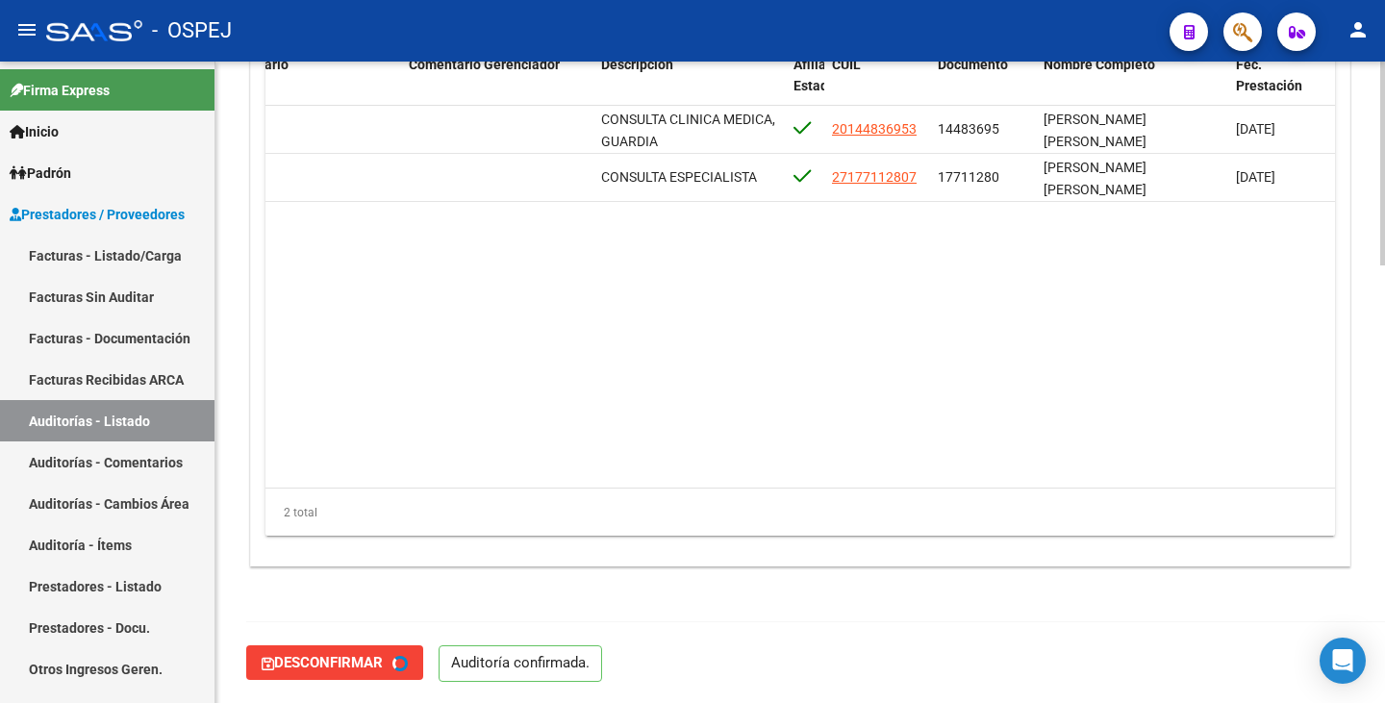
type input "202510"
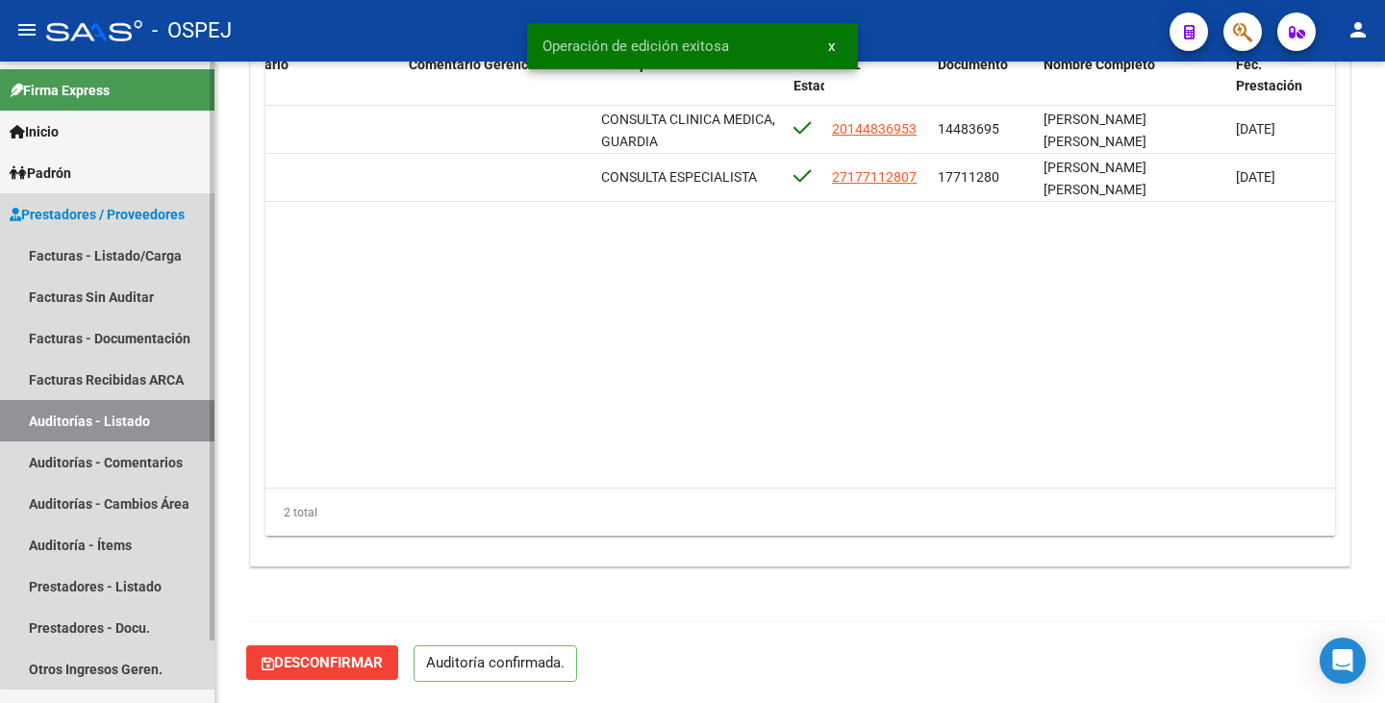
click at [136, 411] on link "Auditorías - Listado" at bounding box center [107, 420] width 214 height 41
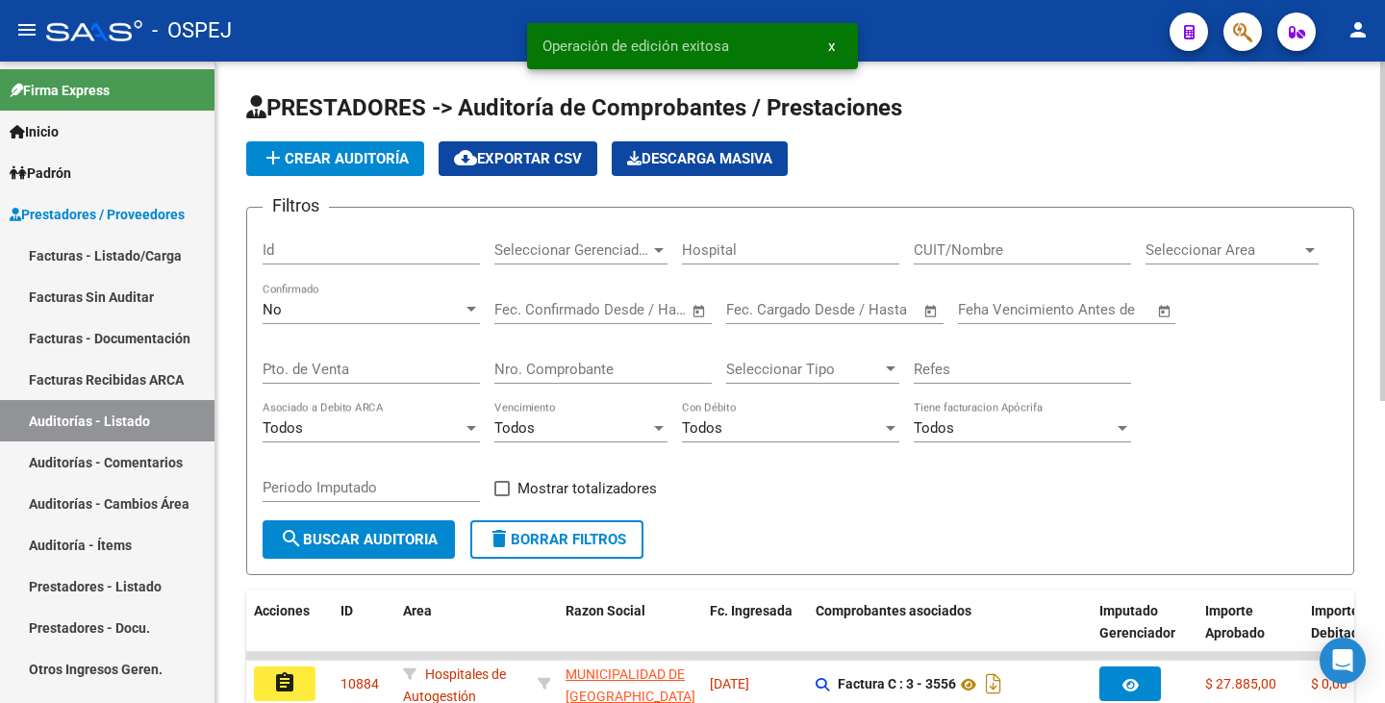
click at [1262, 245] on span "Seleccionar Area" at bounding box center [1223, 249] width 156 height 17
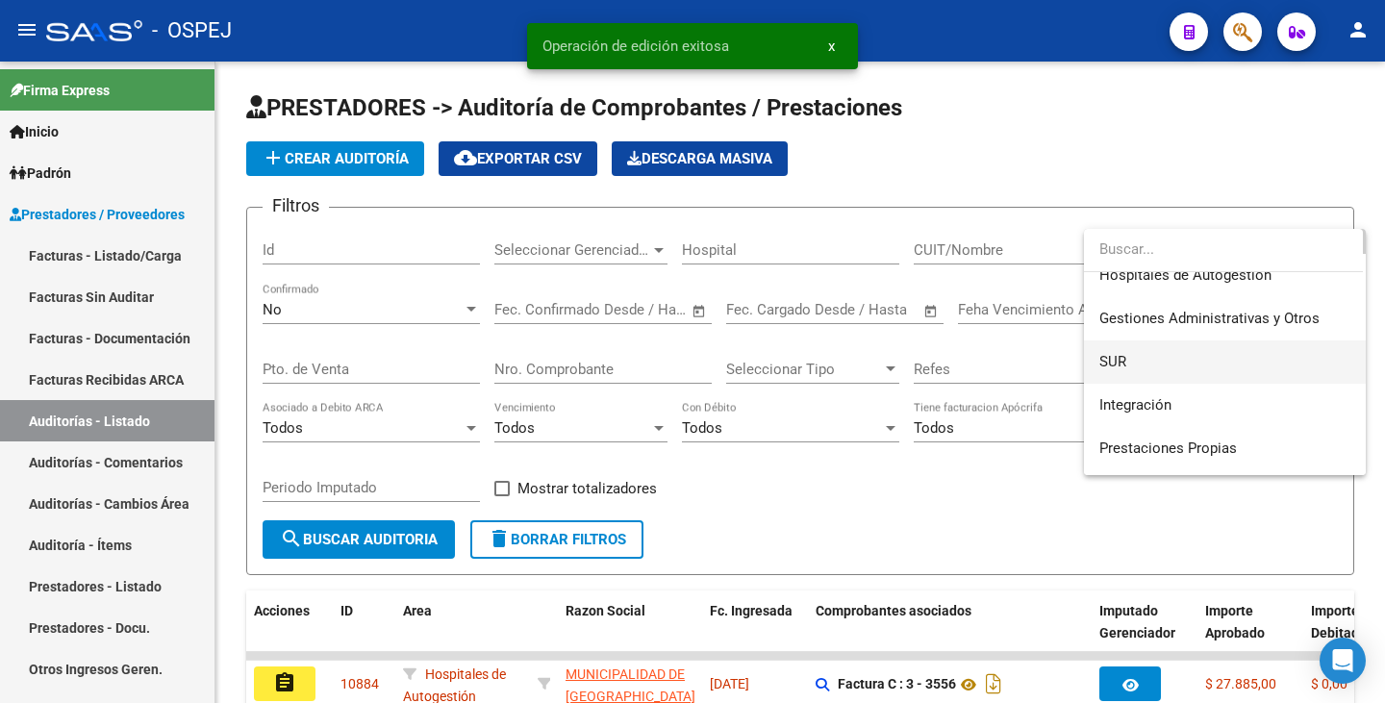
scroll to position [96, 0]
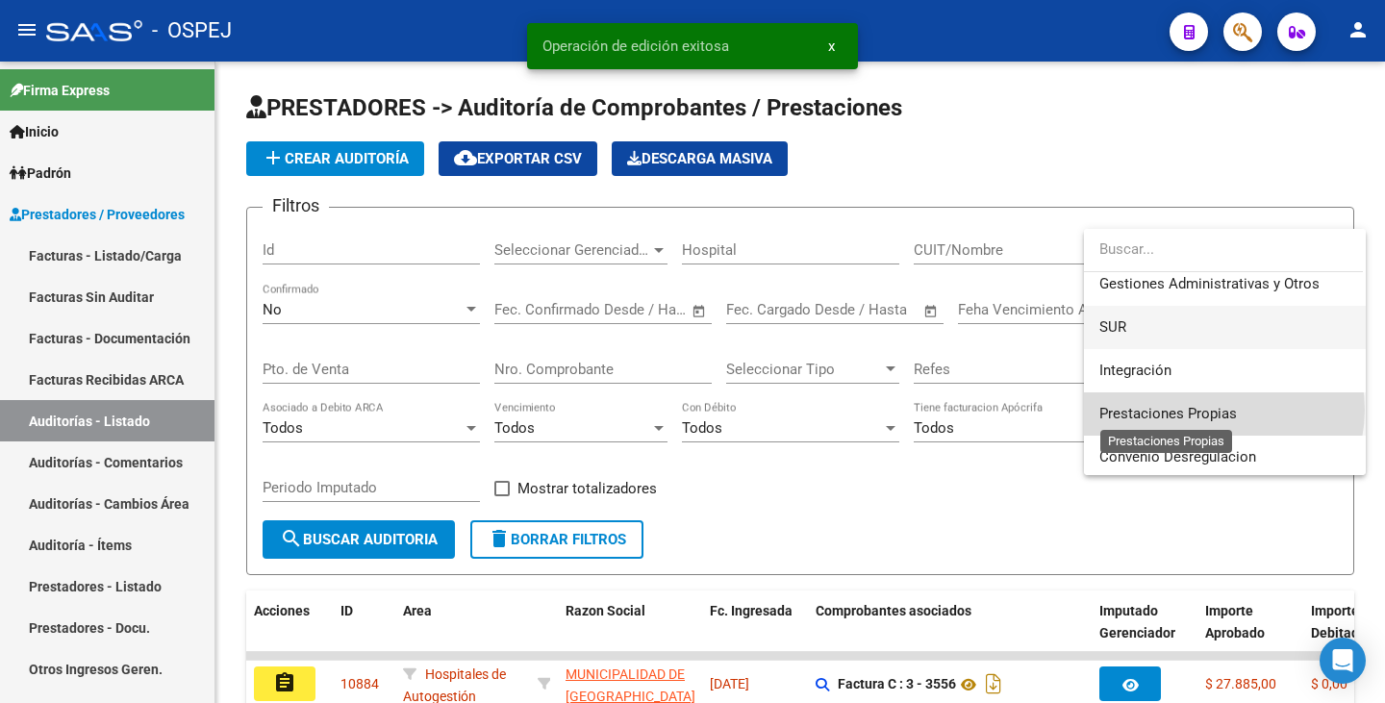
click at [1216, 410] on span "Prestaciones Propias" at bounding box center [1167, 413] width 137 height 17
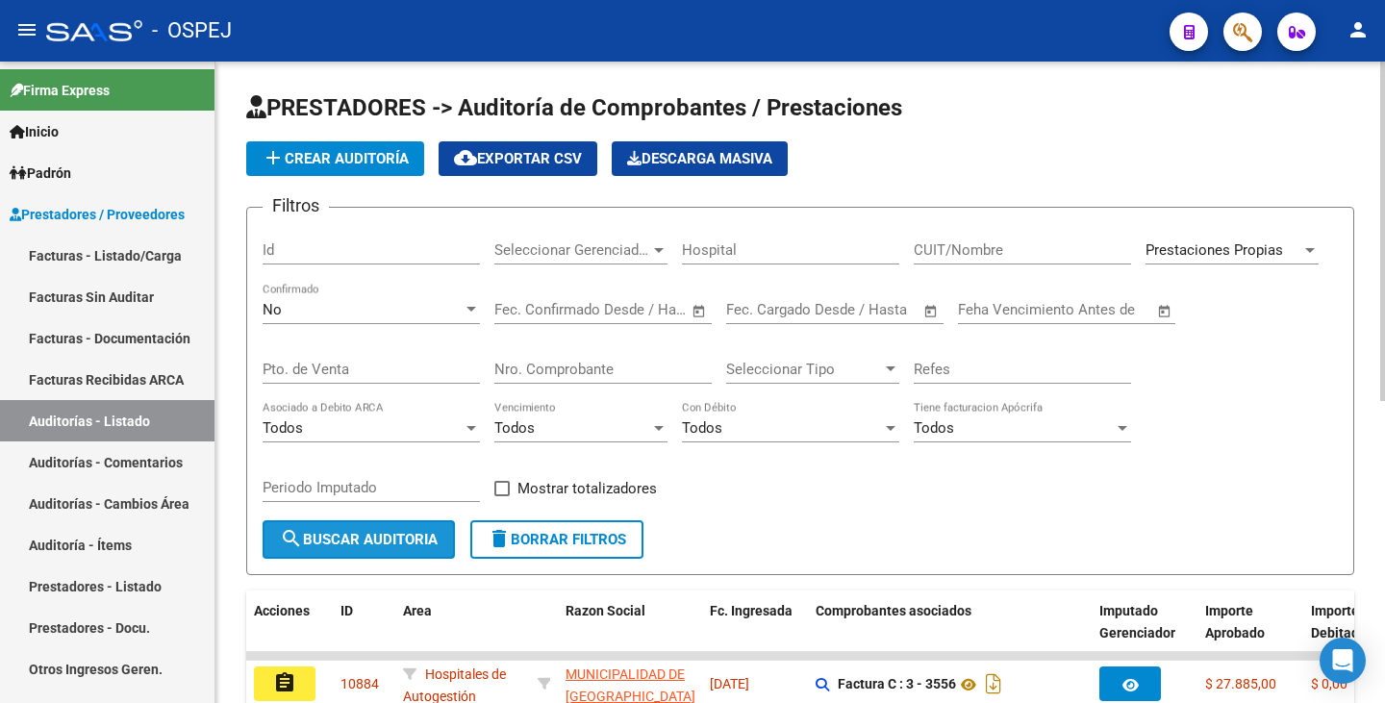
click at [406, 535] on span "search Buscar Auditoria" at bounding box center [359, 539] width 158 height 17
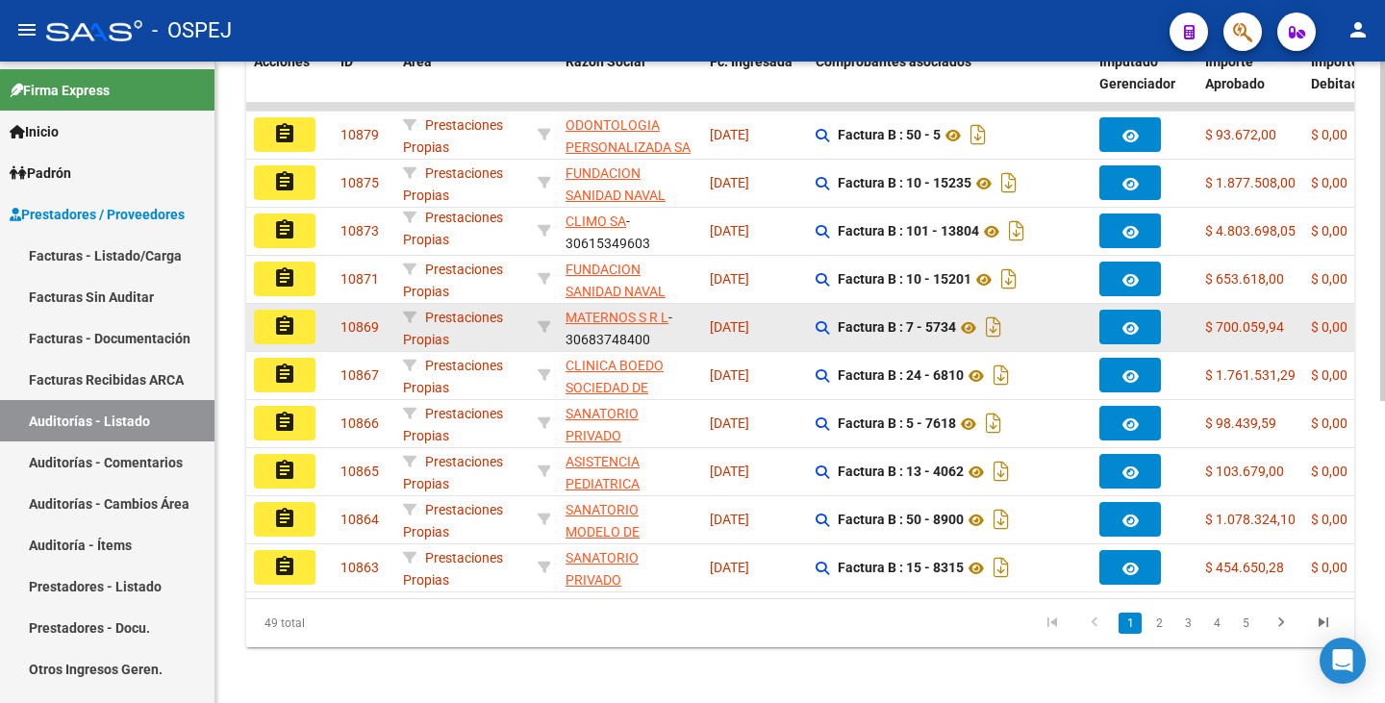
scroll to position [569, 0]
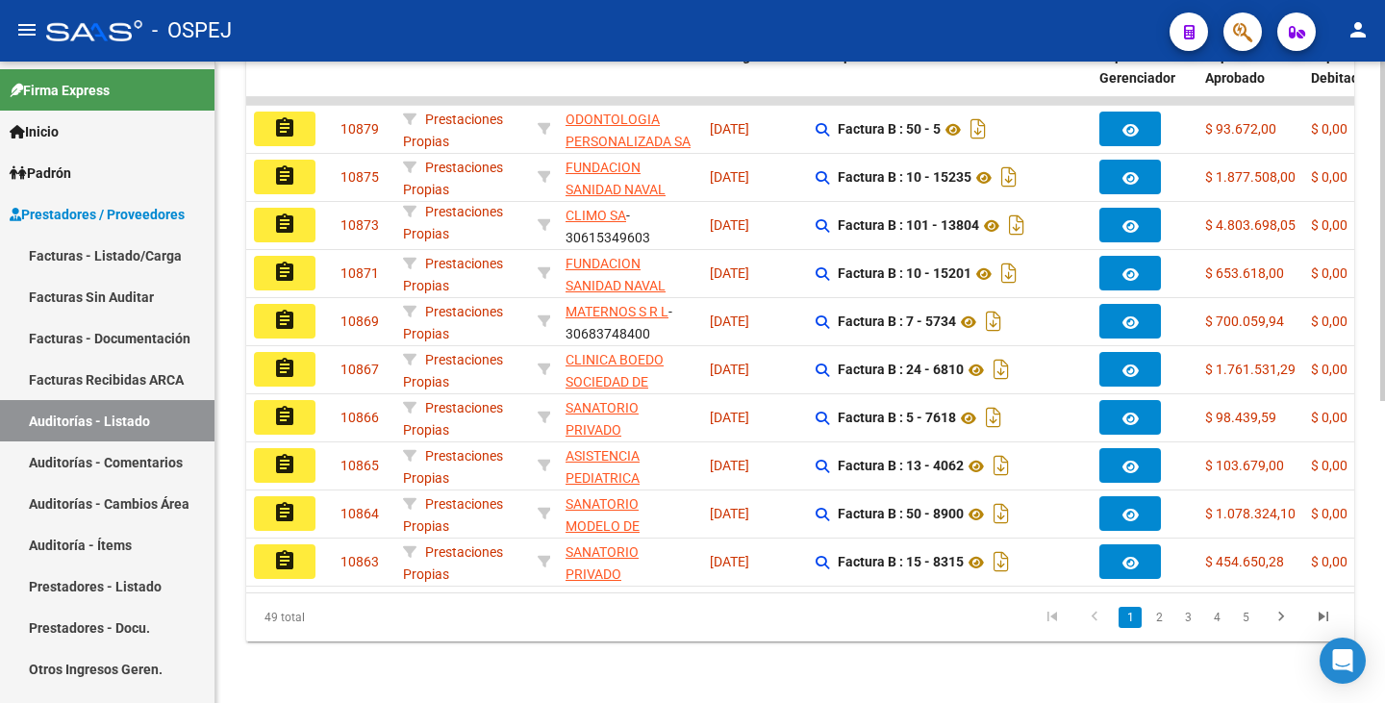
drag, startPoint x: 589, startPoint y: 641, endPoint x: 521, endPoint y: 603, distance: 78.4
click at [521, 603] on datatable-pager "1 2 3 4 5" at bounding box center [909, 617] width 870 height 33
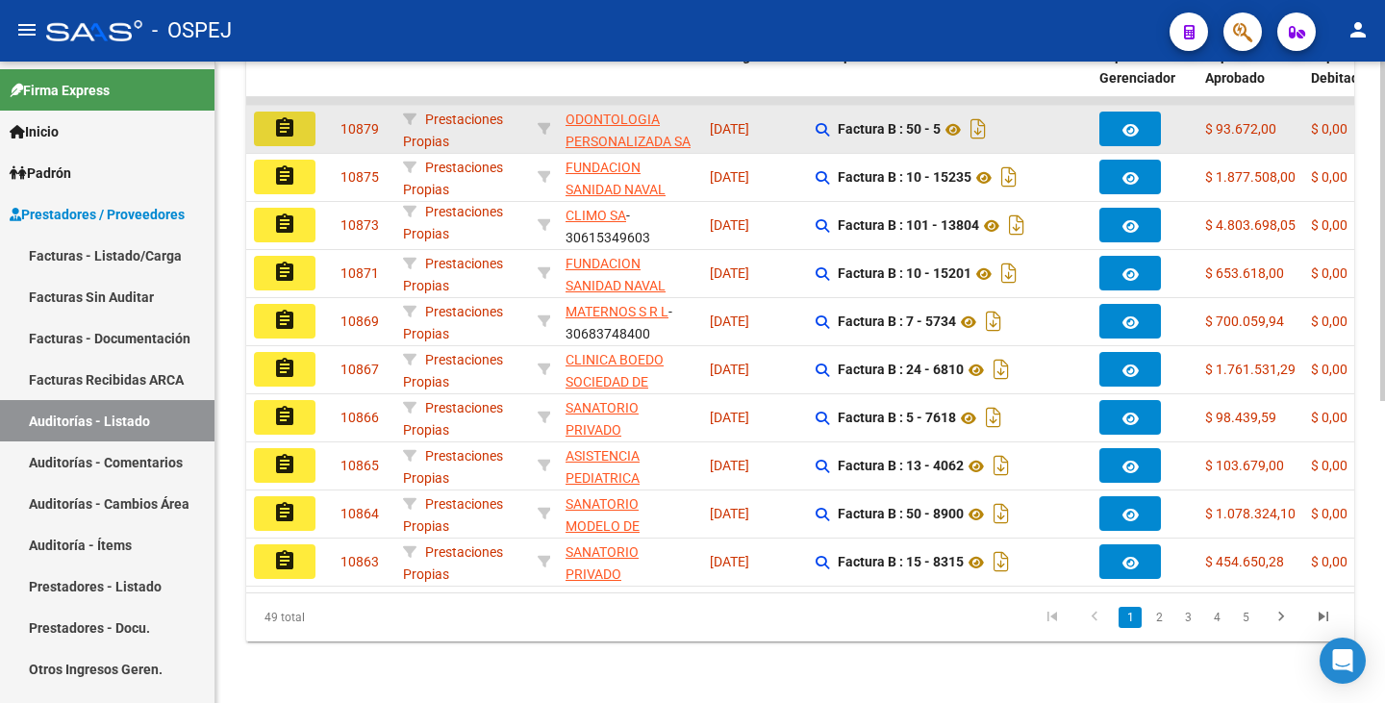
click at [295, 116] on mat-icon "assignment" at bounding box center [284, 127] width 23 height 23
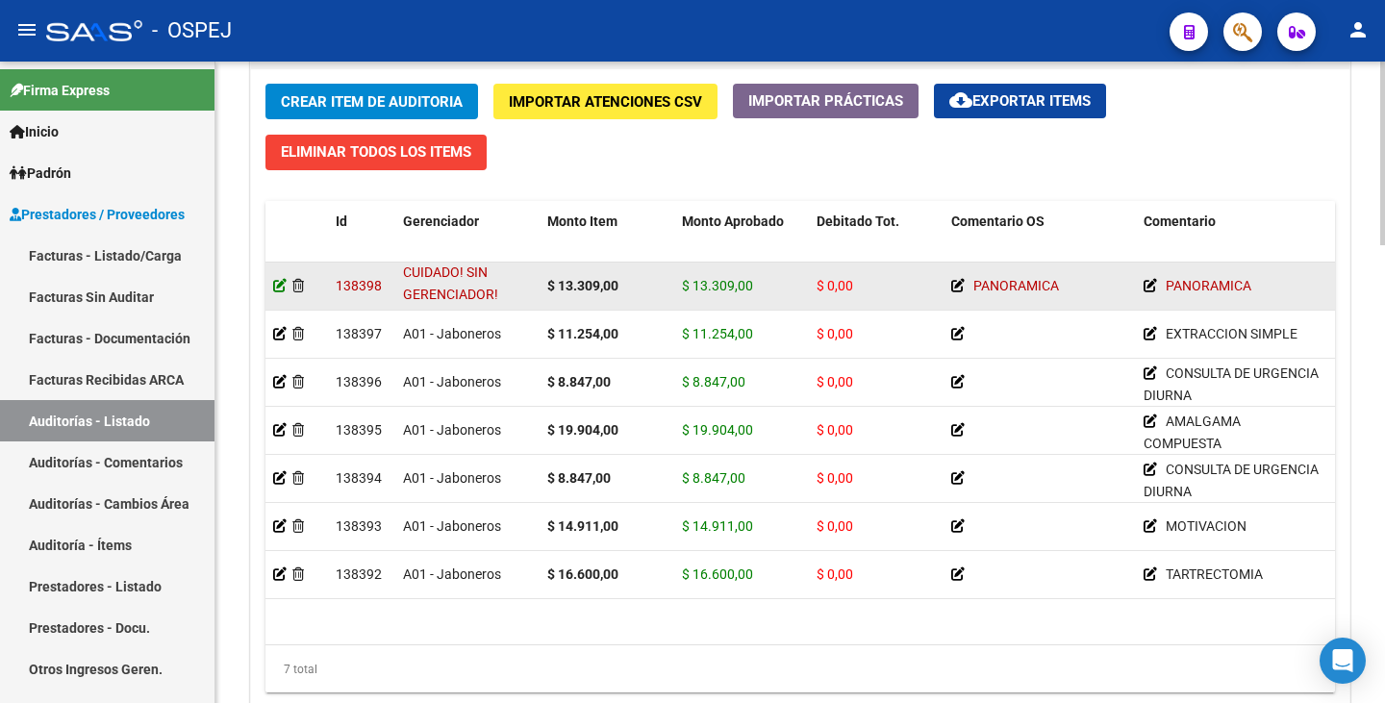
click at [273, 283] on icon at bounding box center [279, 285] width 13 height 13
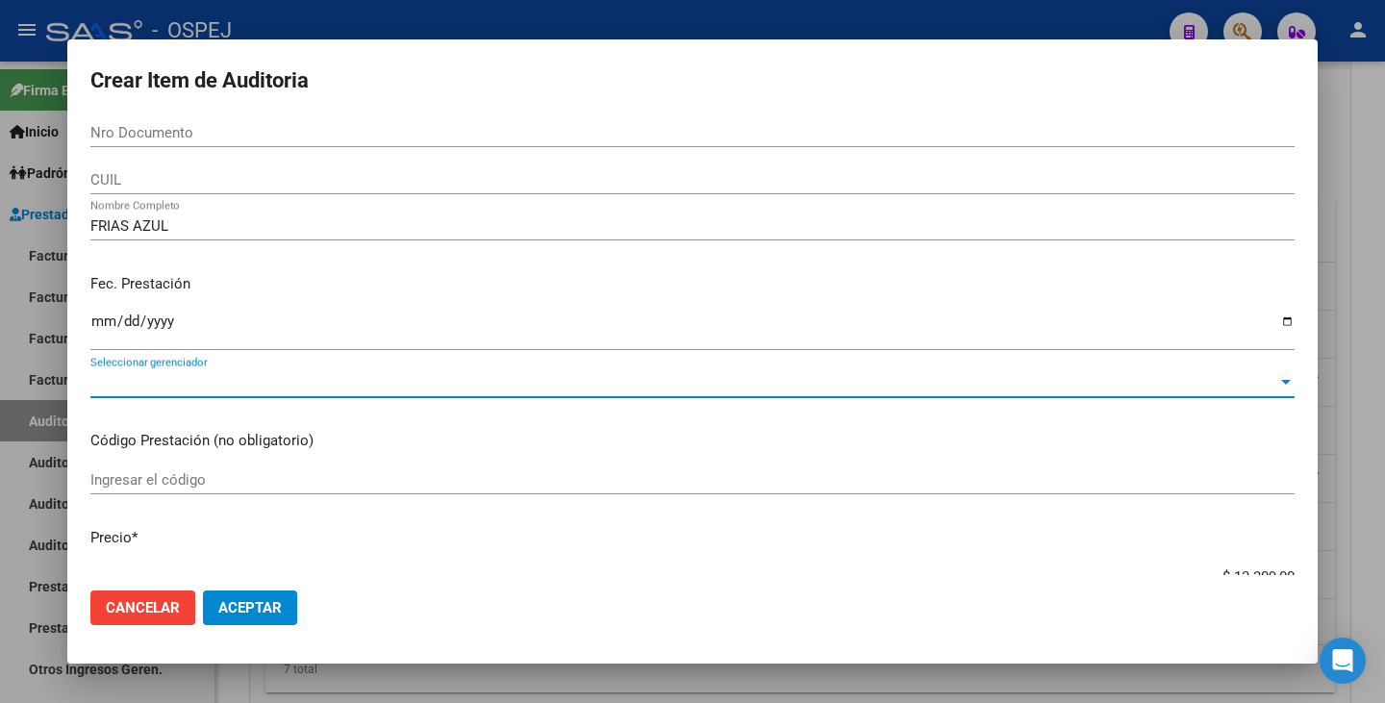
click at [447, 380] on span "Seleccionar gerenciador" at bounding box center [683, 382] width 1187 height 17
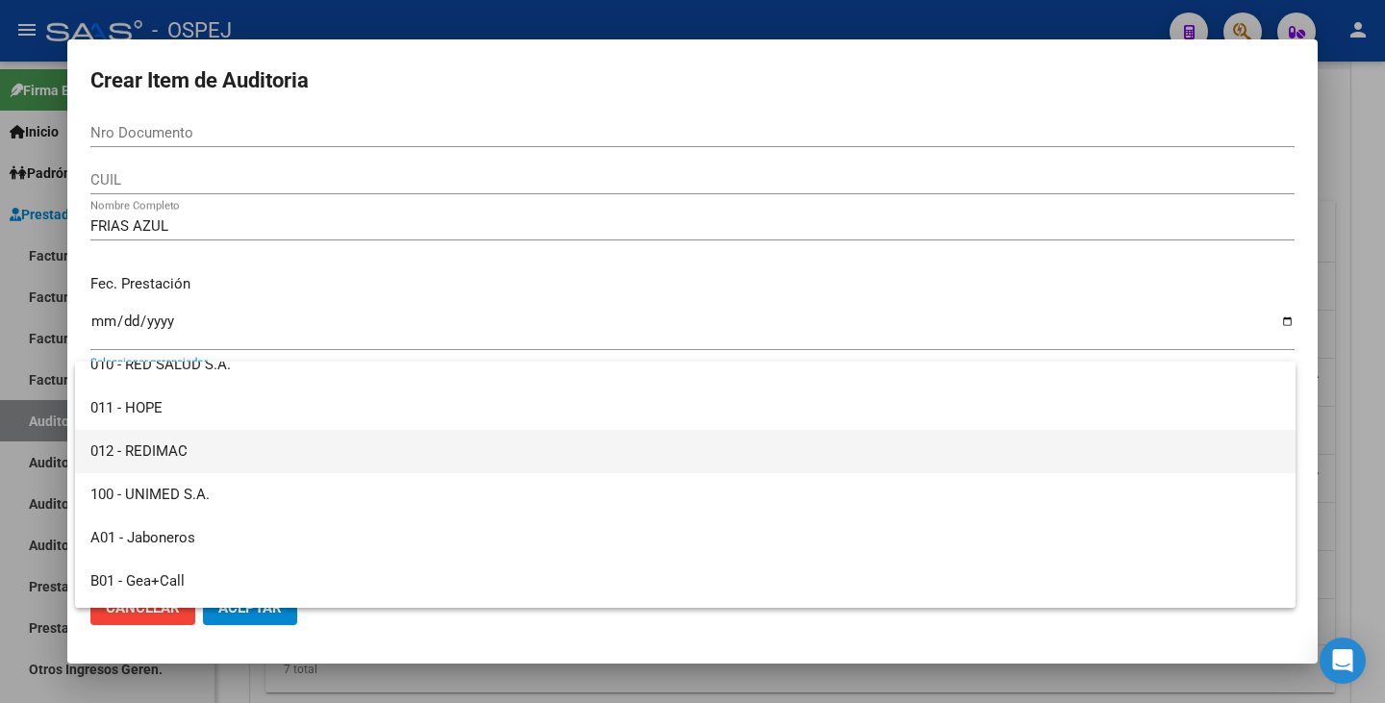
scroll to position [96, 0]
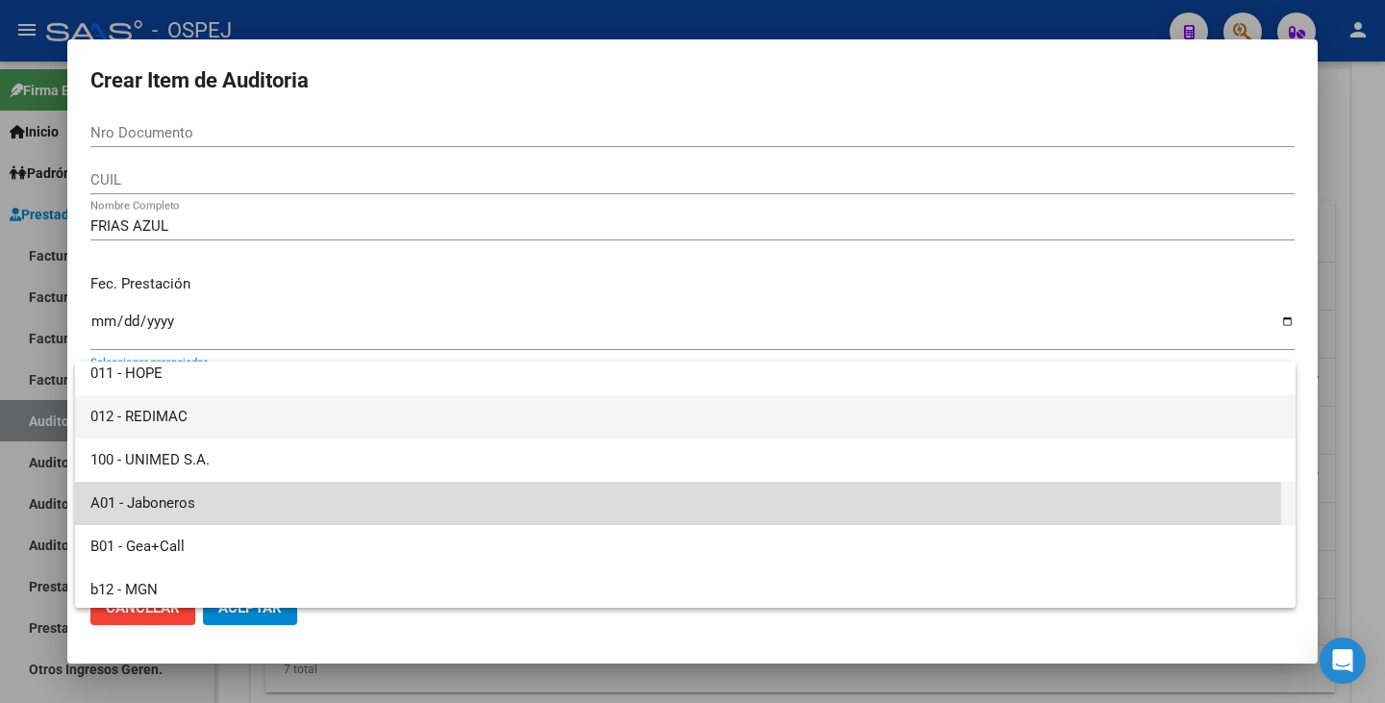
click at [330, 502] on span "A01 - Jaboneros" at bounding box center [684, 503] width 1189 height 43
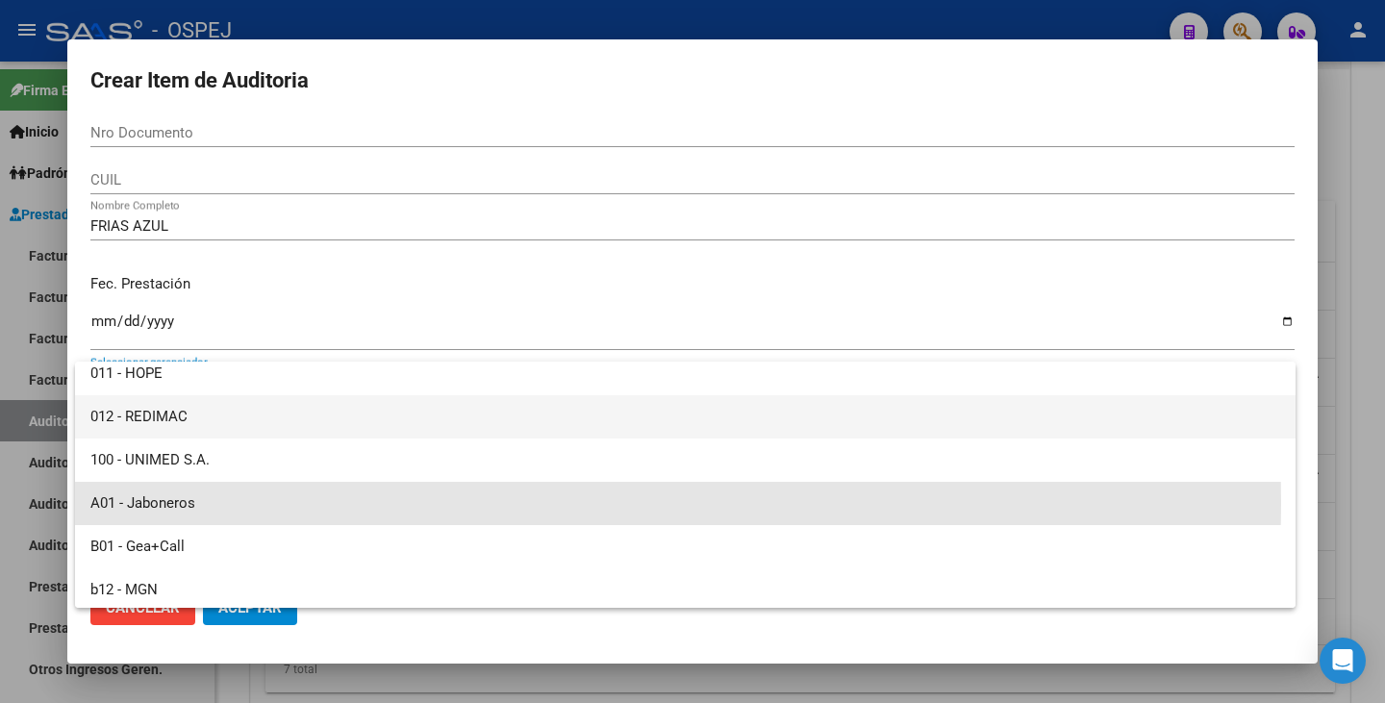
scroll to position [0, 0]
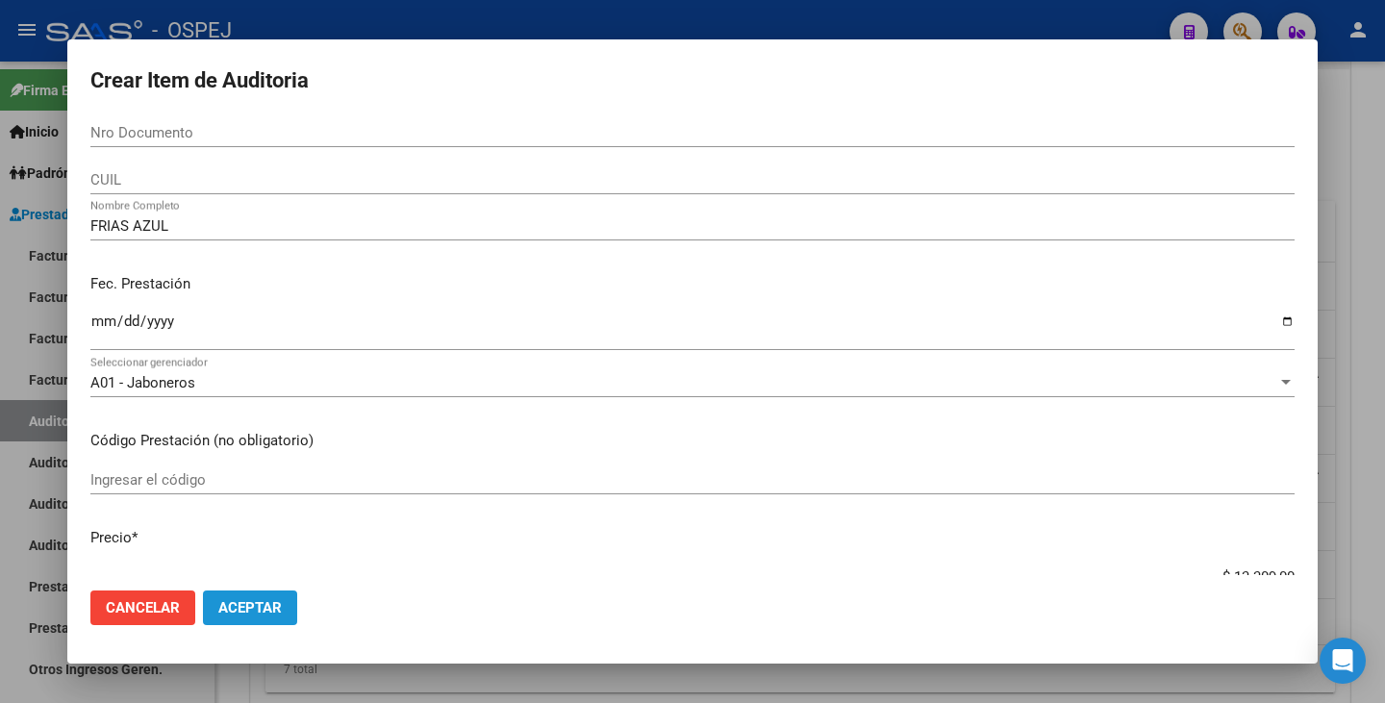
click at [227, 610] on span "Aceptar" at bounding box center [249, 607] width 63 height 17
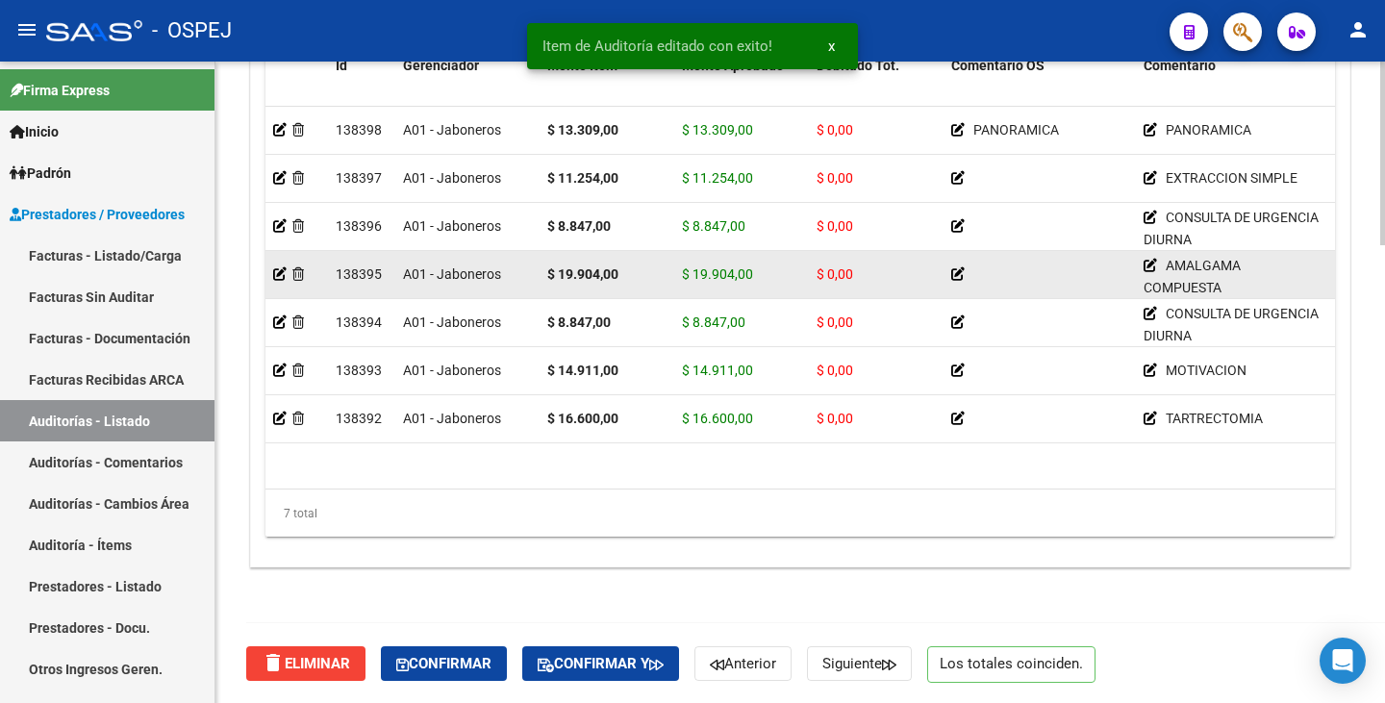
scroll to position [1599, 0]
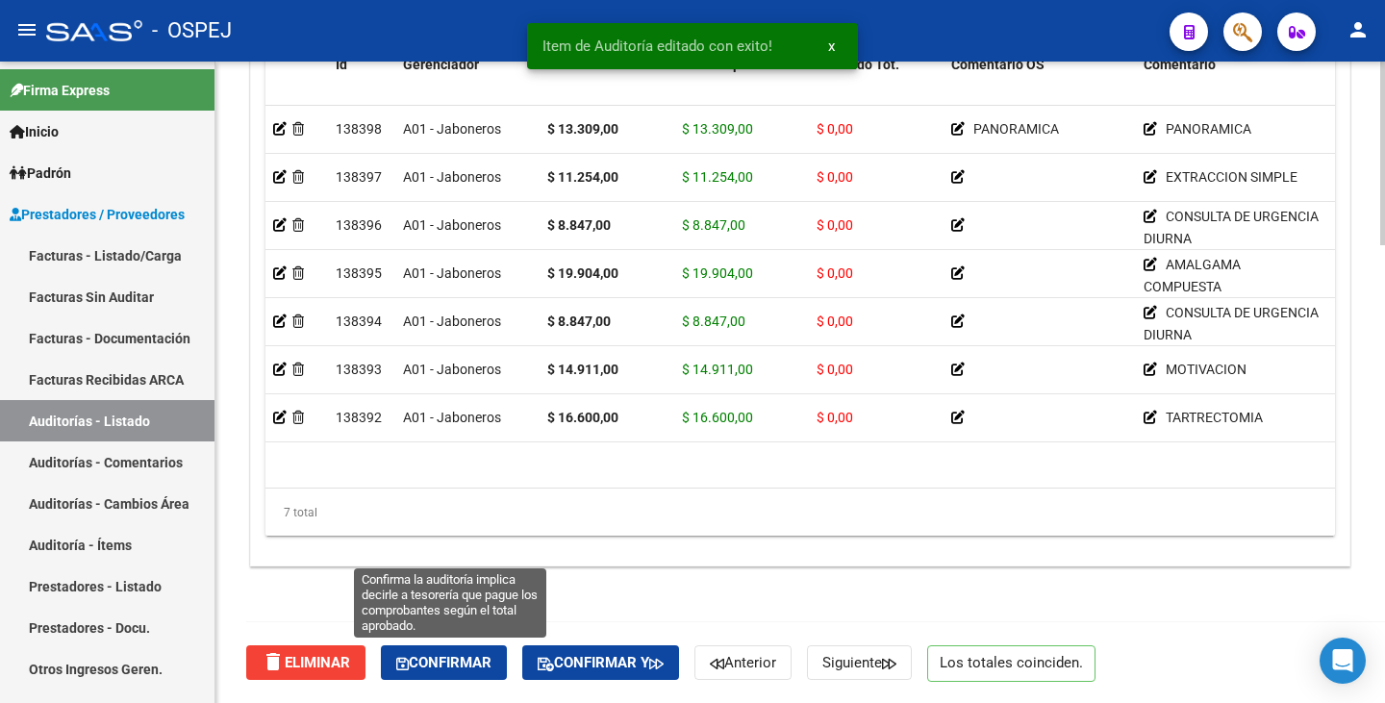
click at [457, 660] on span "Confirmar" at bounding box center [443, 662] width 95 height 17
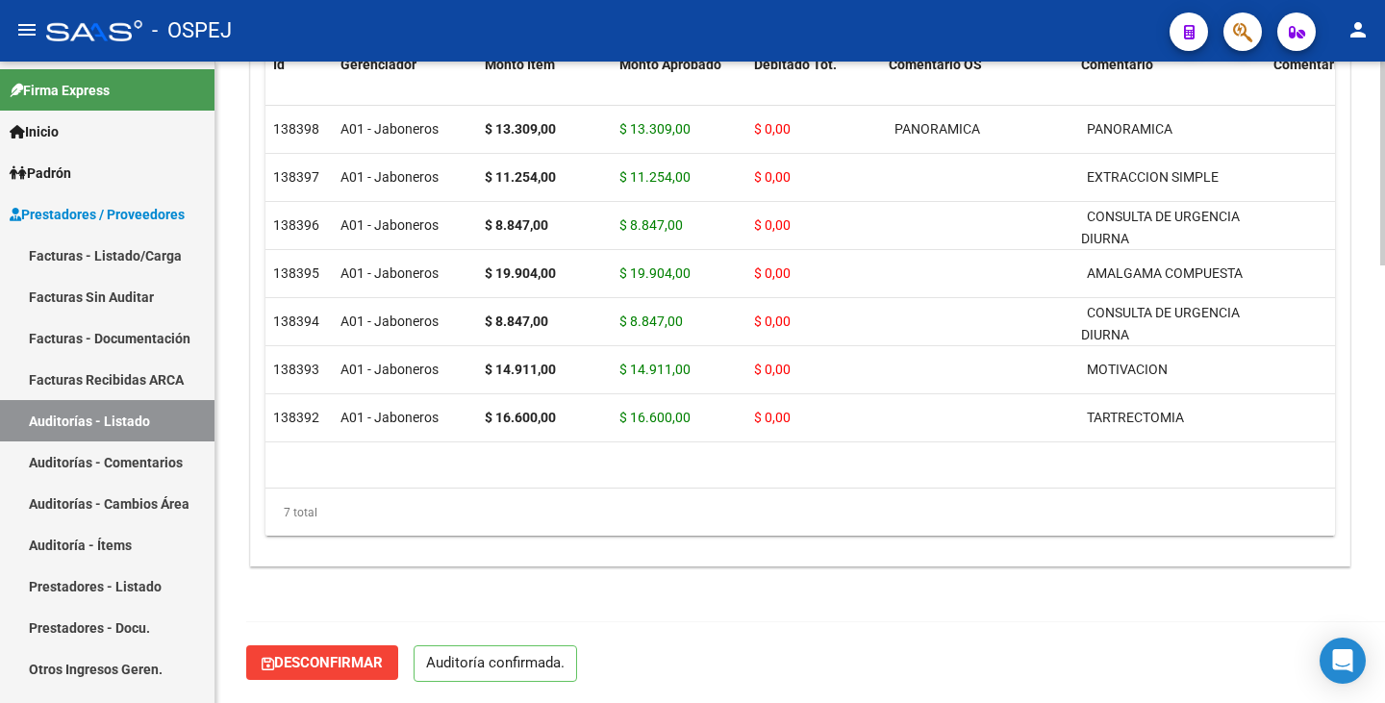
scroll to position [1377, 0]
type input "202510"
click at [103, 417] on link "Auditorías - Listado" at bounding box center [107, 420] width 214 height 41
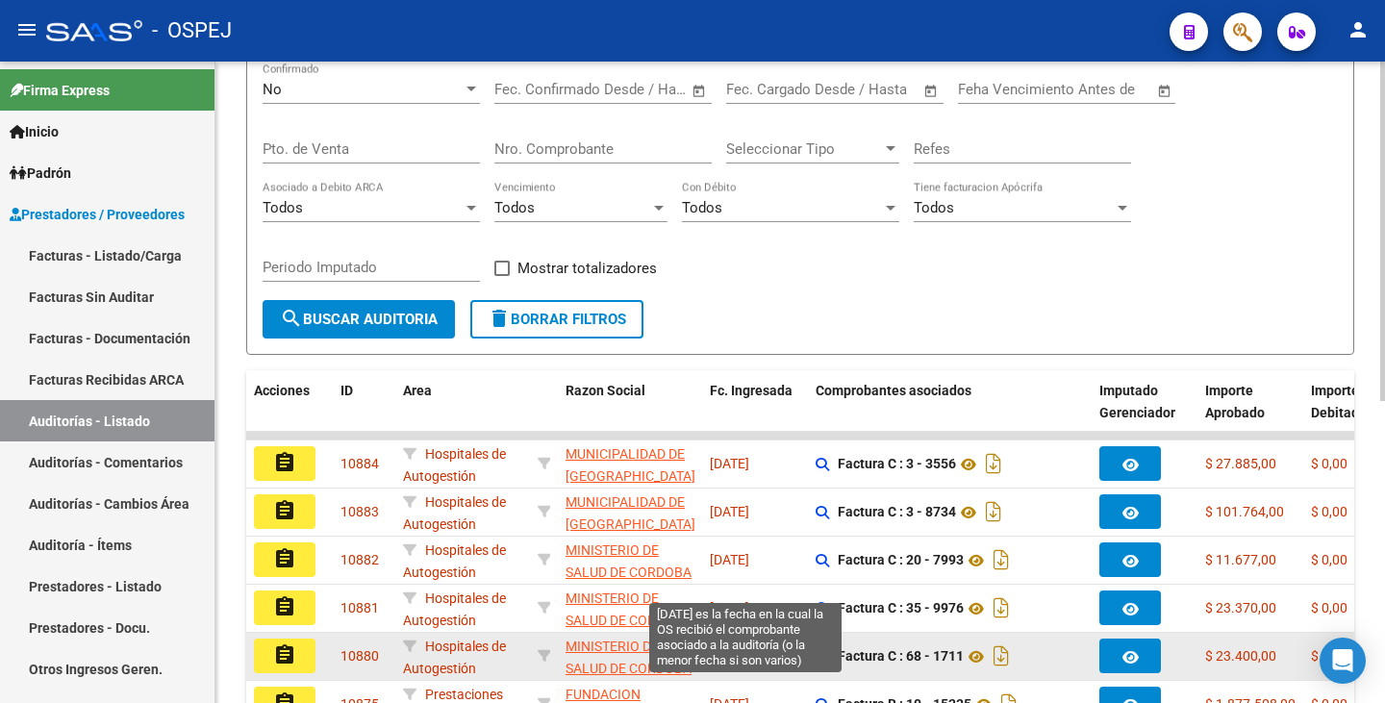
scroll to position [192, 0]
